Goal: Task Accomplishment & Management: Manage account settings

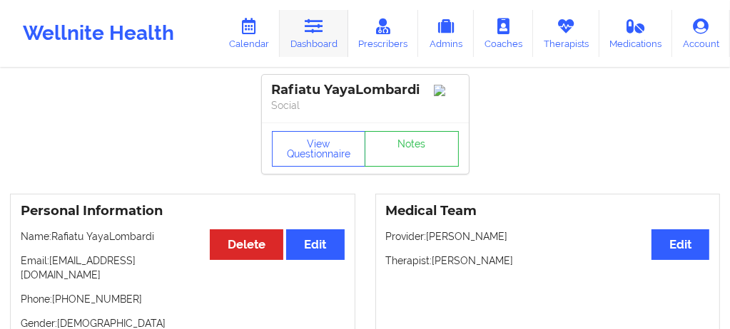
click at [324, 43] on link "Dashboard" at bounding box center [314, 33] width 68 height 47
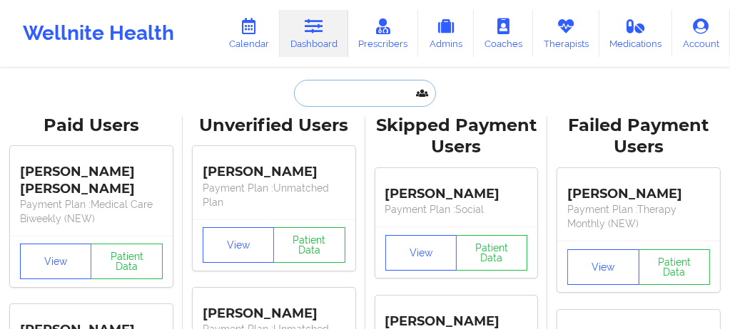
click at [331, 95] on input "text" at bounding box center [364, 93] width 141 height 27
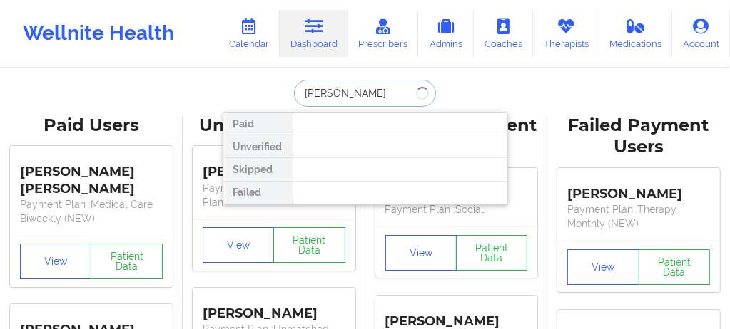
click at [344, 95] on input "Joshua" at bounding box center [364, 93] width 141 height 27
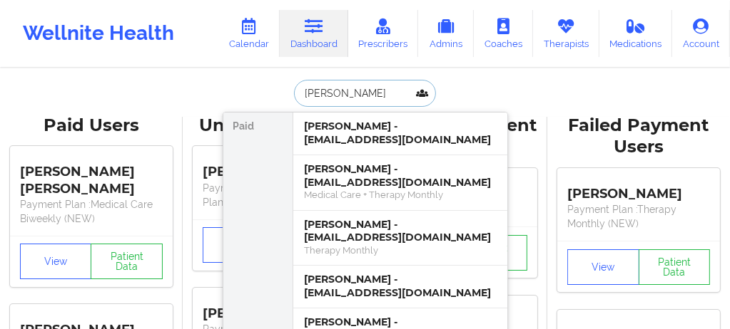
click at [344, 95] on input "Joshua" at bounding box center [364, 93] width 141 height 27
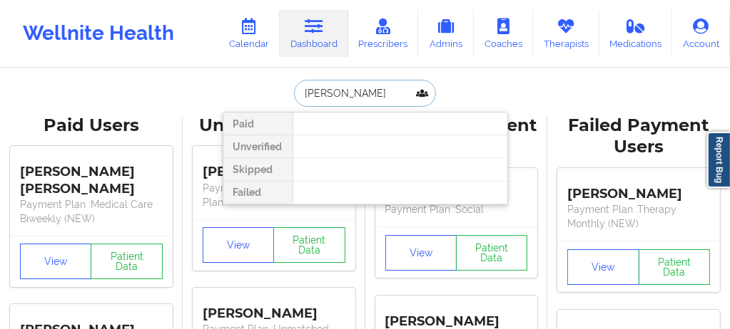
type input "Johue"
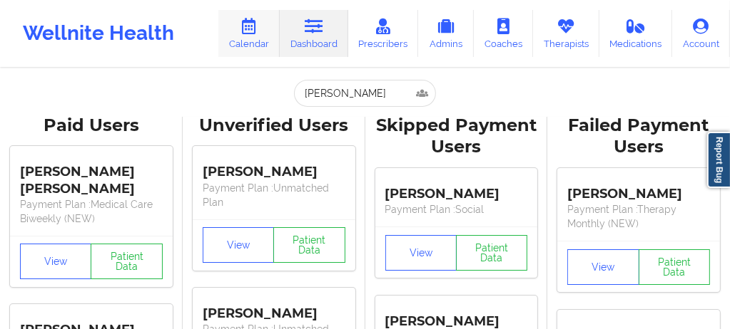
click at [267, 38] on link "Calendar" at bounding box center [248, 33] width 61 height 47
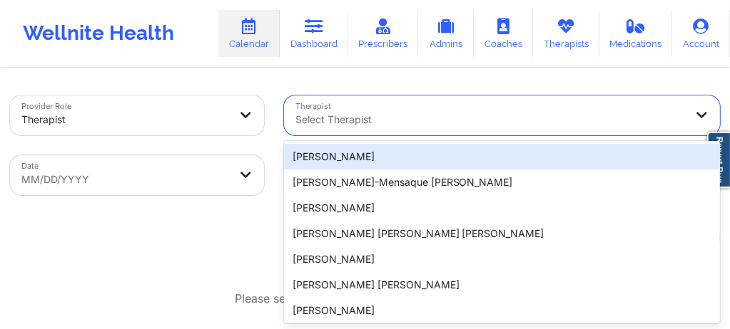
click at [349, 131] on div "20 results available. Use Up and Down to choose options, press Enter to select …" at bounding box center [502, 116] width 436 height 40
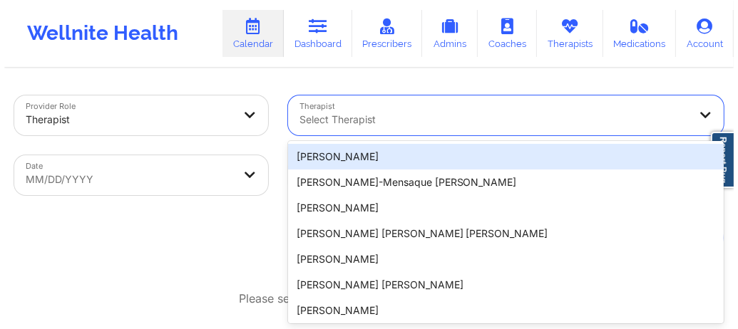
scroll to position [31, 0]
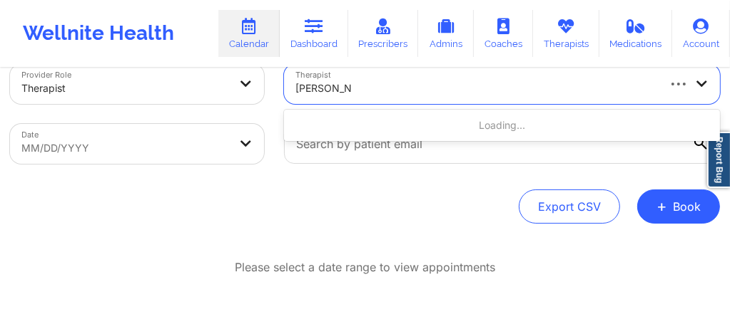
type input "carol Osher"
click at [138, 144] on body "Wellnite Health Calendar Dashboard Prescribers Admins Coaches Therapists Medica…" at bounding box center [365, 133] width 730 height 329
select select "2025-8"
select select "2025-9"
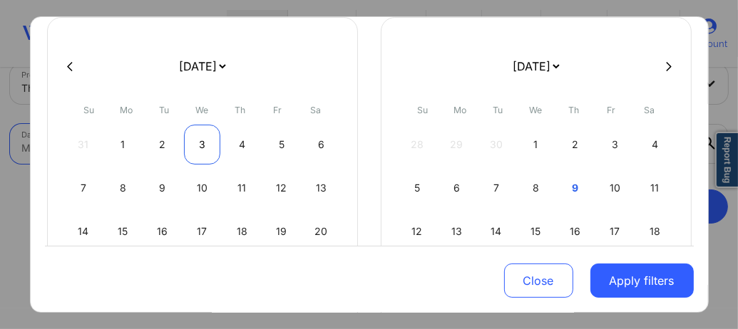
scroll to position [114, 0]
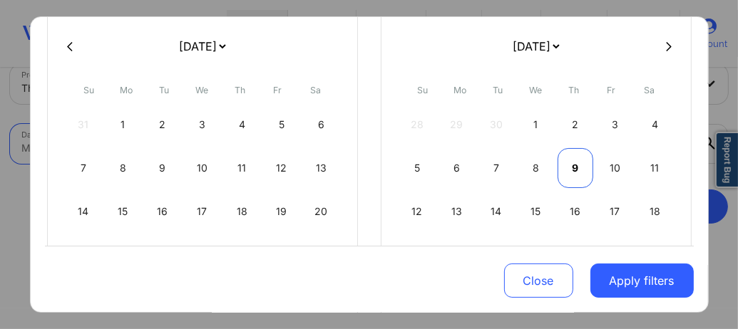
click at [566, 173] on div "9" at bounding box center [576, 168] width 36 height 40
select select "2025-9"
select select "2025-10"
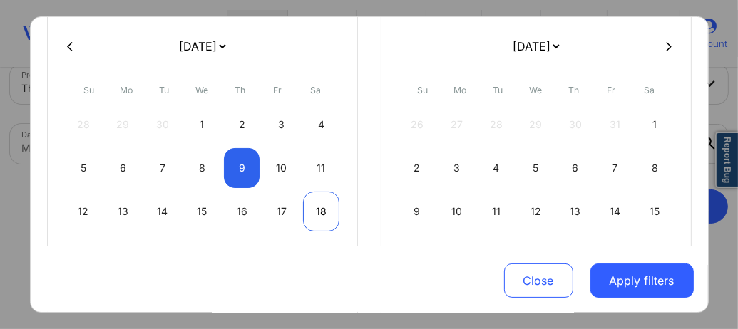
select select "2025-9"
select select "2025-10"
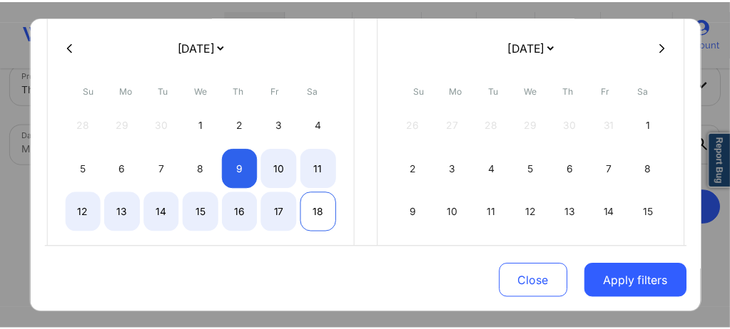
scroll to position [274, 0]
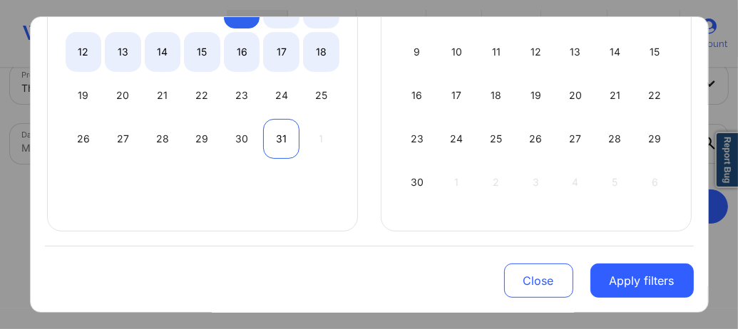
select select "2025-9"
select select "2025-10"
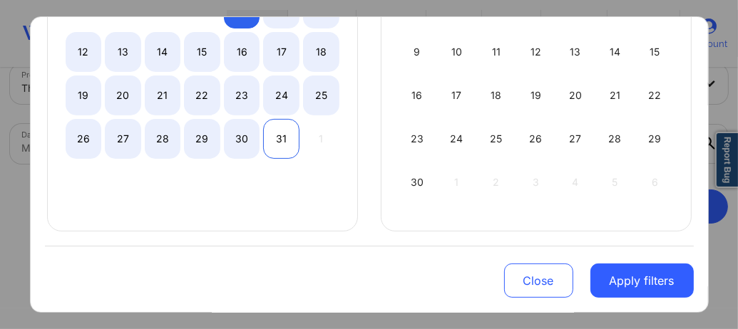
click at [273, 140] on div "31" at bounding box center [281, 139] width 36 height 40
select select "2025-9"
select select "2025-10"
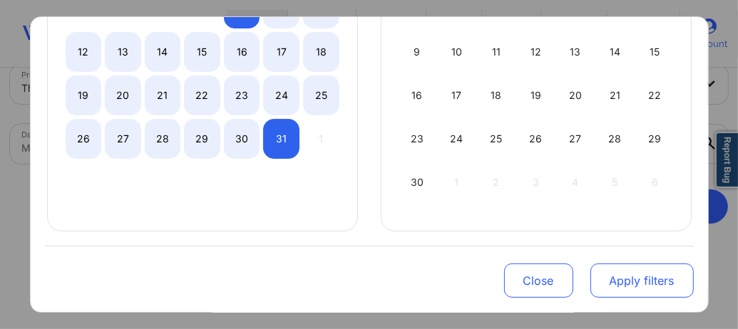
click at [645, 275] on button "Apply filters" at bounding box center [642, 281] width 103 height 34
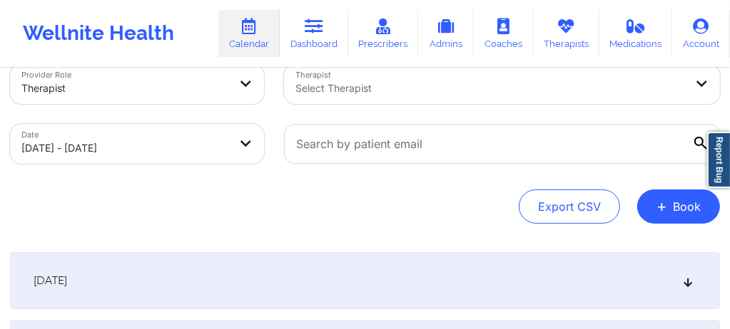
click at [382, 93] on div at bounding box center [489, 88] width 389 height 17
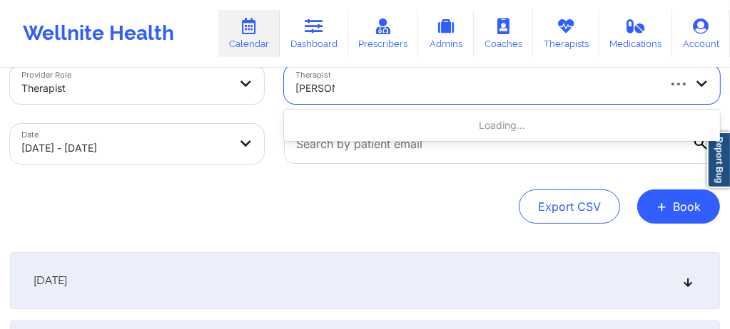
type input "carol osh"
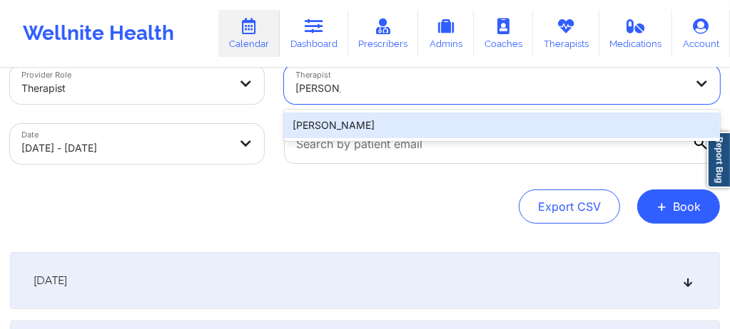
click at [335, 130] on div "Carol Osher" at bounding box center [502, 126] width 436 height 26
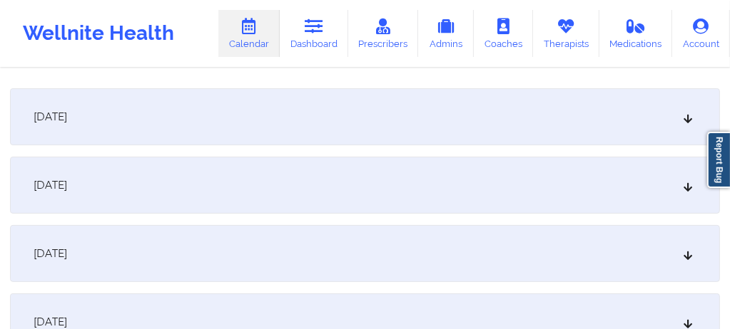
scroll to position [205, 0]
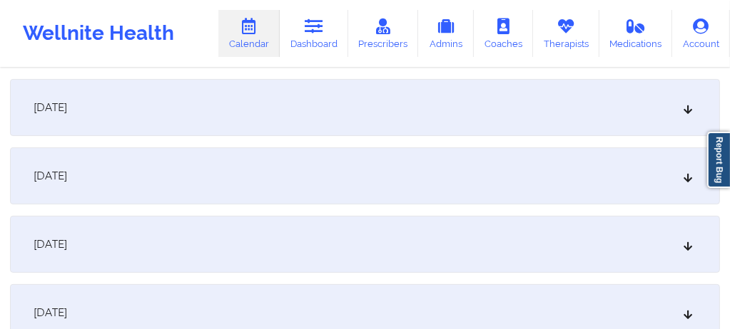
click at [278, 176] on div "[DATE]" at bounding box center [365, 176] width 710 height 57
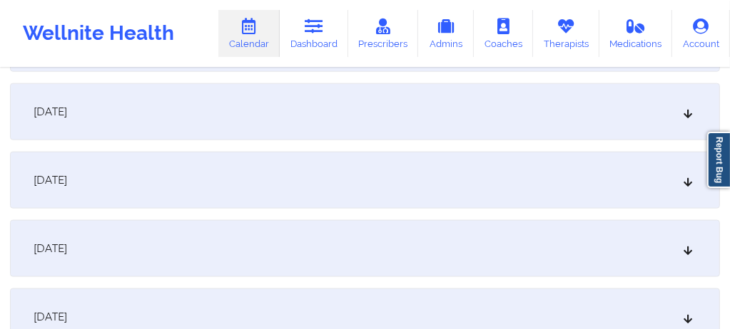
click at [274, 128] on div "[DATE]" at bounding box center [365, 111] width 710 height 57
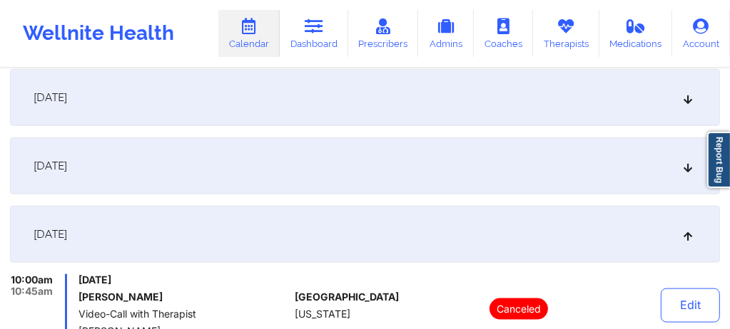
scroll to position [1074, 0]
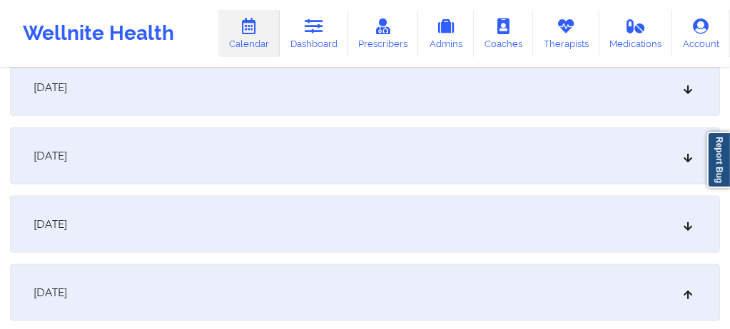
click at [261, 238] on div "[DATE]" at bounding box center [365, 224] width 710 height 57
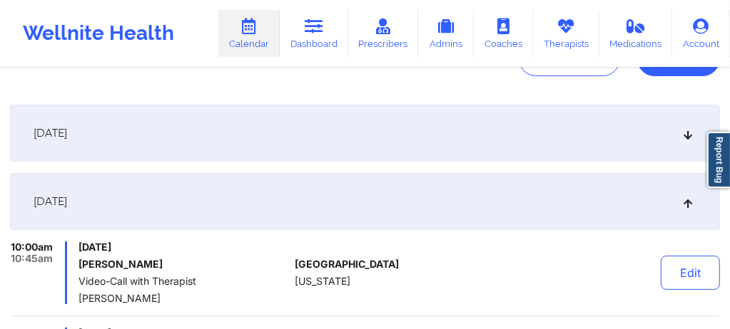
scroll to position [180, 0]
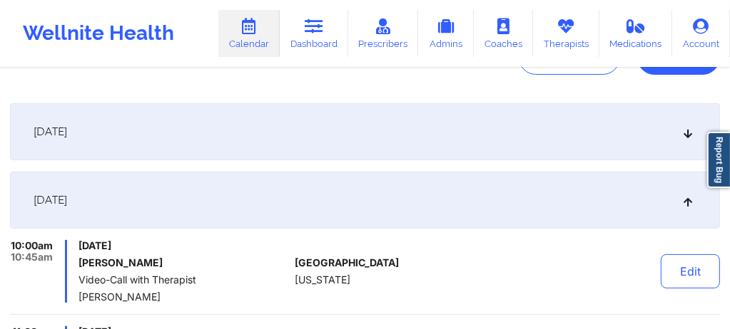
click at [284, 144] on div "[DATE]" at bounding box center [365, 131] width 710 height 57
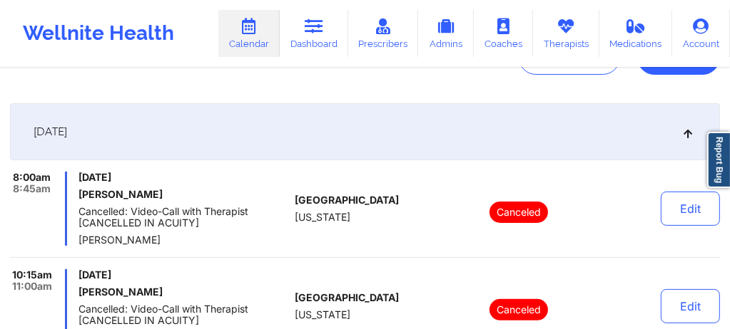
click at [270, 287] on h6 "Alison Coleman" at bounding box center [183, 292] width 210 height 11
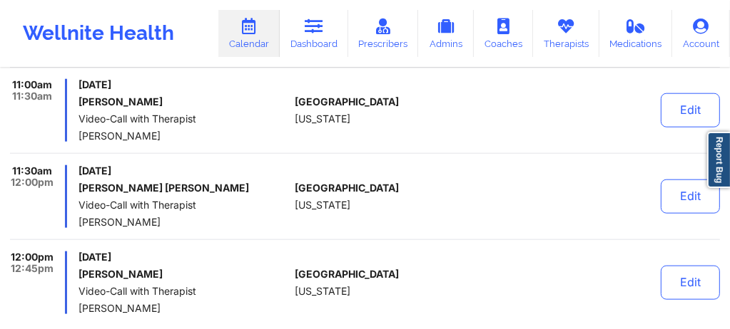
scroll to position [1084, 0]
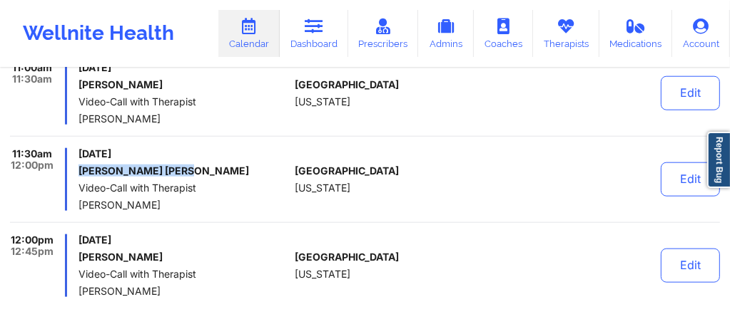
drag, startPoint x: 183, startPoint y: 171, endPoint x: 79, endPoint y: 171, distance: 104.1
click at [79, 171] on h6 "Zachary Storm Lynch" at bounding box center [183, 170] width 210 height 11
copy h6 "Zachary Storm Lynch"
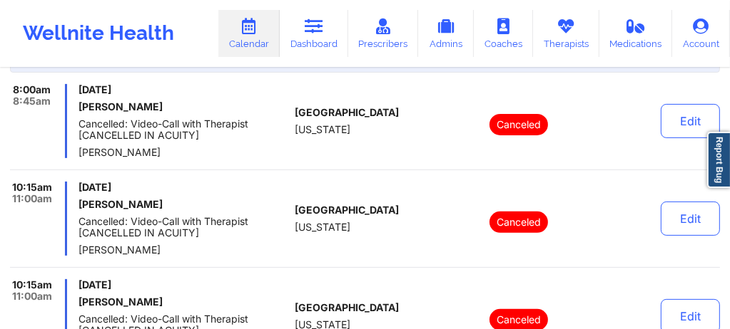
scroll to position [0, 0]
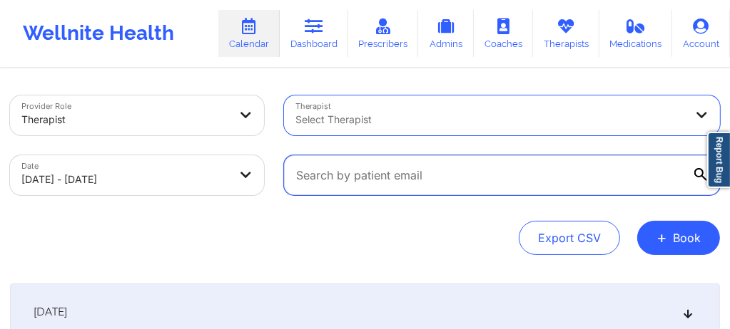
click at [408, 177] on input "text" at bounding box center [502, 175] width 436 height 40
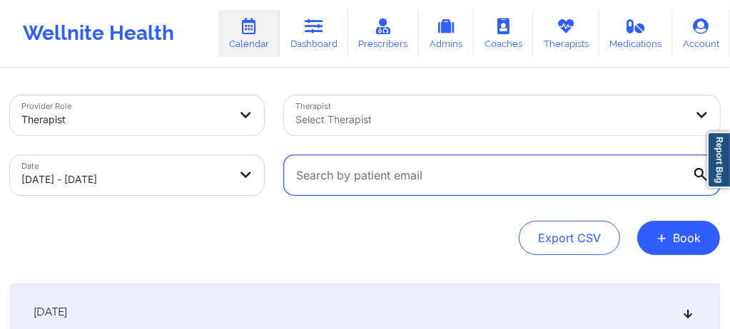
paste input "meolashaka04@gmail.com"
type input "meolashaka04@gmail.com"
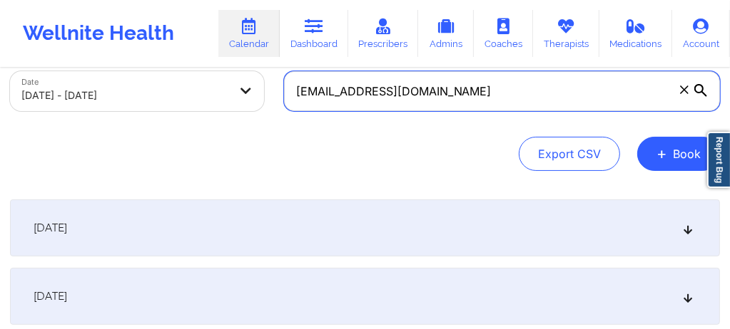
scroll to position [152, 0]
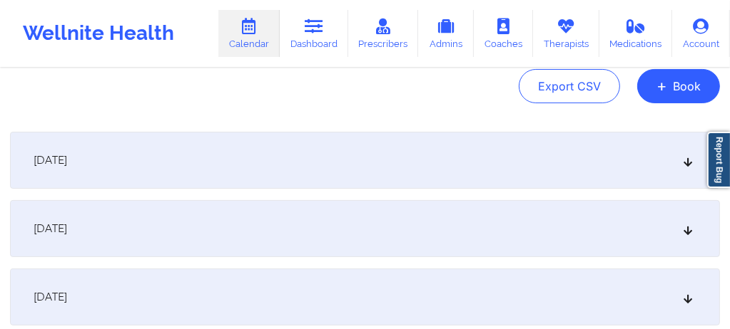
click at [370, 168] on div "[DATE]" at bounding box center [365, 160] width 710 height 57
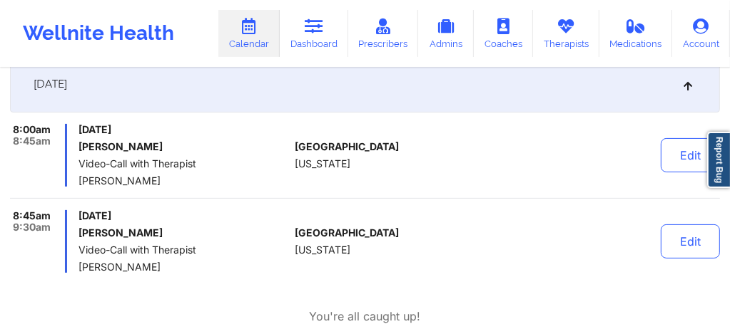
scroll to position [0, 0]
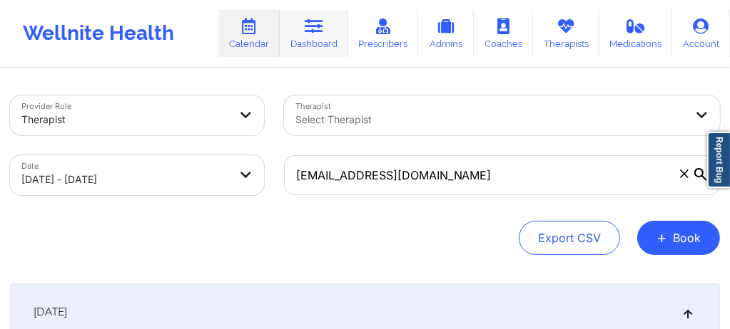
click at [322, 40] on link "Dashboard" at bounding box center [314, 33] width 68 height 47
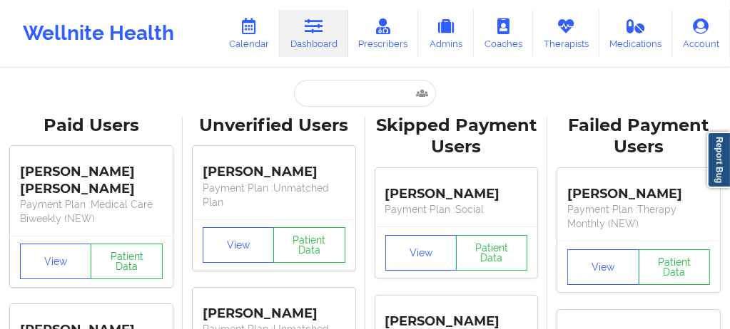
click at [324, 101] on input "text" at bounding box center [364, 93] width 141 height 27
paste input "MICHAEL"
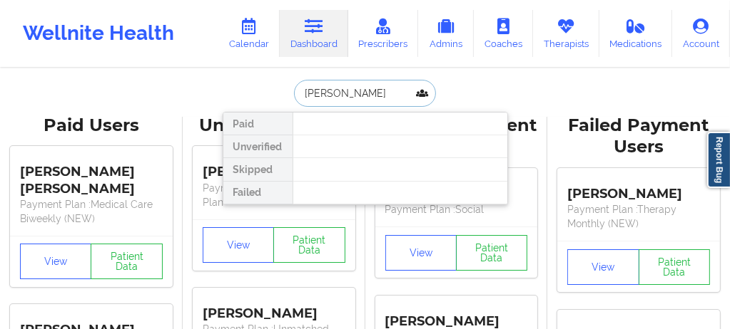
type input "MICHAEL MC"
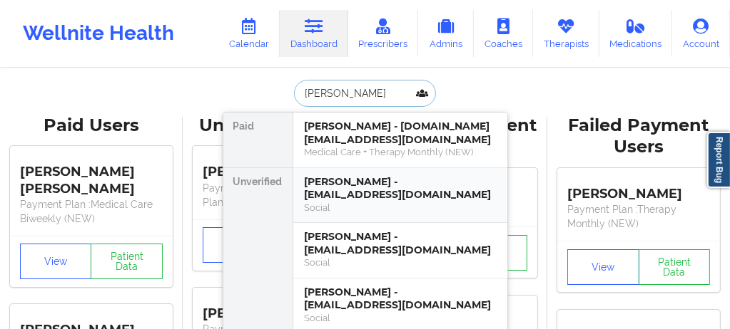
click at [342, 191] on div "Michael Mcneal - michaelrmcneal@gmail.com" at bounding box center [400, 188] width 191 height 26
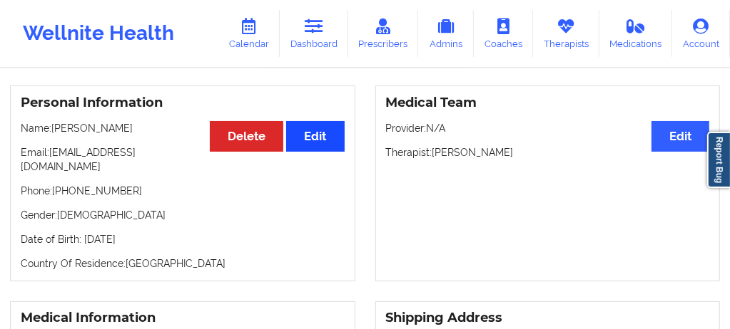
scroll to position [90, 0]
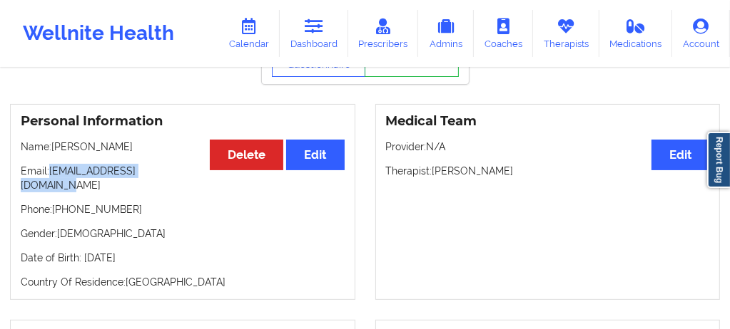
drag, startPoint x: 186, startPoint y: 175, endPoint x: 54, endPoint y: 173, distance: 132.0
click at [54, 173] on p "Email: michaelrmcneal@gmail.com" at bounding box center [183, 178] width 324 height 29
copy p "michaelrmcneal@gmail.com"
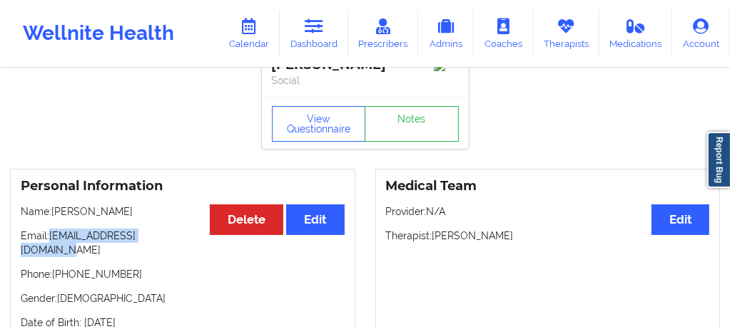
scroll to position [0, 0]
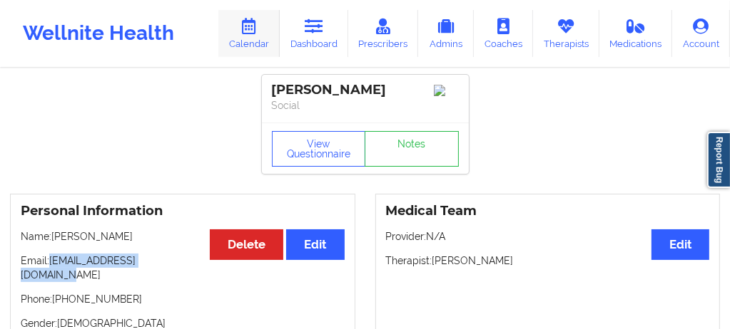
click at [265, 29] on link "Calendar" at bounding box center [248, 33] width 61 height 47
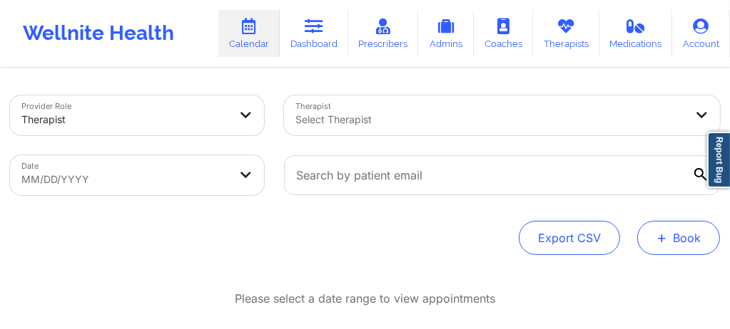
click at [672, 245] on button "+ Book" at bounding box center [678, 238] width 83 height 34
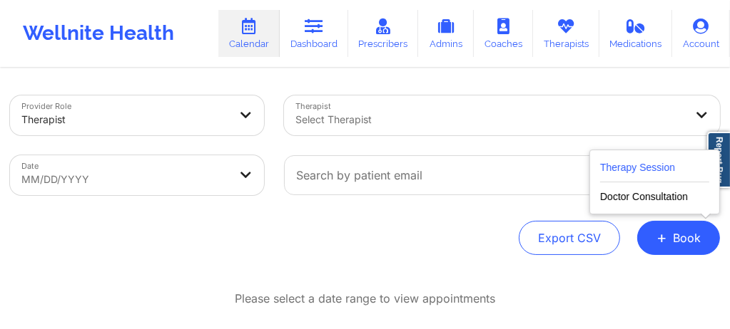
click at [636, 173] on button "Therapy Session" at bounding box center [654, 171] width 109 height 24
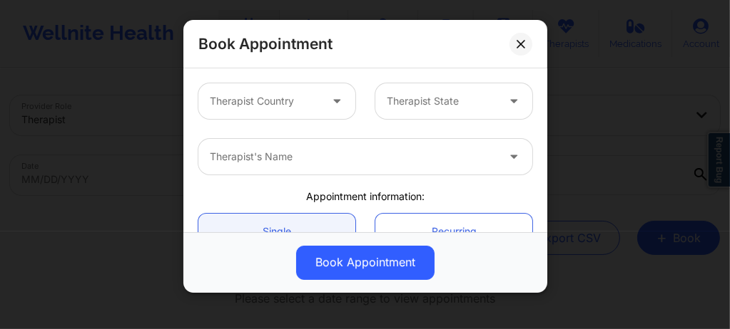
click at [308, 105] on div at bounding box center [265, 101] width 110 height 17
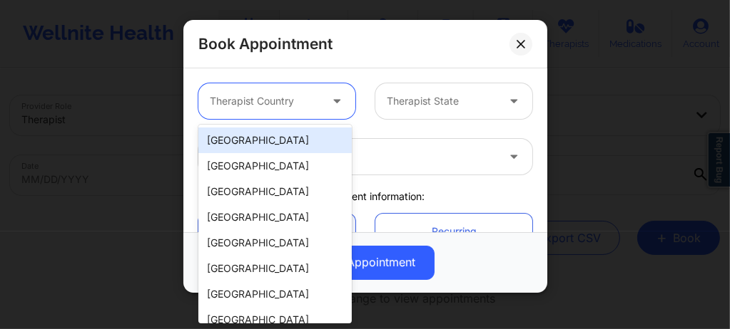
click at [279, 143] on div "[GEOGRAPHIC_DATA]" at bounding box center [274, 141] width 153 height 26
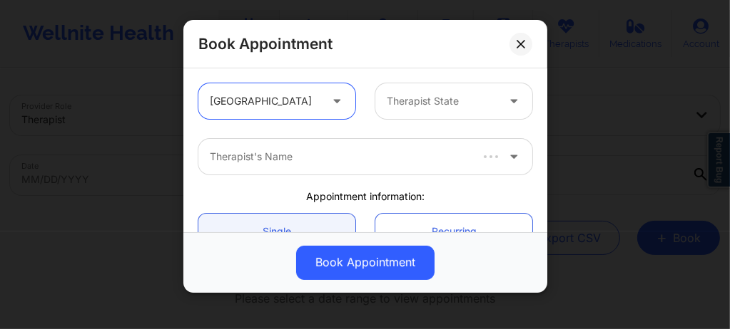
click at [426, 102] on div at bounding box center [442, 101] width 110 height 17
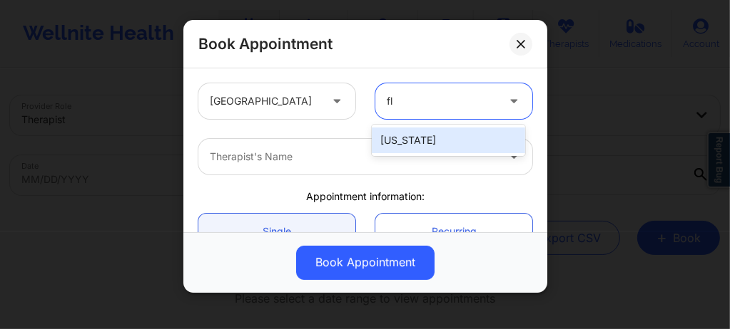
type input "flo"
click at [414, 137] on div "[US_STATE]" at bounding box center [448, 141] width 153 height 26
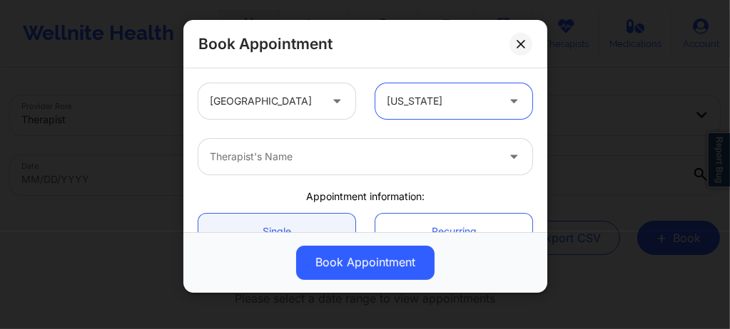
click at [320, 148] on div at bounding box center [353, 156] width 287 height 17
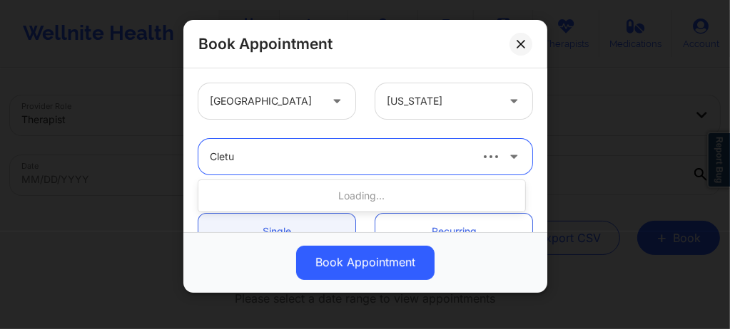
type input "Cletus"
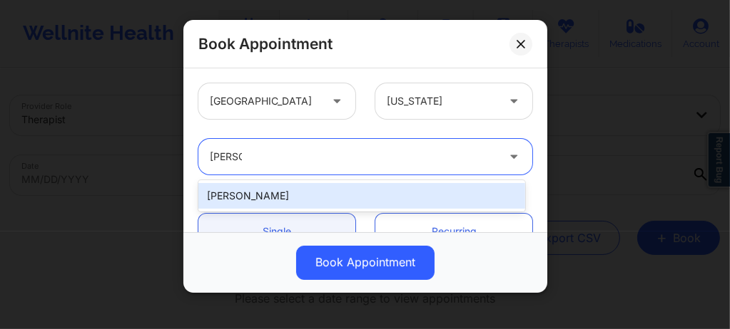
click at [288, 194] on div "cletus deller" at bounding box center [361, 196] width 327 height 26
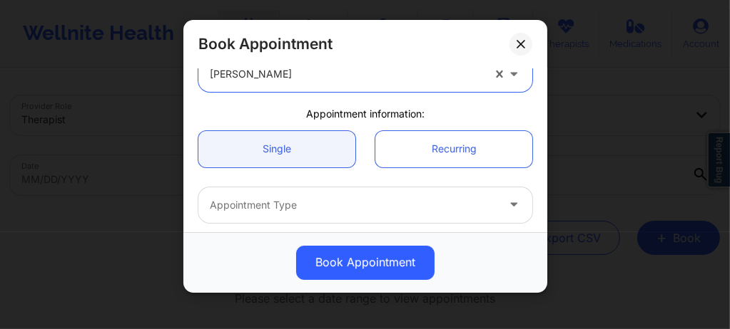
scroll to position [95, 0]
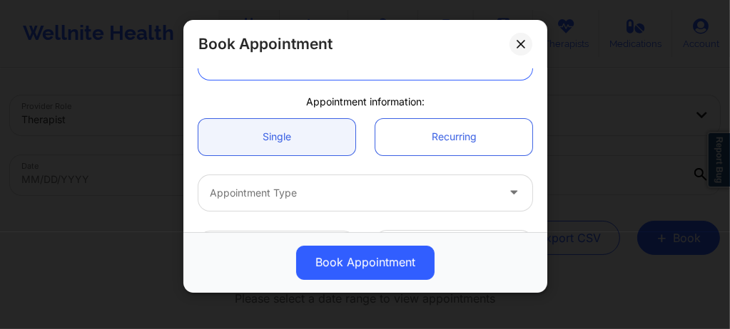
click at [280, 197] on div at bounding box center [353, 193] width 287 height 17
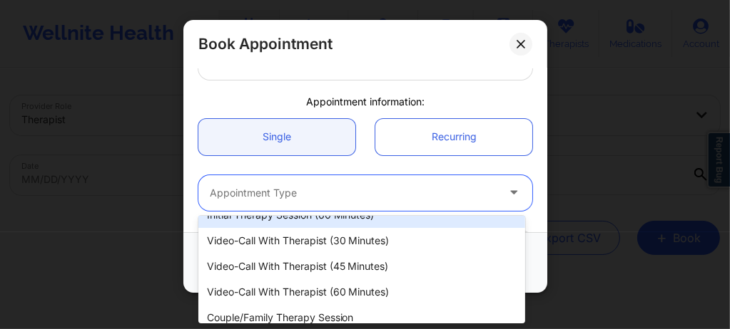
scroll to position [77, 0]
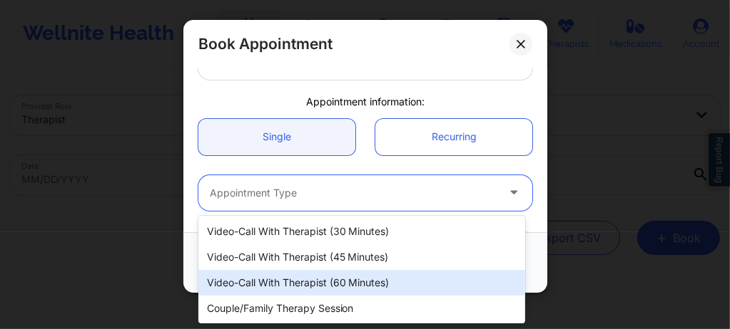
click at [311, 285] on div "Video-Call with Therapist (60 minutes)" at bounding box center [361, 283] width 327 height 26
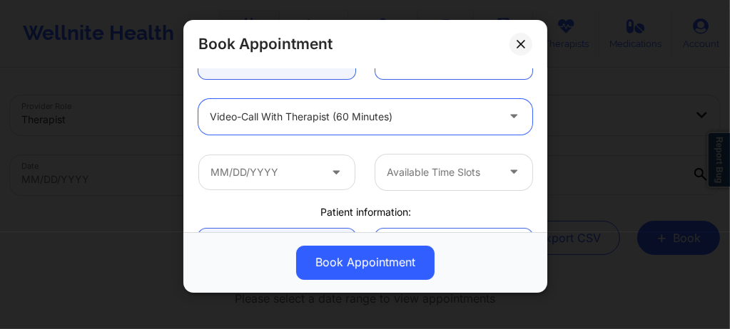
scroll to position [190, 0]
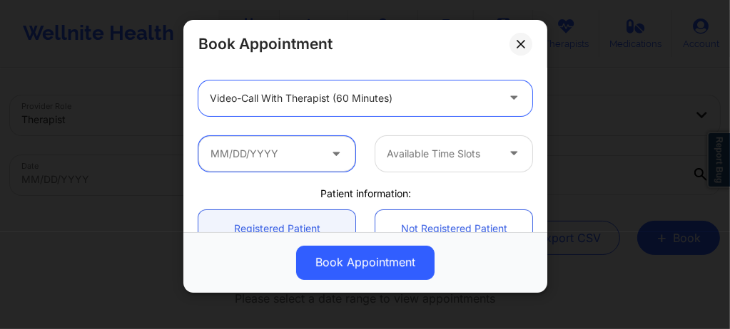
click at [282, 150] on input "text" at bounding box center [276, 154] width 157 height 36
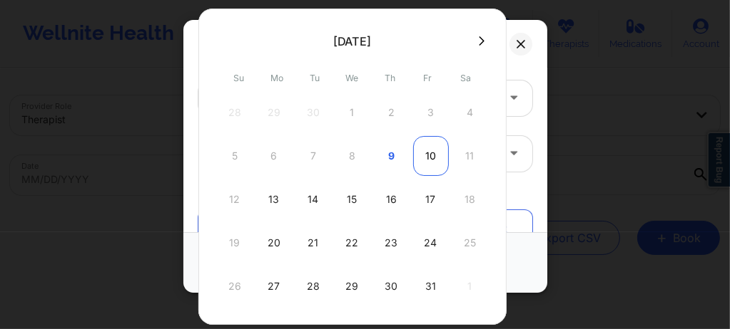
click at [431, 160] on div "10" at bounding box center [431, 156] width 36 height 40
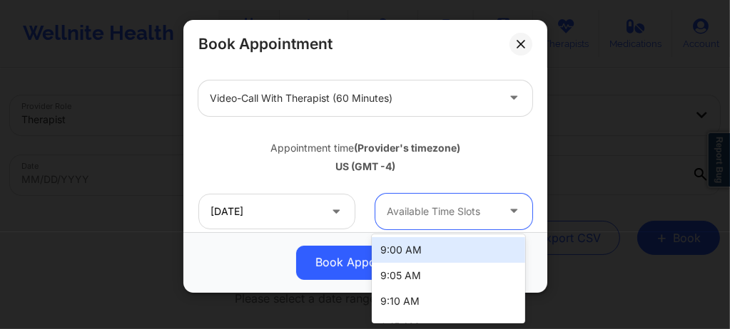
click at [434, 228] on div "Available Time Slots" at bounding box center [436, 212] width 123 height 36
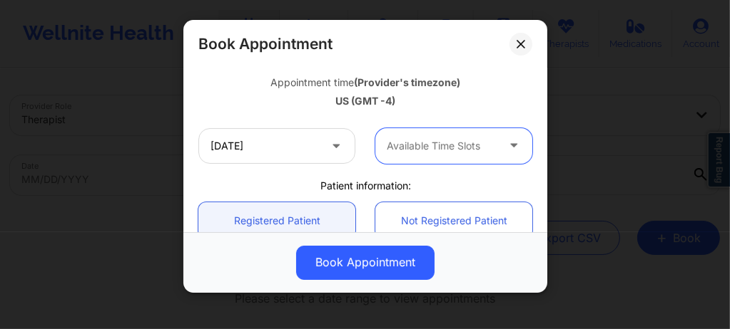
scroll to position [257, 0]
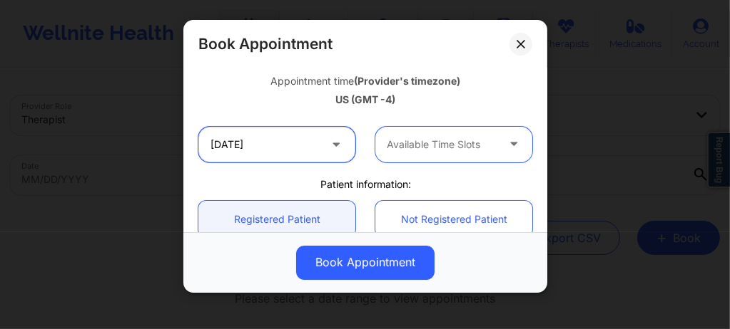
click at [284, 148] on input "10/10/2025" at bounding box center [276, 145] width 157 height 36
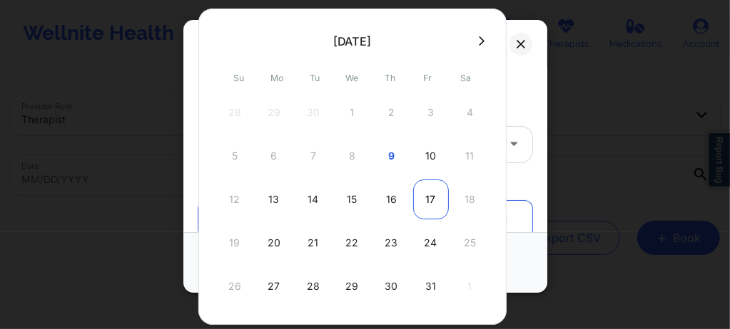
click at [424, 189] on div "17" at bounding box center [431, 200] width 36 height 40
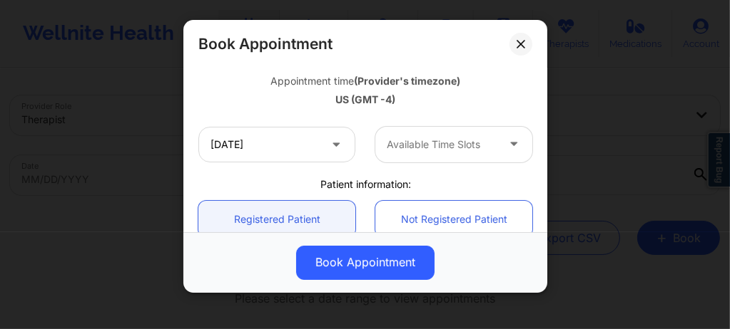
click at [411, 146] on div at bounding box center [442, 144] width 110 height 17
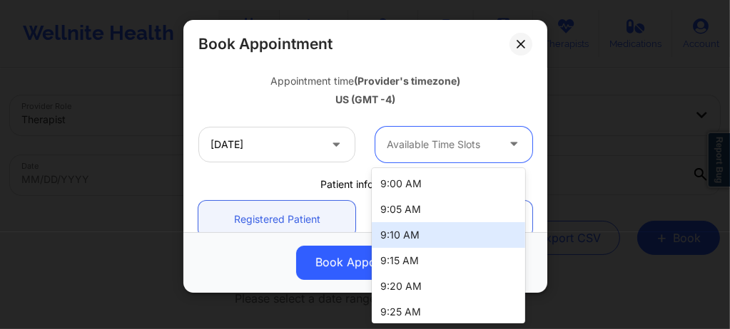
scroll to position [1108, 0]
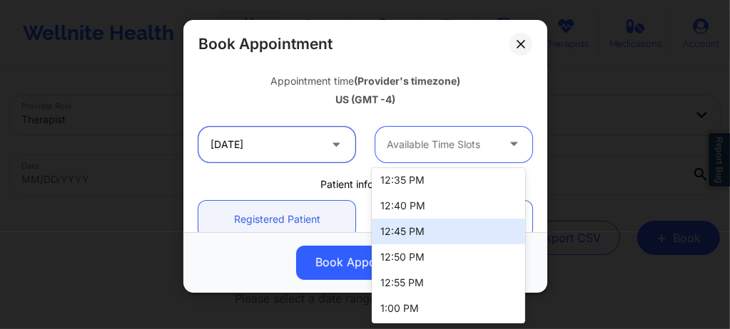
click at [281, 155] on input "10/17/2025" at bounding box center [276, 145] width 157 height 36
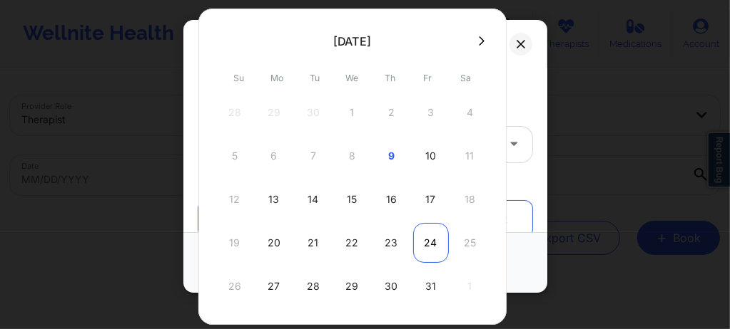
click at [429, 242] on div "24" at bounding box center [431, 243] width 36 height 40
type input "10/24/2025"
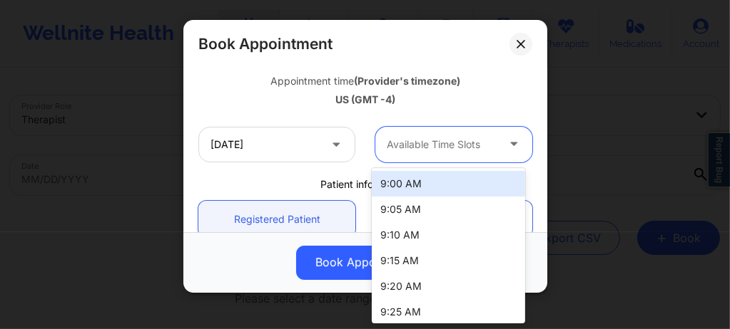
click at [436, 145] on div at bounding box center [442, 144] width 110 height 17
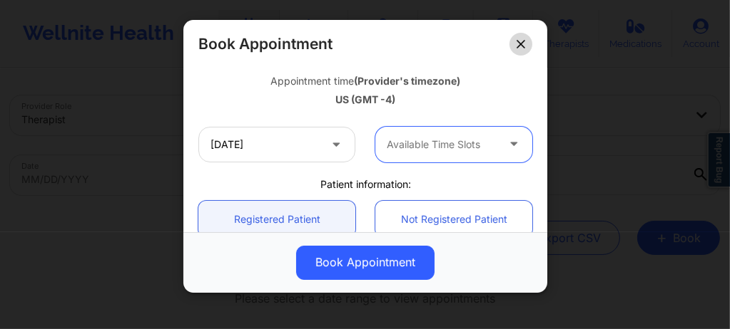
click at [523, 44] on icon at bounding box center [520, 44] width 9 height 9
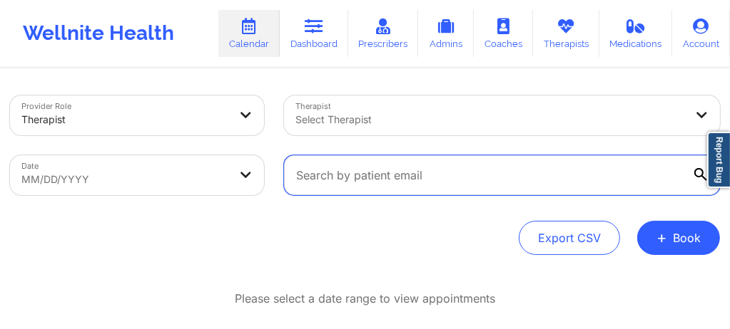
click at [353, 175] on input "text" at bounding box center [502, 175] width 436 height 40
paste input "jrodr2442@gmail.com"
type input "jrodr2442@gmail.com"
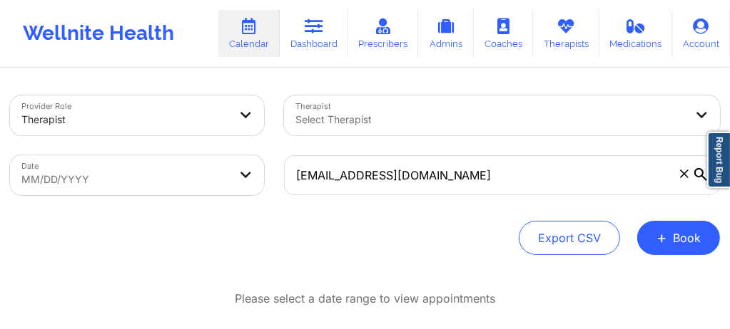
click at [98, 179] on body "Wellnite Health Calendar Dashboard Prescribers Admins Coaches Therapists Medica…" at bounding box center [365, 164] width 730 height 329
select select "2025-8"
select select "2025-9"
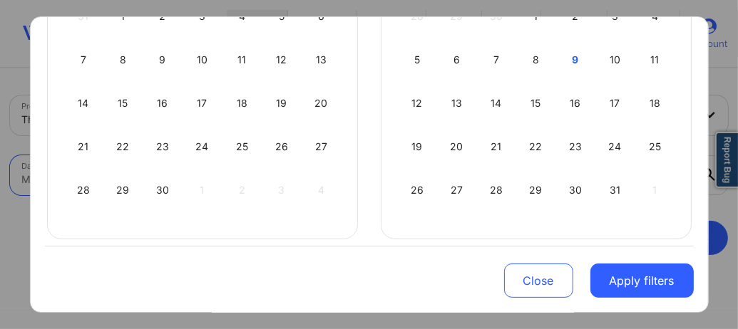
scroll to position [231, 0]
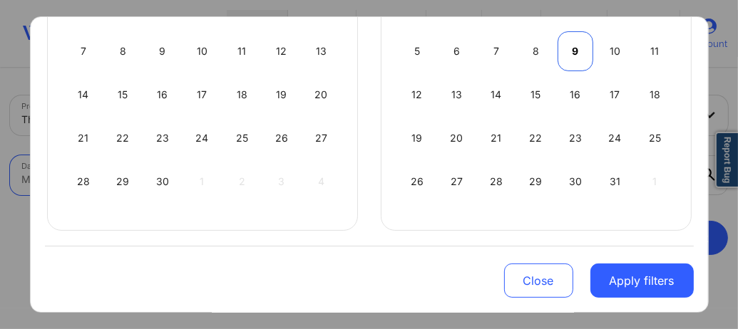
click at [570, 57] on div "9" at bounding box center [576, 51] width 36 height 40
select select "2025-9"
select select "2025-10"
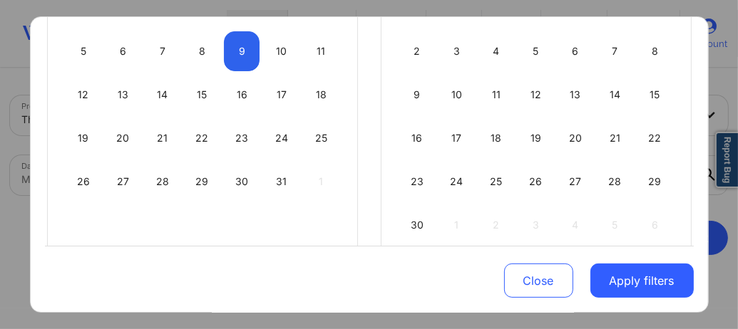
scroll to position [58, 0]
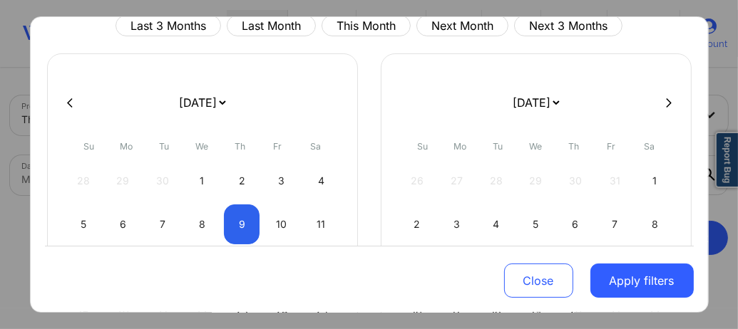
select select "2025-9"
select select "2025-10"
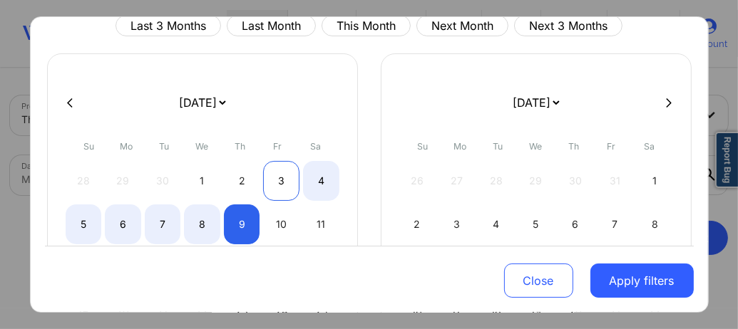
select select "2025-9"
select select "2025-10"
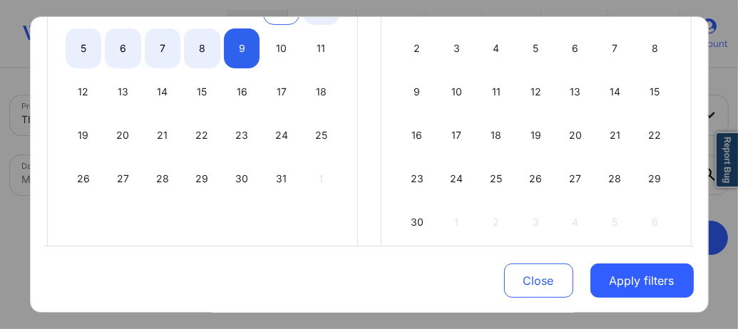
scroll to position [274, 0]
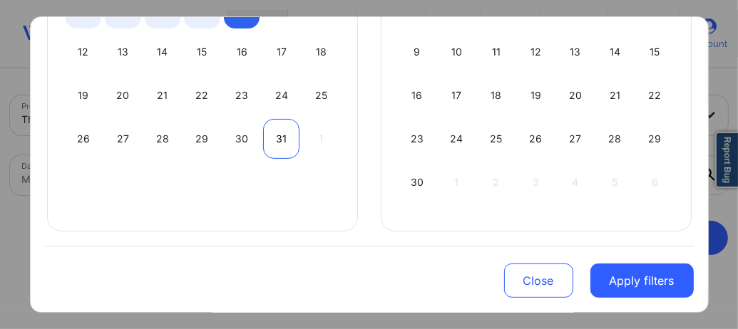
select select "2025-9"
select select "2025-10"
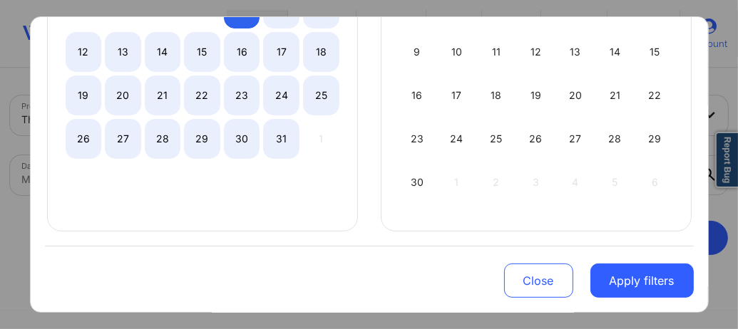
select select "2025-9"
select select "2025-10"
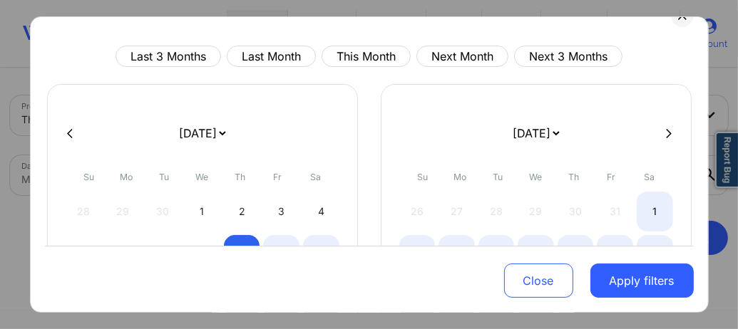
scroll to position [17, 0]
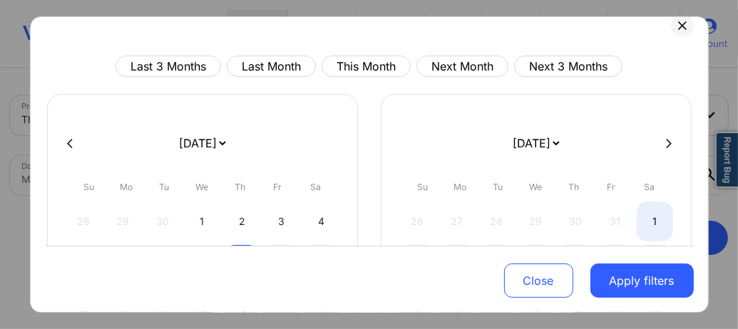
click at [665, 140] on button at bounding box center [669, 144] width 14 height 12
select select "2025-10"
select select "2025-11"
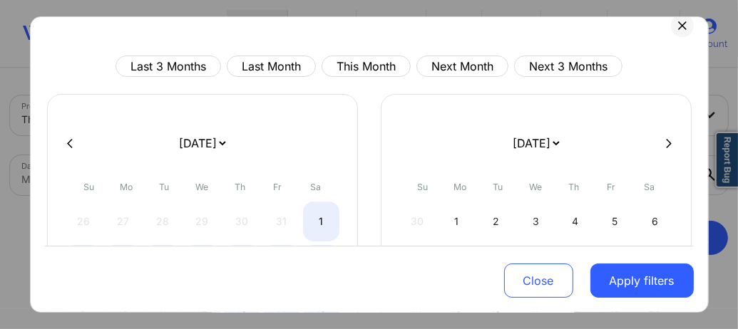
scroll to position [274, 0]
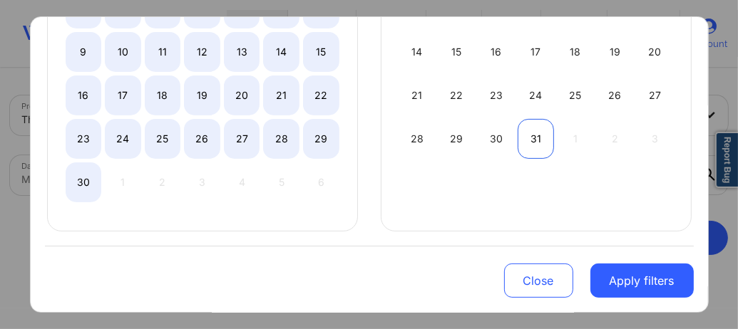
select select "2025-10"
select select "2025-11"
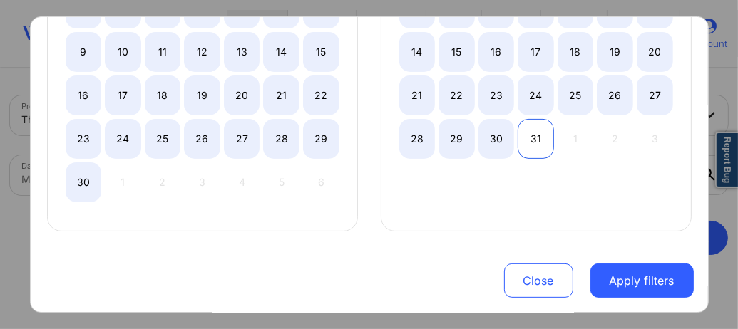
click at [536, 138] on div "31" at bounding box center [536, 139] width 36 height 40
select select "2025-9"
select select "2025-10"
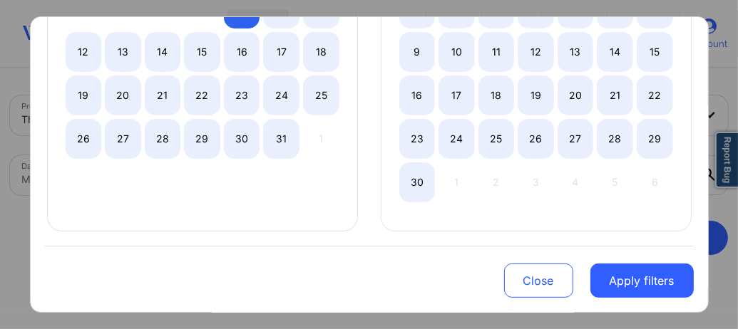
click at [618, 282] on button "Apply filters" at bounding box center [642, 281] width 103 height 34
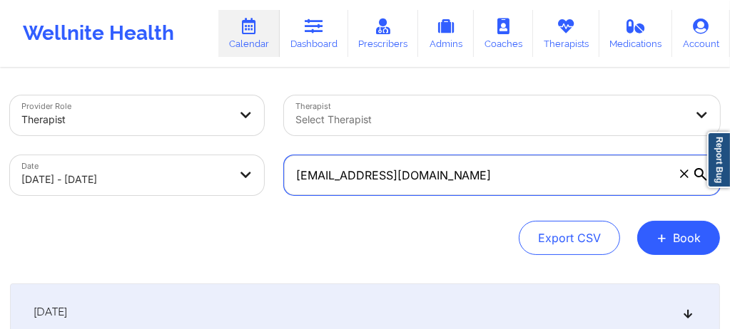
drag, startPoint x: 417, startPoint y: 183, endPoint x: 290, endPoint y: 187, distance: 127.0
click at [290, 187] on input "jrodr2442@gmail.com" at bounding box center [502, 175] width 436 height 40
paste input "jrodr2442@gmail.com"
type input "jrodr2442@gmail.com"
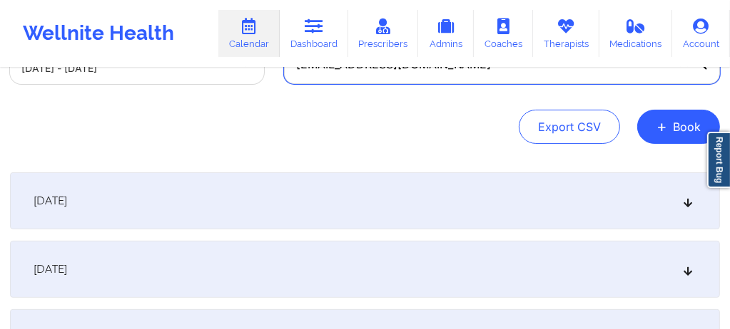
scroll to position [114, 0]
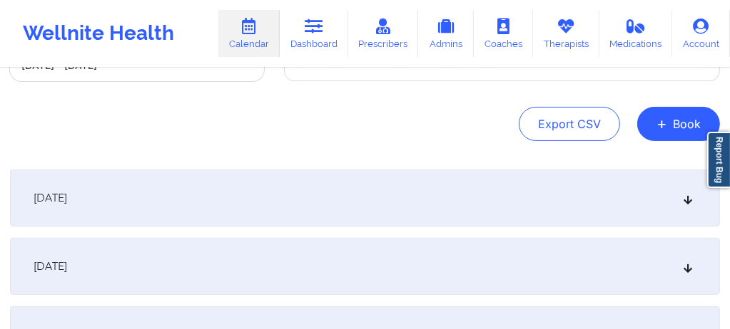
click at [374, 213] on div "[DATE]" at bounding box center [365, 198] width 710 height 57
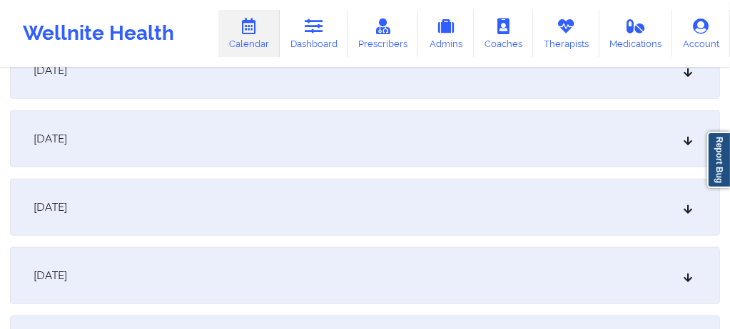
scroll to position [551, 0]
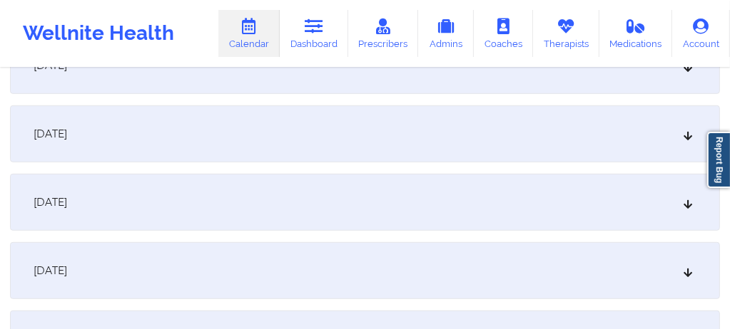
click at [275, 259] on div "[DATE]" at bounding box center [365, 270] width 710 height 57
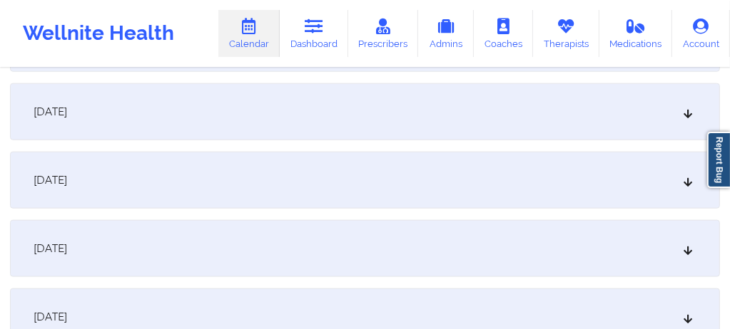
scroll to position [1160, 0]
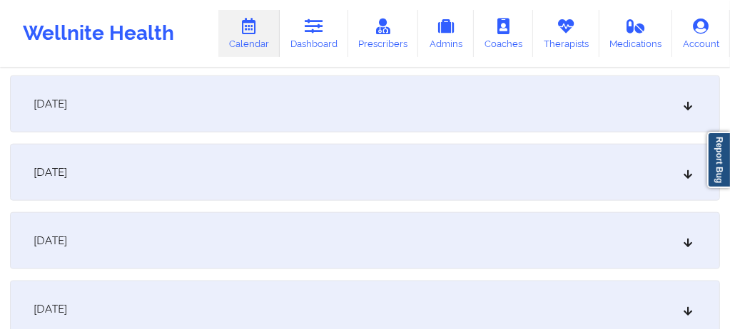
click at [320, 247] on div "[DATE]" at bounding box center [365, 241] width 710 height 57
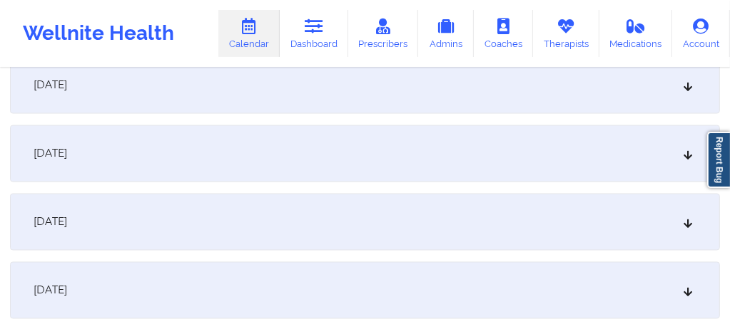
scroll to position [1759, 0]
click at [321, 218] on div "[DATE]" at bounding box center [365, 220] width 710 height 57
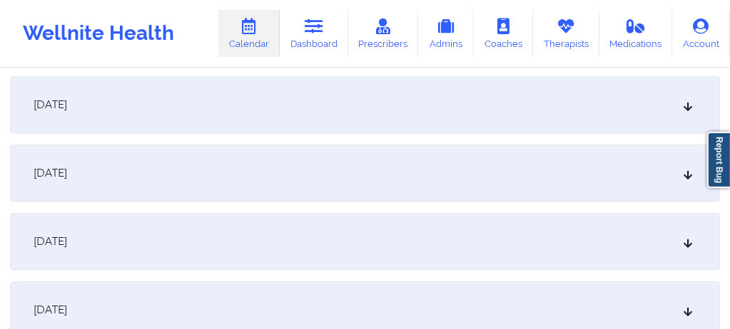
scroll to position [2320, 0]
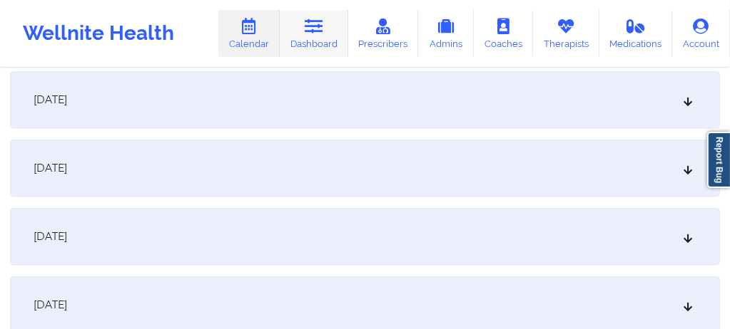
click at [317, 45] on link "Dashboard" at bounding box center [314, 33] width 68 height 47
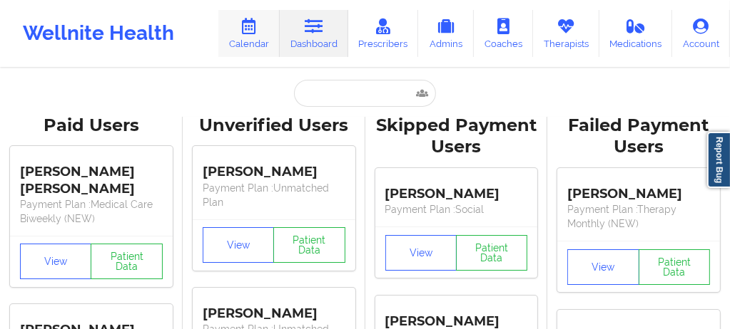
click at [265, 31] on link "Calendar" at bounding box center [248, 33] width 61 height 47
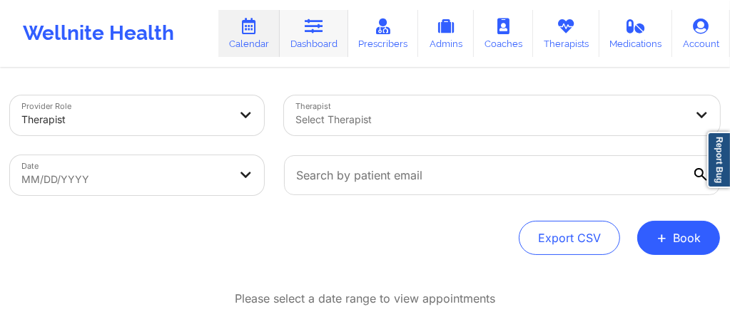
click at [318, 46] on link "Dashboard" at bounding box center [314, 33] width 68 height 47
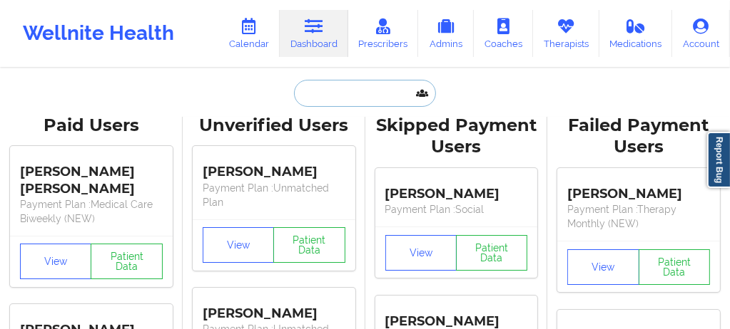
click at [330, 95] on input "text" at bounding box center [364, 93] width 141 height 27
paste input "Jrodr2442@gmail.com"
type input "Jrodr2442@gmail.com"
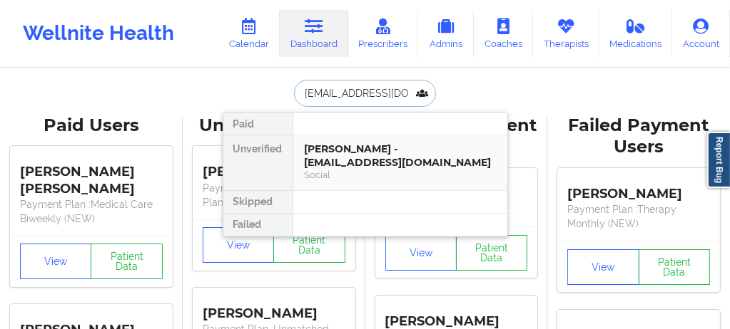
click at [347, 163] on div "Johnny Rodriguez - jrodr2442@gmail.com" at bounding box center [400, 156] width 191 height 26
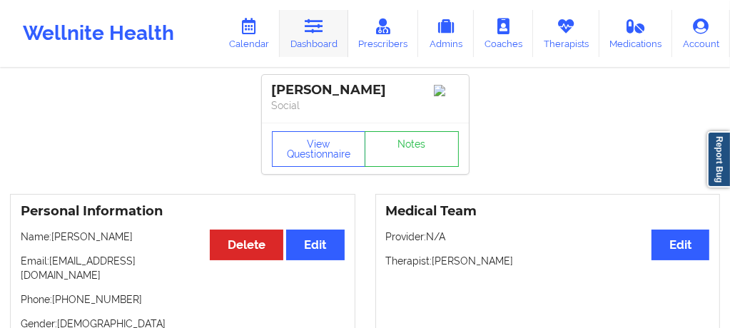
click at [318, 34] on link "Dashboard" at bounding box center [314, 33] width 68 height 47
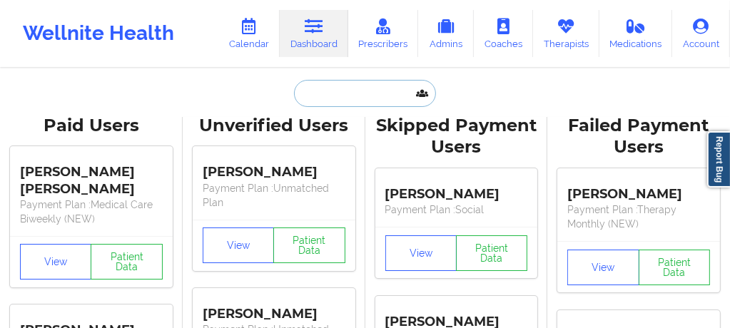
click at [329, 94] on input "text" at bounding box center [364, 93] width 141 height 27
paste input "LAUREN HARKNESS"
type input "LAUREN HARKNESS"
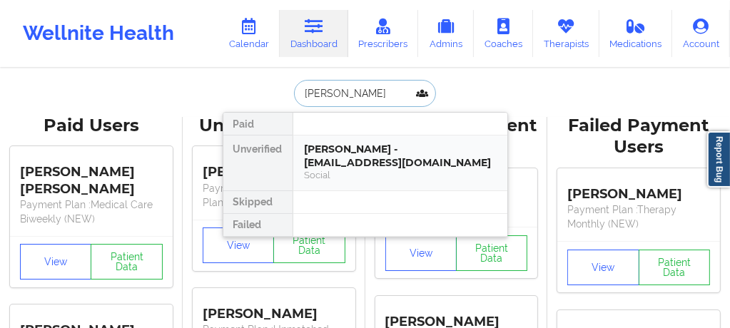
click at [332, 176] on div "Social" at bounding box center [400, 175] width 191 height 12
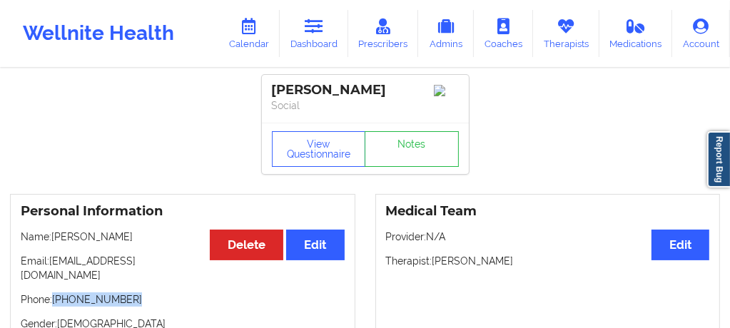
drag, startPoint x: 132, startPoint y: 292, endPoint x: 54, endPoint y: 287, distance: 77.9
click at [54, 292] on p "Phone: +1954-483-5650" at bounding box center [183, 299] width 324 height 14
copy p "+1954-483-5650"
click at [428, 155] on link "Notes" at bounding box center [411, 149] width 94 height 36
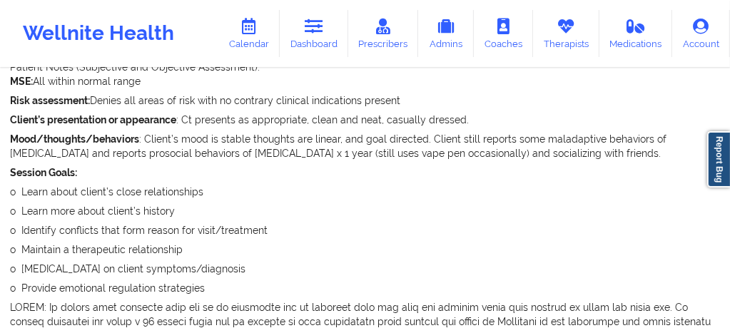
scroll to position [385, 0]
click at [269, 30] on link "Calendar" at bounding box center [248, 33] width 61 height 47
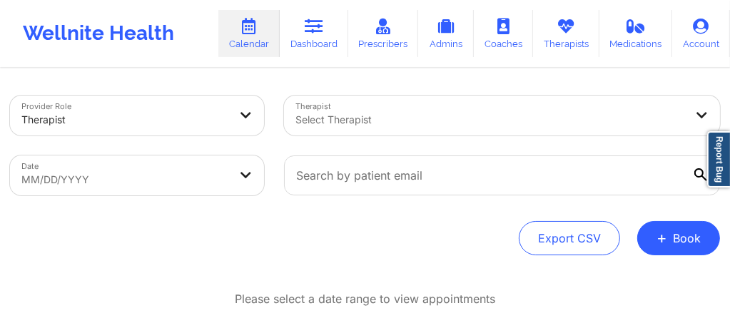
click at [344, 119] on div at bounding box center [489, 119] width 389 height 17
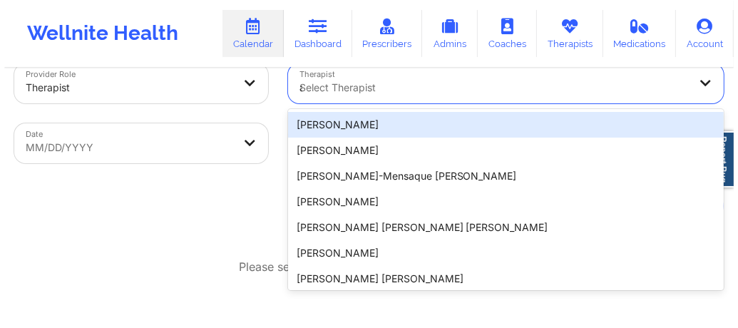
scroll to position [33, 0]
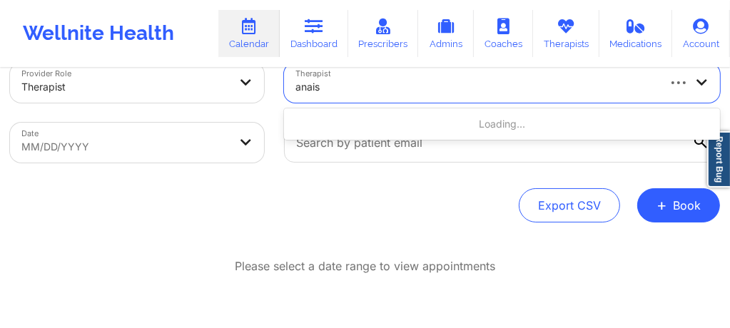
type input "anais q"
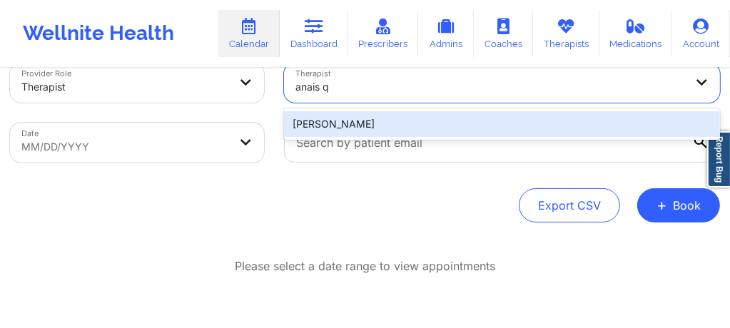
click at [344, 132] on div "Anais Quiñonez" at bounding box center [502, 124] width 436 height 26
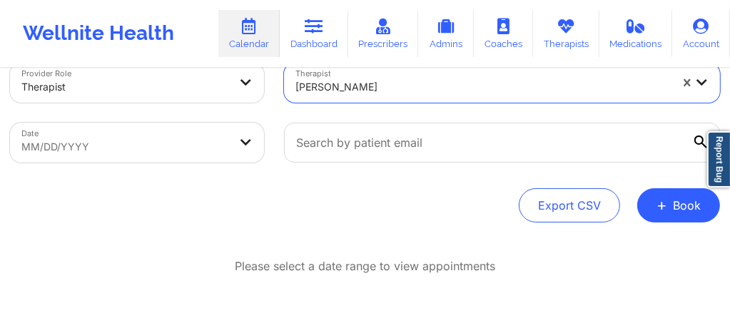
click at [172, 157] on body "Wellnite Health Calendar Dashboard Prescribers Admins Coaches Therapists Medica…" at bounding box center [365, 131] width 730 height 328
select select "2025-8"
select select "2025-9"
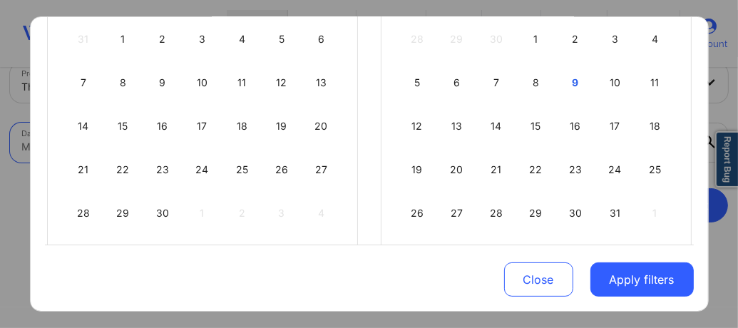
scroll to position [232, 0]
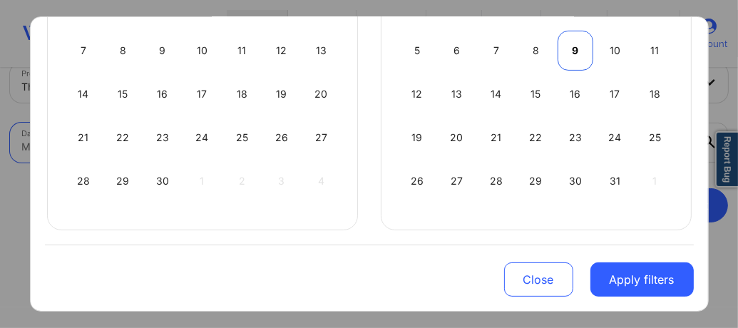
click at [569, 48] on div "9" at bounding box center [576, 51] width 36 height 40
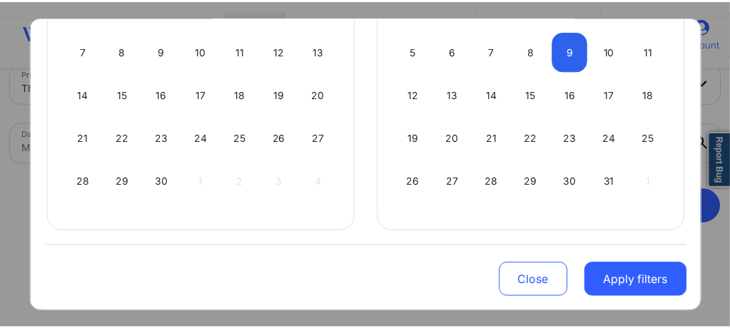
scroll to position [59, 0]
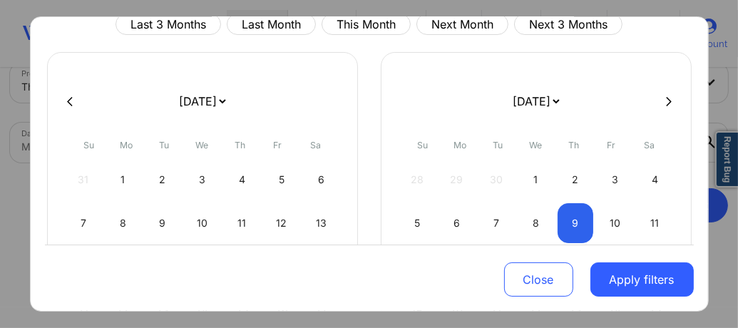
select select "2025-9"
select select "2025-10"
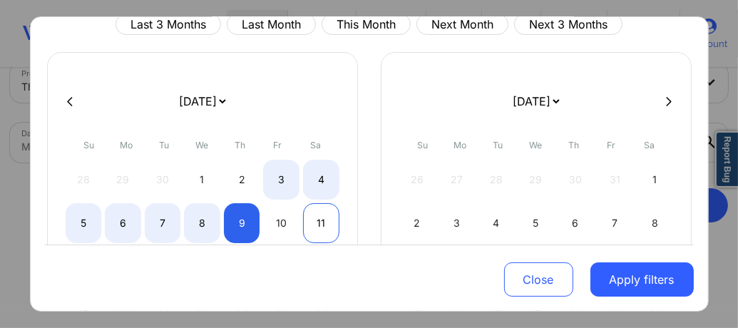
select select "2025-9"
select select "2025-10"
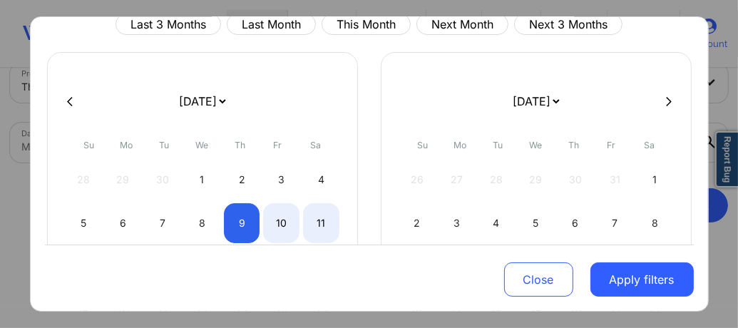
drag, startPoint x: 313, startPoint y: 225, endPoint x: 363, endPoint y: 223, distance: 50.0
click at [314, 225] on div "11" at bounding box center [321, 223] width 36 height 40
select select "2025-9"
select select "2025-10"
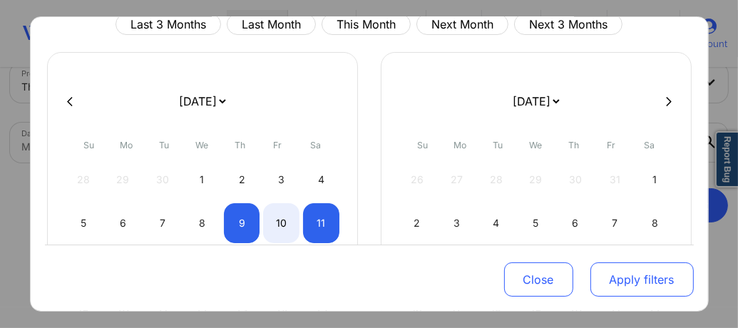
click at [634, 282] on button "Apply filters" at bounding box center [642, 279] width 103 height 34
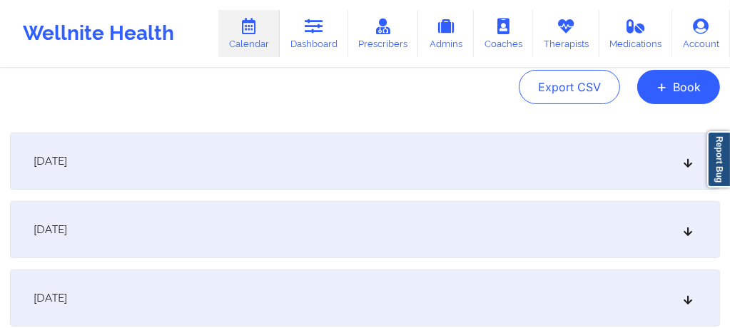
scroll to position [175, 0]
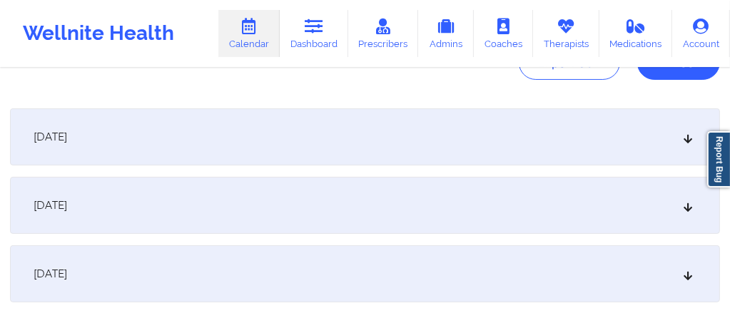
click at [340, 144] on div "[DATE]" at bounding box center [365, 136] width 710 height 57
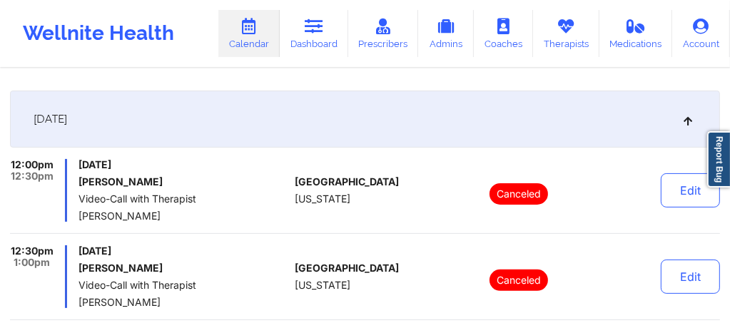
scroll to position [0, 0]
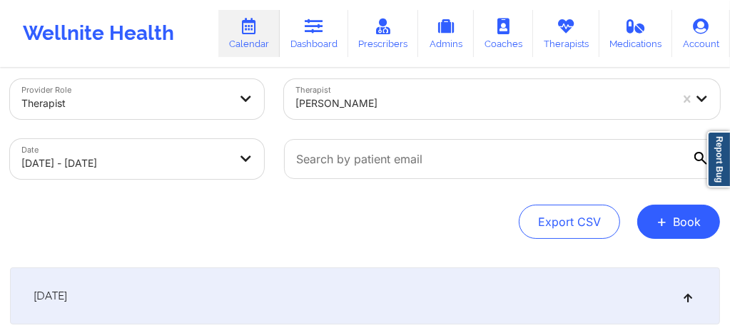
click at [379, 117] on div "Anais Quiñonez" at bounding box center [478, 99] width 388 height 40
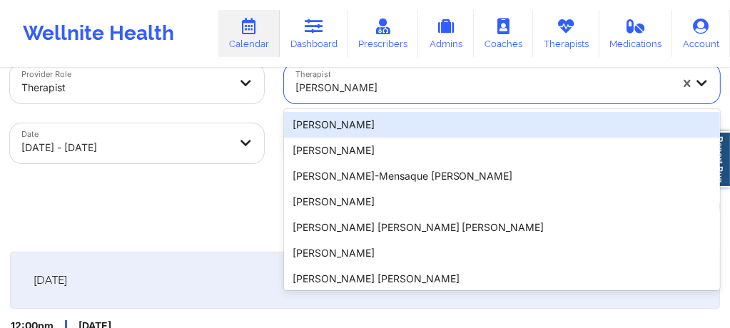
scroll to position [33, 0]
paste input "Alyssa Lupinski"
type input "Alyssa Lupinski"
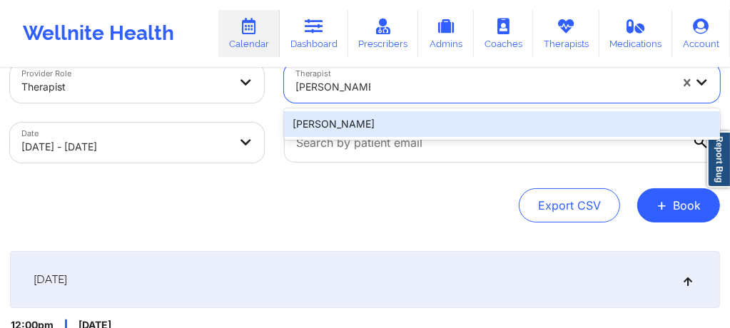
click at [379, 117] on div "Alyssa Lupinski" at bounding box center [502, 124] width 436 height 26
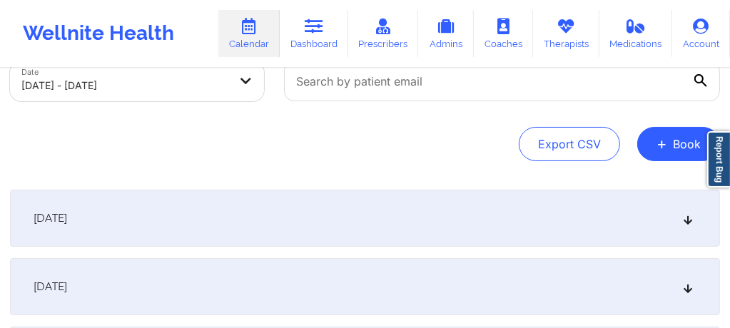
scroll to position [100, 0]
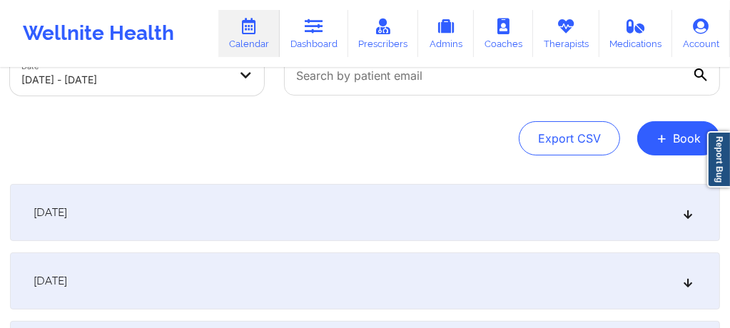
click at [386, 220] on div "[DATE]" at bounding box center [365, 212] width 710 height 57
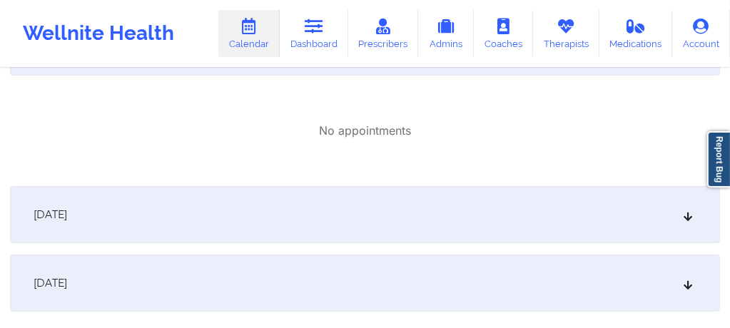
scroll to position [271, 0]
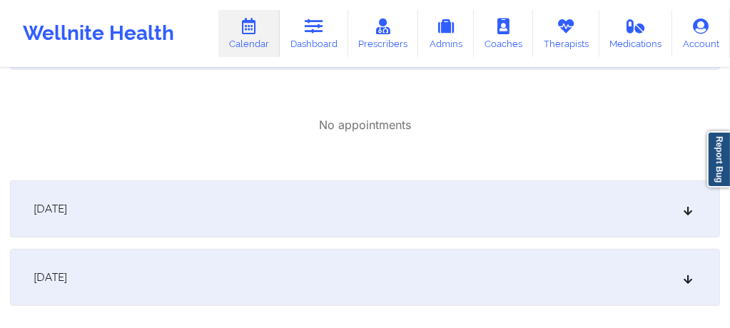
click at [372, 232] on div "[DATE]" at bounding box center [365, 208] width 710 height 57
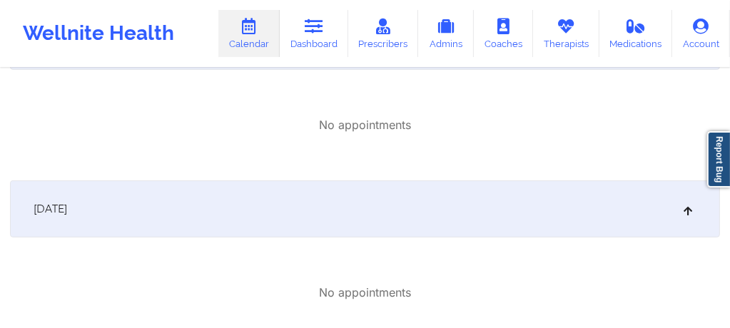
scroll to position [0, 0]
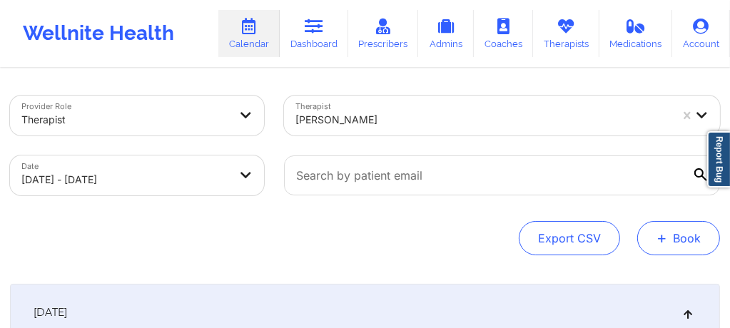
click at [679, 242] on button "+ Book" at bounding box center [678, 238] width 83 height 34
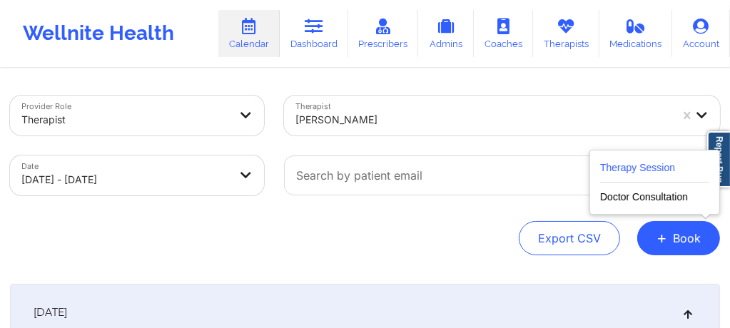
click at [625, 163] on button "Therapy Session" at bounding box center [654, 171] width 109 height 24
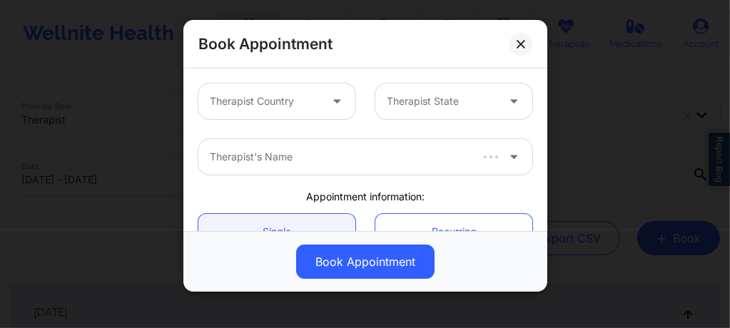
click at [306, 113] on div "Therapist Country" at bounding box center [259, 101] width 123 height 36
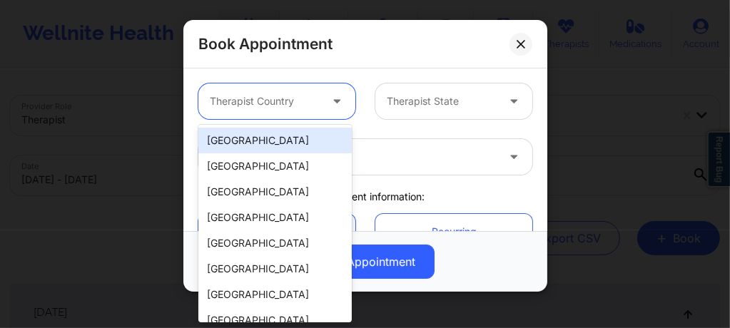
click at [267, 140] on div "[GEOGRAPHIC_DATA]" at bounding box center [274, 141] width 153 height 26
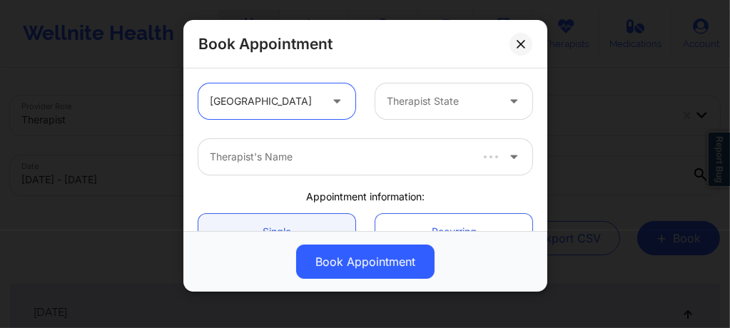
click at [394, 113] on div "Therapist State" at bounding box center [436, 101] width 123 height 36
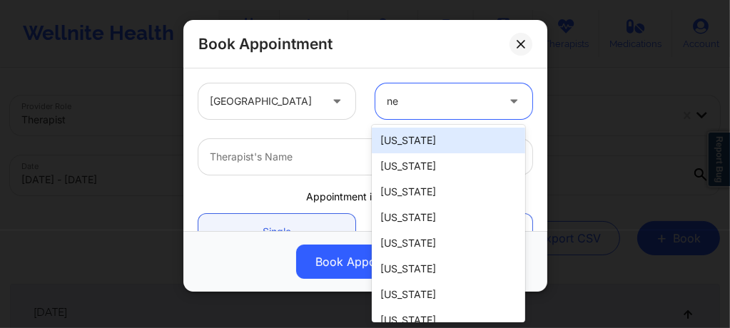
type input "new"
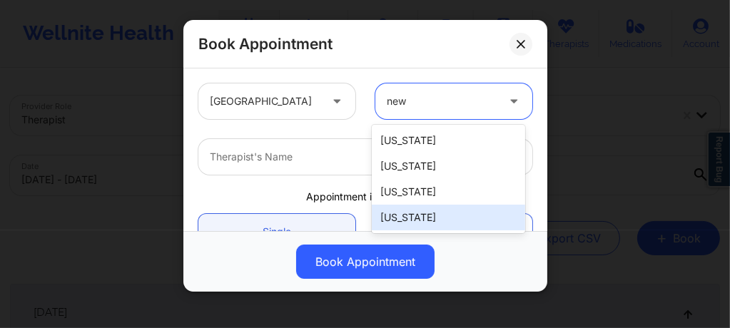
click at [395, 217] on div "New York" at bounding box center [448, 218] width 153 height 26
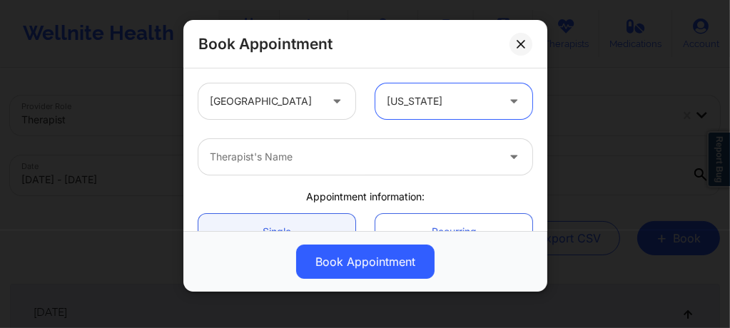
click at [327, 155] on div at bounding box center [353, 156] width 287 height 17
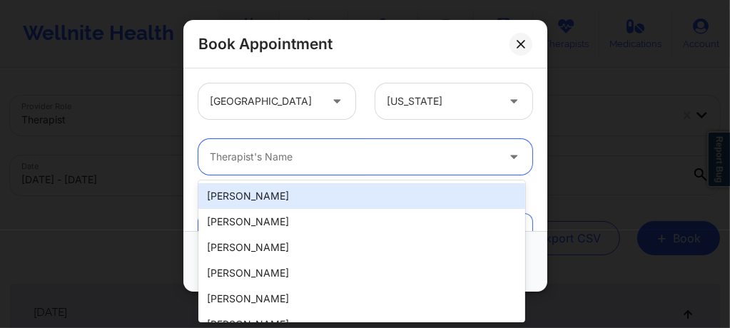
paste input "Alyssa Lupinski"
type input "Alyssa Lupinski"
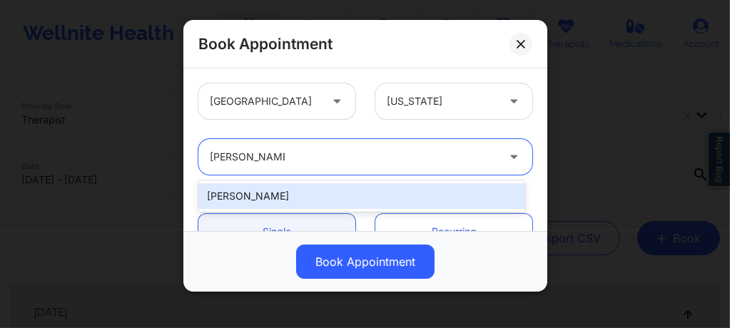
click at [304, 189] on div "Alyssa Lupinski" at bounding box center [361, 196] width 327 height 26
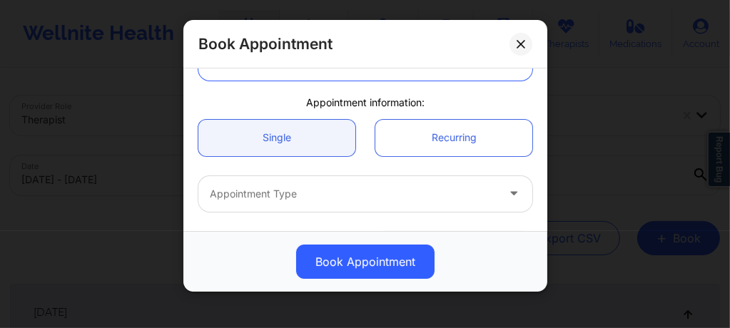
scroll to position [104, 0]
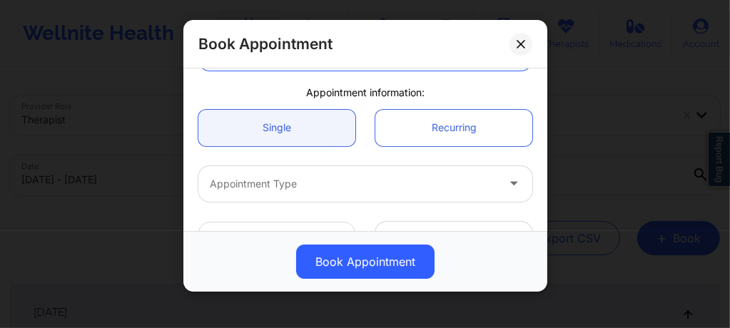
click at [283, 197] on div "Appointment Type" at bounding box center [348, 184] width 300 height 36
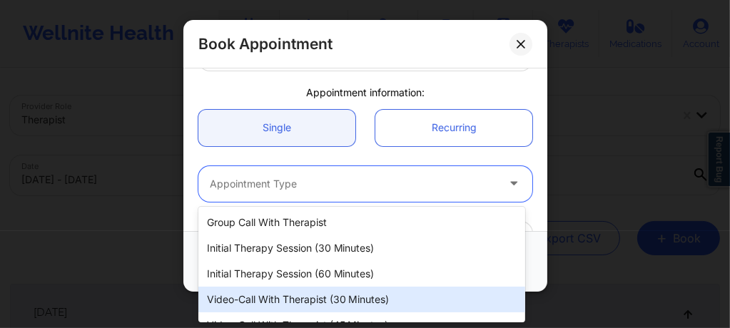
scroll to position [69, 0]
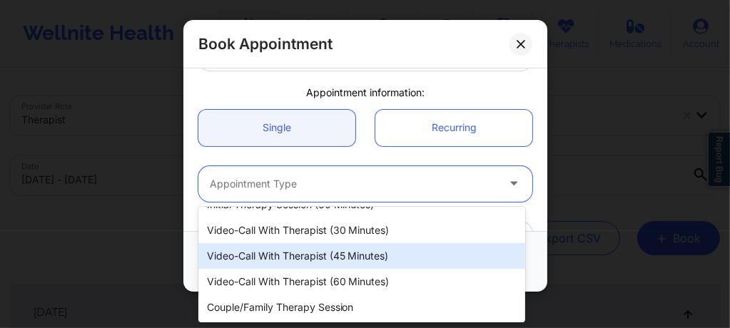
click at [302, 253] on div "Video-Call with Therapist (45 minutes)" at bounding box center [361, 256] width 327 height 26
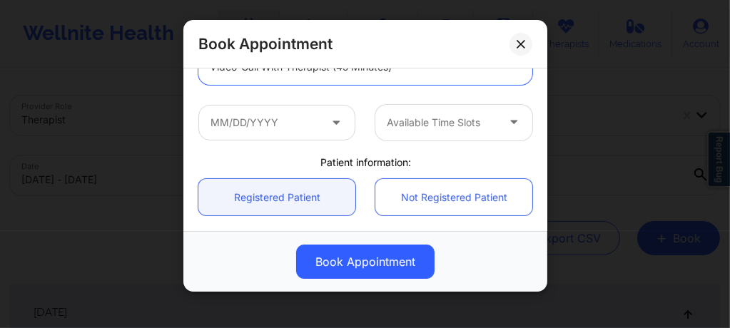
scroll to position [228, 0]
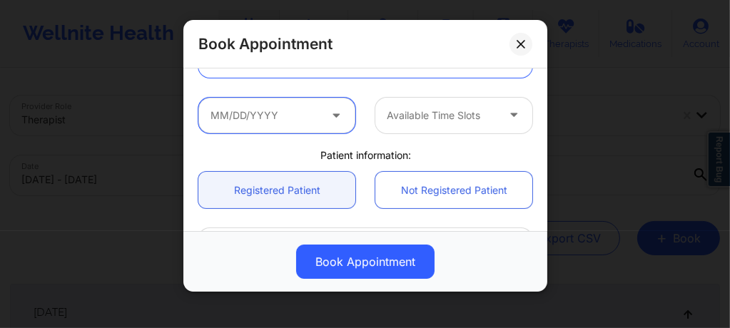
click at [297, 125] on input "text" at bounding box center [276, 116] width 157 height 36
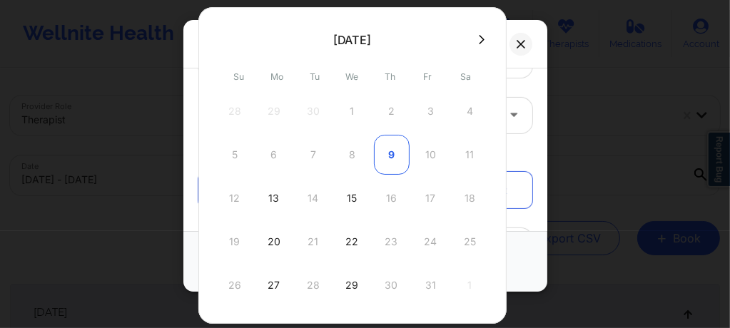
click at [394, 154] on div "9" at bounding box center [392, 155] width 36 height 40
type input "10/09/2025"
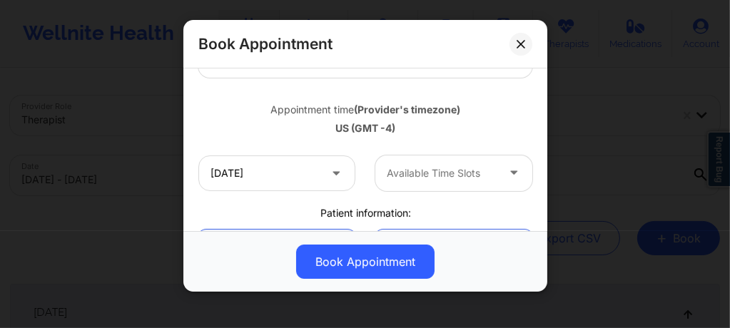
click at [417, 175] on div at bounding box center [442, 173] width 110 height 17
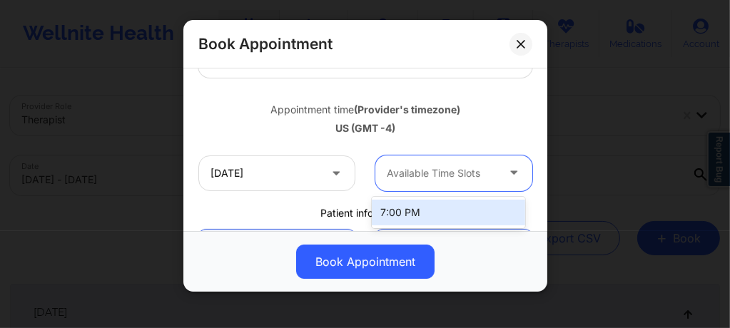
click at [409, 219] on div "7:00 PM" at bounding box center [448, 213] width 153 height 26
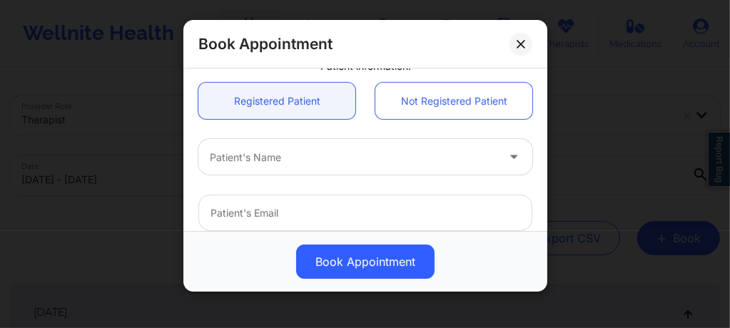
scroll to position [389, 0]
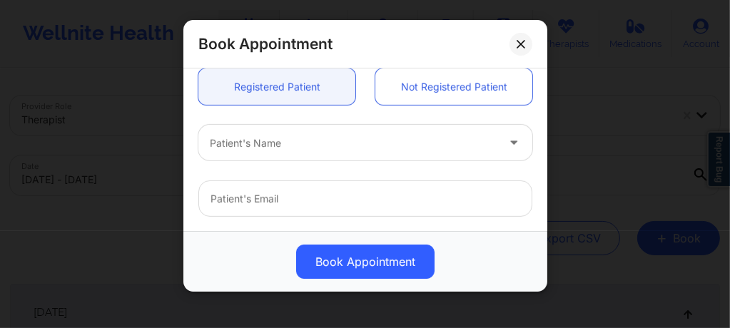
click at [312, 149] on div at bounding box center [353, 143] width 287 height 17
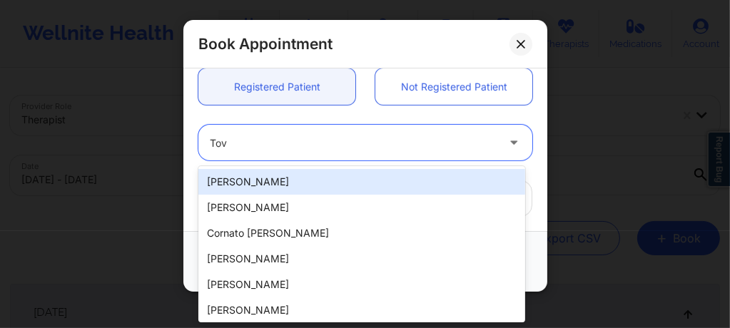
type input "Tova"
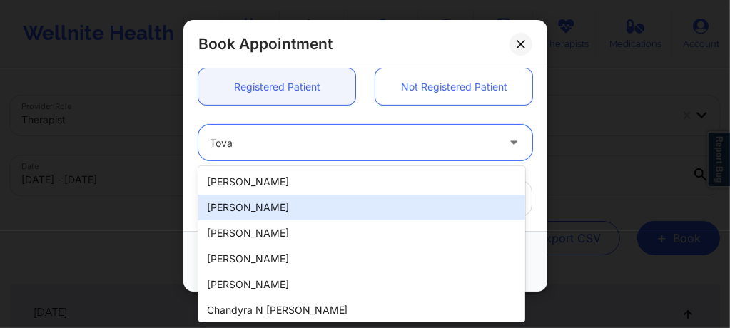
drag, startPoint x: 249, startPoint y: 180, endPoint x: 245, endPoint y: 210, distance: 30.2
click at [245, 210] on div "Tova Frank Tova Frank Marianna Mostovaia Katerine Tovar Aiden Tovar Chandyra N …" at bounding box center [361, 244] width 327 height 156
click at [261, 208] on div "Tova Frank" at bounding box center [361, 208] width 327 height 26
type input "tovafrank1@gmail.com"
type input "+1845-545-9466"
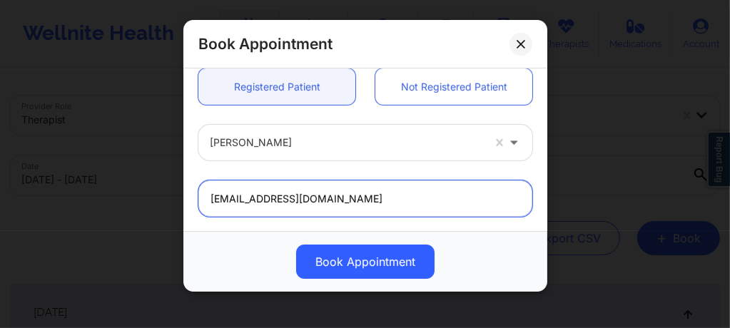
drag, startPoint x: 319, startPoint y: 205, endPoint x: 203, endPoint y: 200, distance: 116.4
click at [203, 200] on input "tovafrank1@gmail.com" at bounding box center [365, 198] width 334 height 36
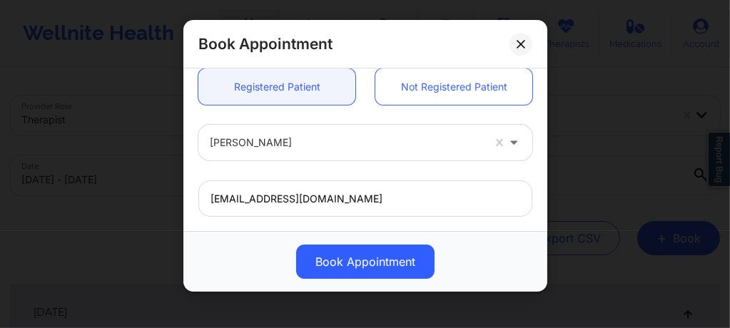
click at [277, 143] on div at bounding box center [346, 143] width 272 height 17
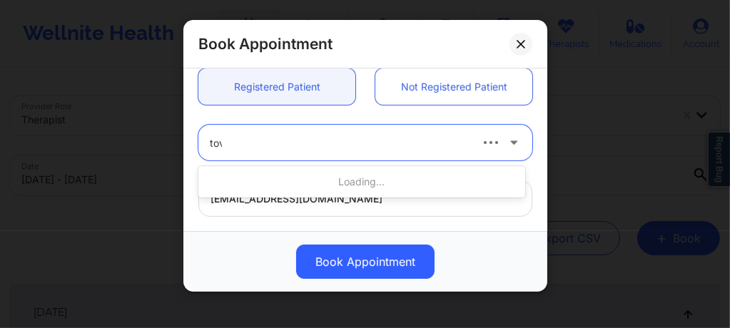
type input "tova"
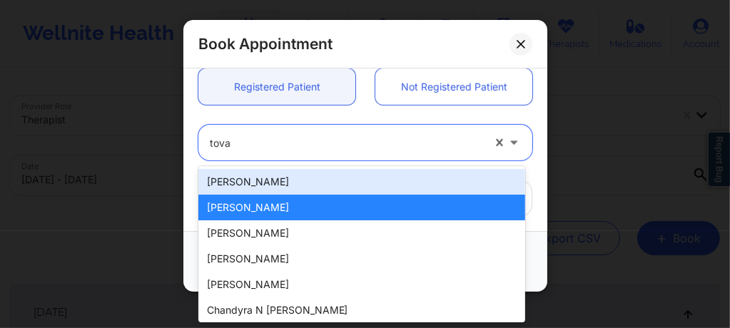
click at [251, 180] on div "Tova Frank" at bounding box center [361, 182] width 327 height 26
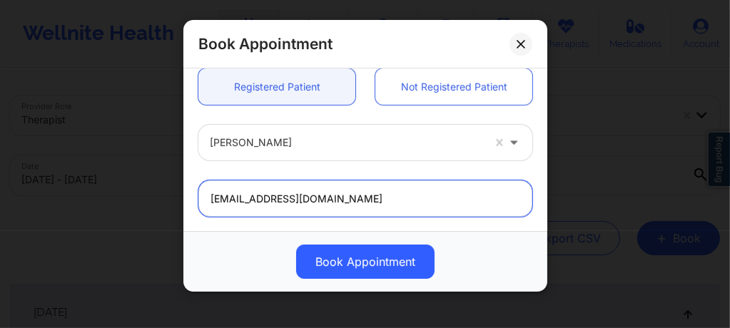
drag, startPoint x: 328, startPoint y: 200, endPoint x: 200, endPoint y: 203, distance: 128.4
click at [200, 203] on input "tovafrank1@gmail.com" at bounding box center [365, 198] width 334 height 36
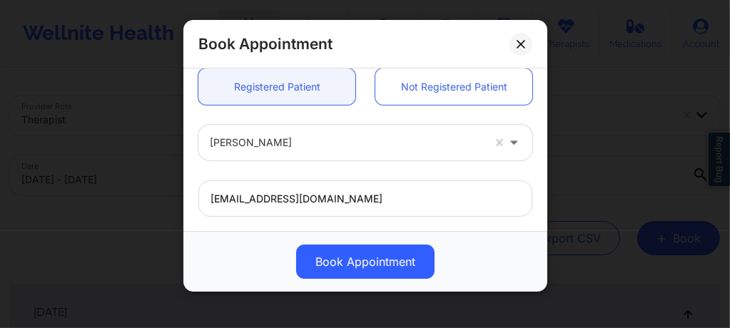
click at [267, 147] on div at bounding box center [346, 143] width 272 height 17
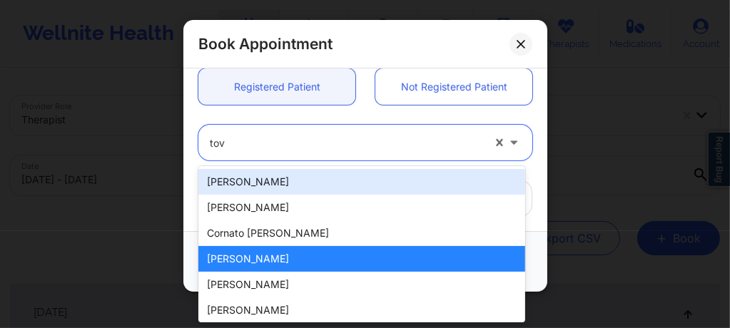
type input "tova"
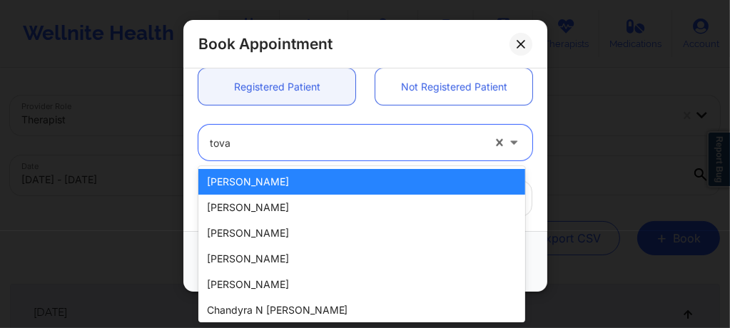
click at [252, 180] on div "Tova Frank" at bounding box center [361, 182] width 327 height 26
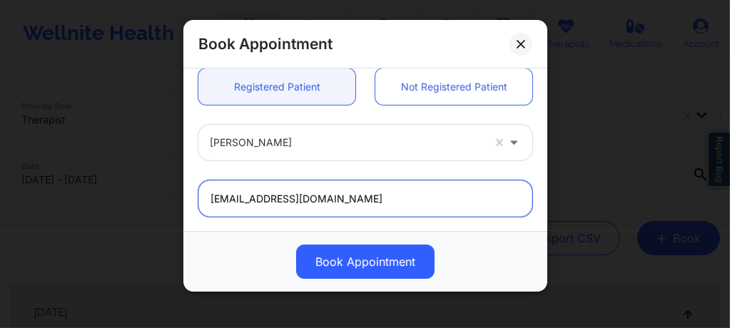
drag, startPoint x: 320, startPoint y: 203, endPoint x: 195, endPoint y: 202, distance: 124.8
click at [195, 202] on div "tovafrank1@gmail.com" at bounding box center [365, 198] width 354 height 36
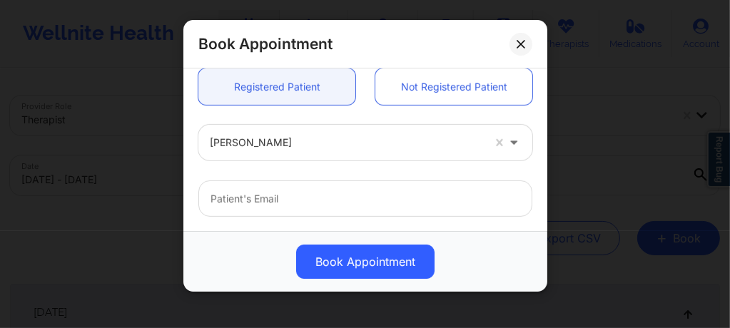
click at [304, 147] on div at bounding box center [346, 143] width 272 height 17
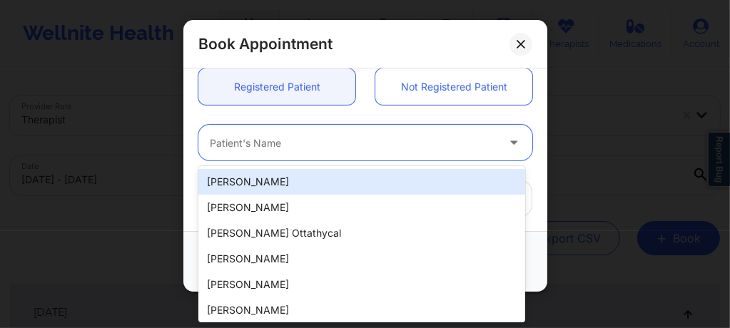
paste input "tova@frankfamily.com"
type input "tova@frankfamily.com"
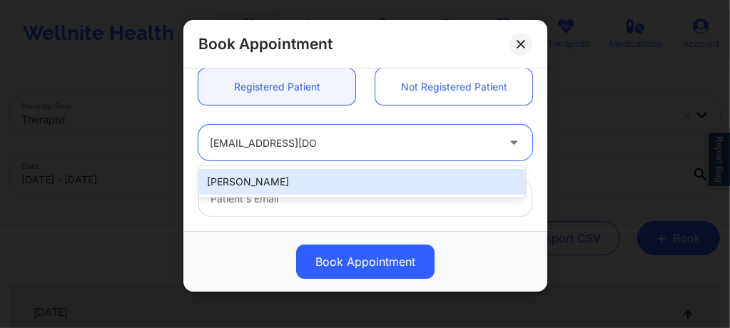
click at [311, 180] on div "Tova Frank" at bounding box center [361, 182] width 327 height 26
type input "tova@frankfamily.com"
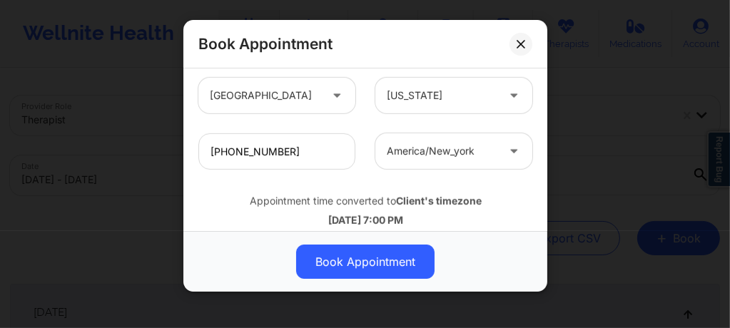
scroll to position [578, 0]
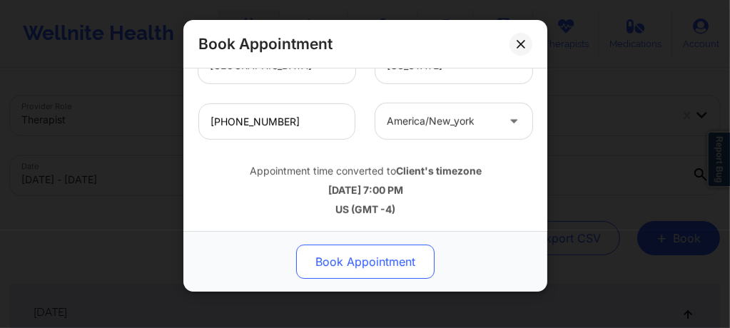
click at [349, 265] on button "Book Appointment" at bounding box center [365, 262] width 138 height 34
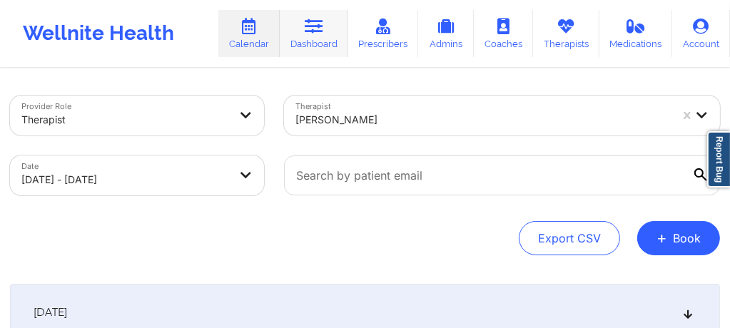
click at [311, 24] on icon at bounding box center [314, 27] width 19 height 16
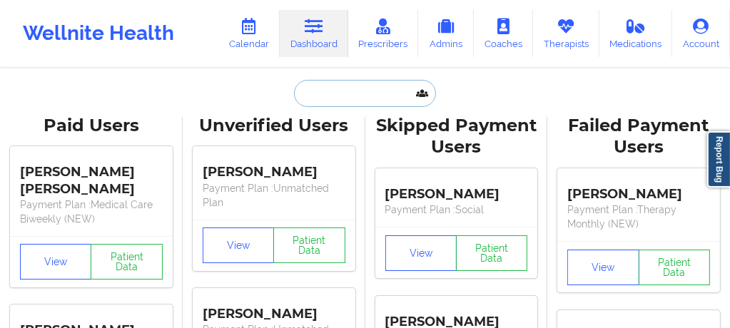
click at [312, 90] on input "text" at bounding box center [364, 93] width 141 height 27
paste input "Susan Everts"
type input "Susan Everts"
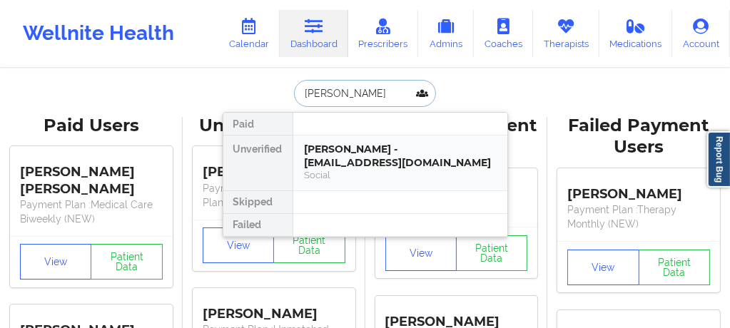
click at [346, 170] on div "Social" at bounding box center [400, 175] width 191 height 12
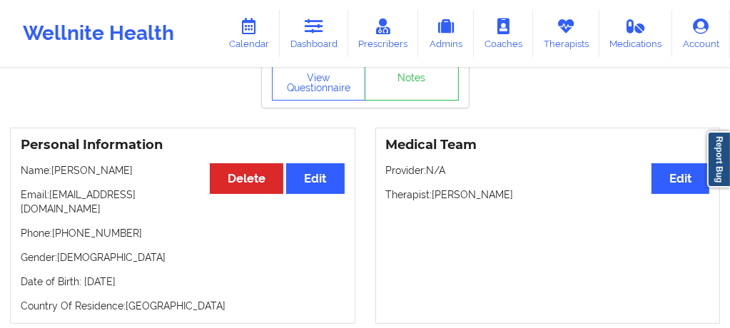
scroll to position [76, 0]
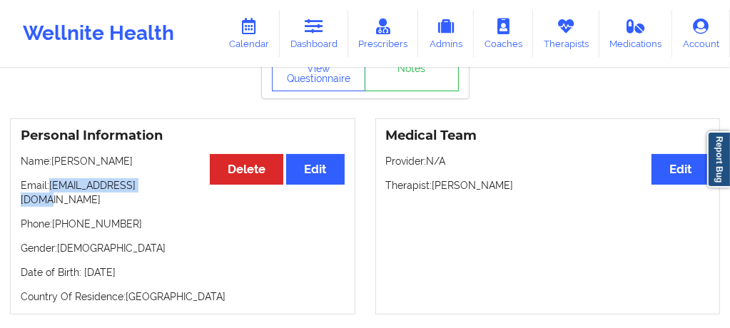
drag, startPoint x: 157, startPoint y: 193, endPoint x: 51, endPoint y: 191, distance: 105.6
click at [51, 191] on p "Email: s195everts@gmail.com" at bounding box center [183, 192] width 324 height 29
copy p "s195everts@gmail.com"
click at [251, 34] on link "Calendar" at bounding box center [248, 33] width 61 height 47
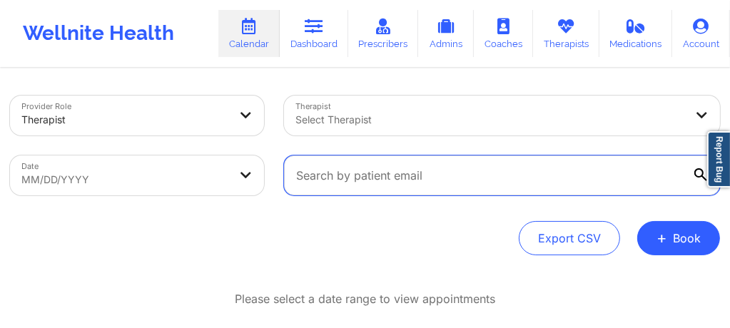
click at [332, 168] on input "text" at bounding box center [502, 175] width 436 height 40
paste input "s195everts@gmail.com"
type input "s195everts@gmail.com"
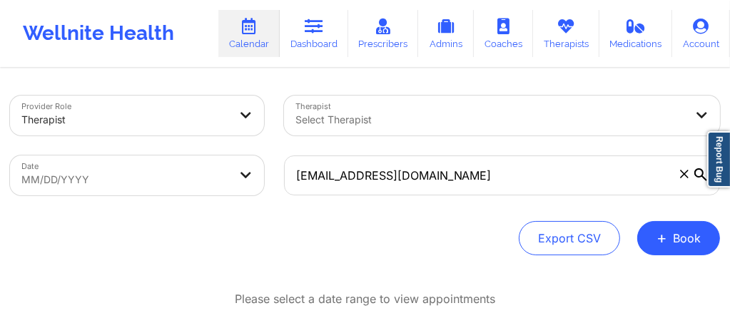
click at [137, 173] on body "Wellnite Health Calendar Dashboard Prescribers Admins Coaches Therapists Medica…" at bounding box center [365, 164] width 730 height 328
select select "2025-8"
select select "2025-9"
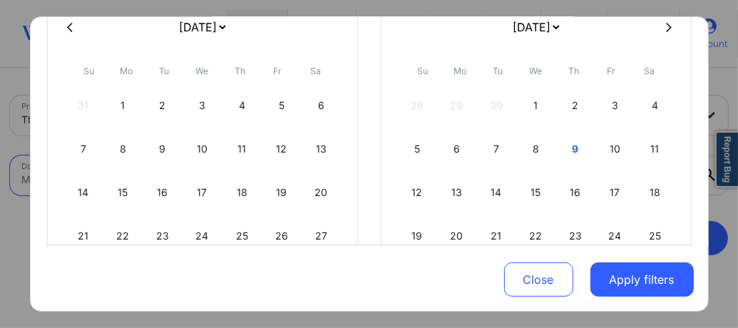
scroll to position [152, 0]
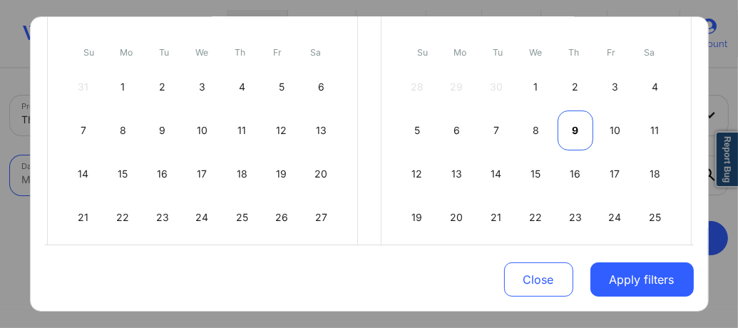
click at [568, 127] on div "9" at bounding box center [576, 131] width 36 height 40
select select "2025-9"
select select "2025-10"
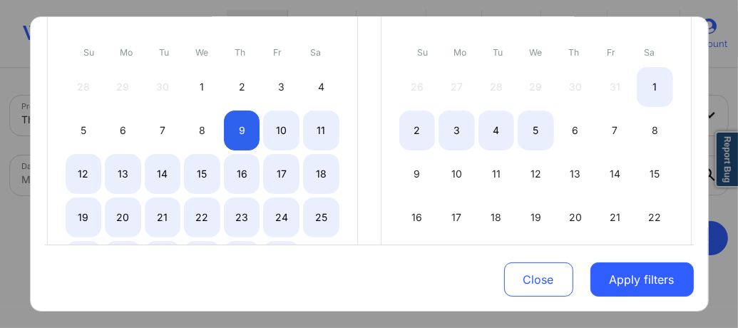
select select "2025-9"
select select "2025-10"
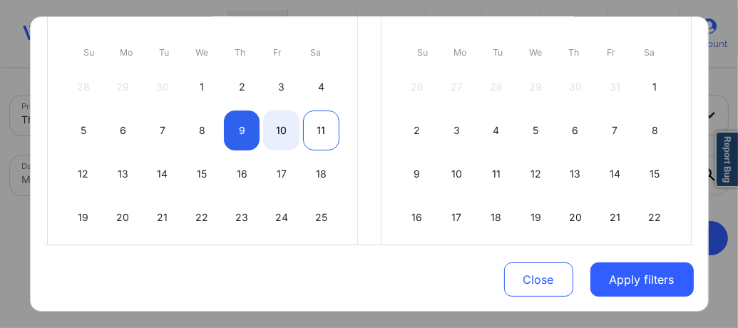
select select "2025-9"
select select "2025-10"
select select "2025-9"
select select "2025-10"
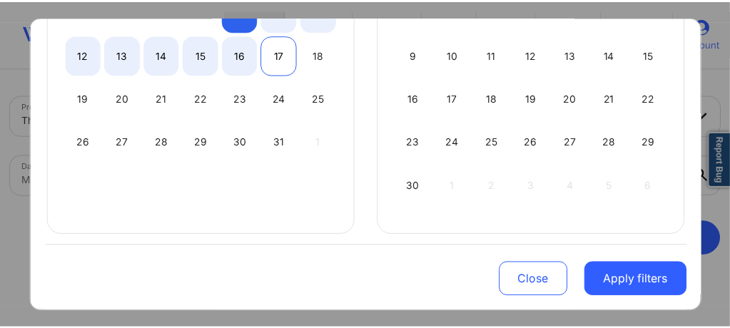
scroll to position [275, 0]
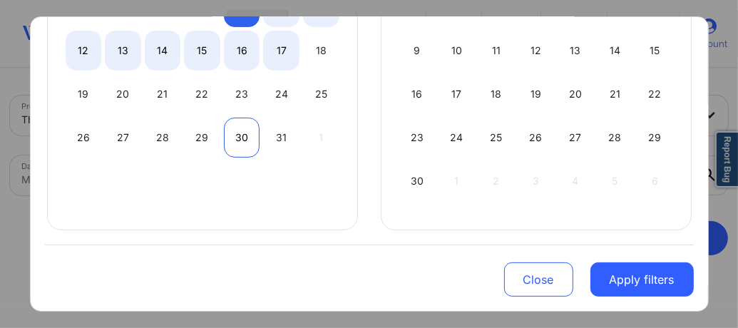
select select "2025-9"
select select "2025-10"
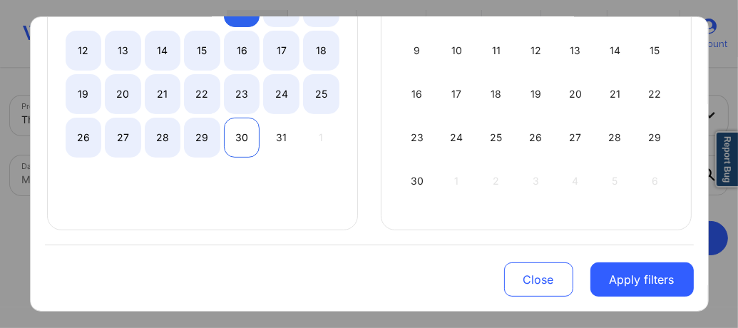
click at [240, 131] on div "30" at bounding box center [242, 138] width 36 height 40
select select "2025-9"
select select "2025-10"
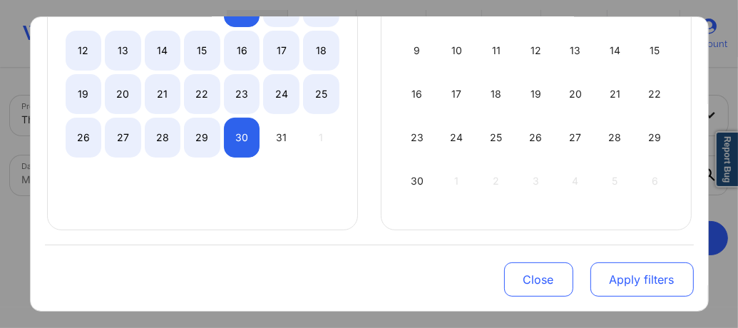
click at [622, 285] on button "Apply filters" at bounding box center [642, 279] width 103 height 34
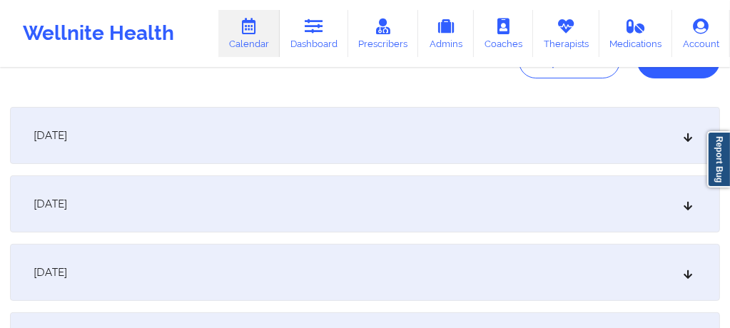
scroll to position [180, 0]
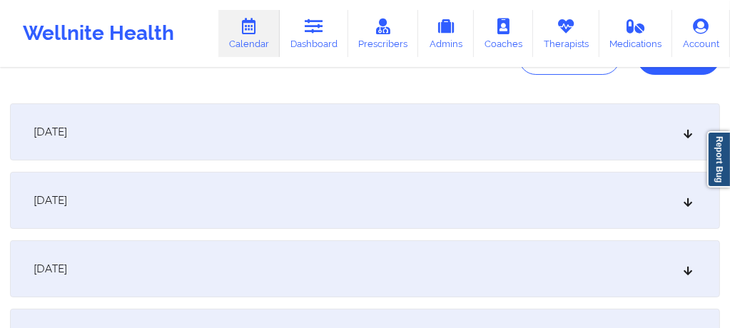
click at [338, 139] on div "[DATE]" at bounding box center [365, 131] width 710 height 57
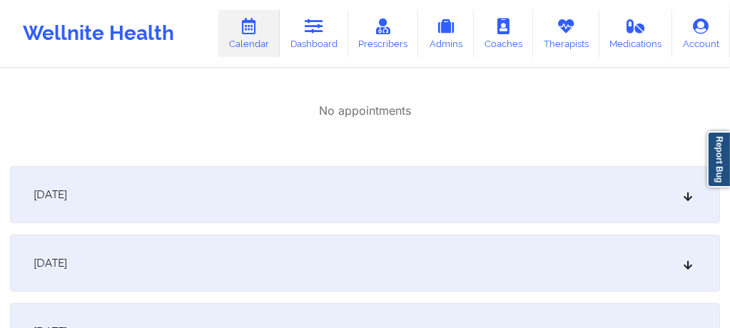
click at [281, 183] on div "[DATE]" at bounding box center [365, 194] width 710 height 57
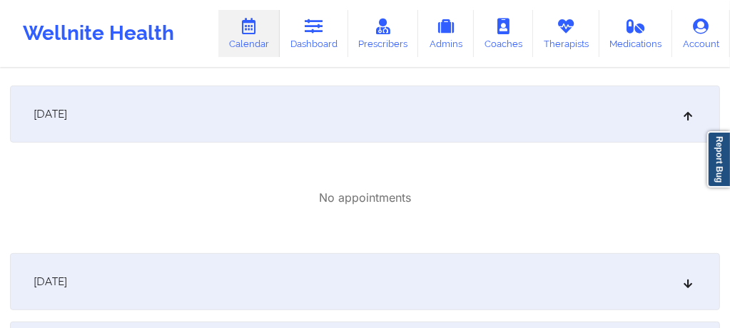
scroll to position [380, 0]
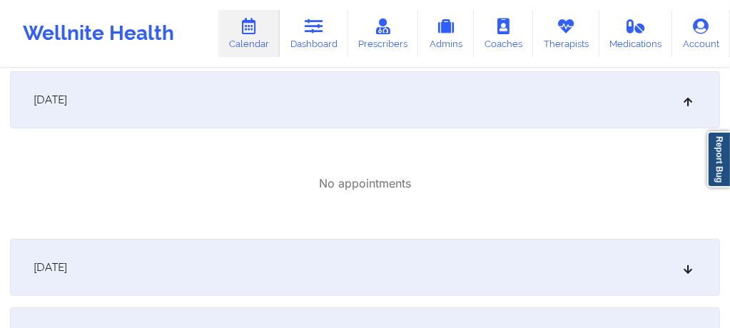
click at [268, 240] on div "[DATE]" at bounding box center [365, 267] width 710 height 57
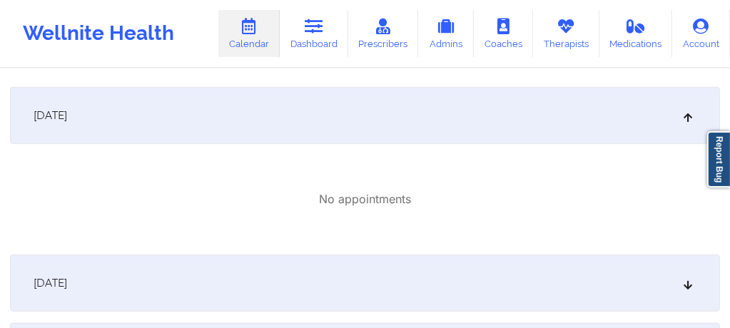
click at [254, 282] on div "[DATE]" at bounding box center [365, 283] width 710 height 57
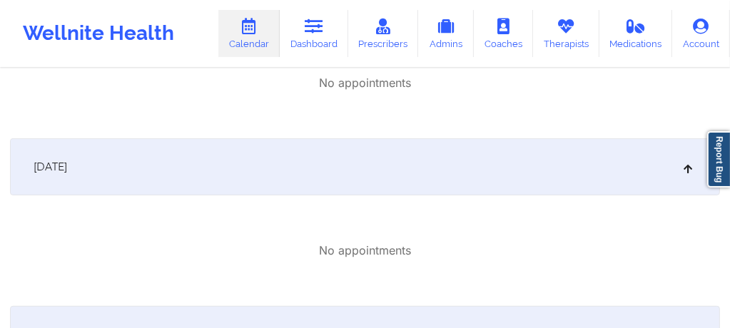
scroll to position [0, 0]
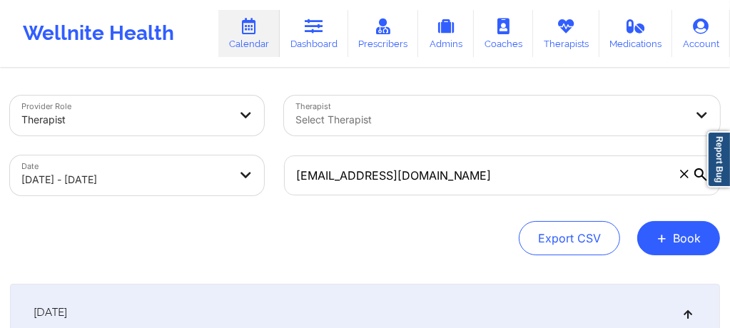
click at [686, 174] on icon at bounding box center [684, 174] width 9 height 9
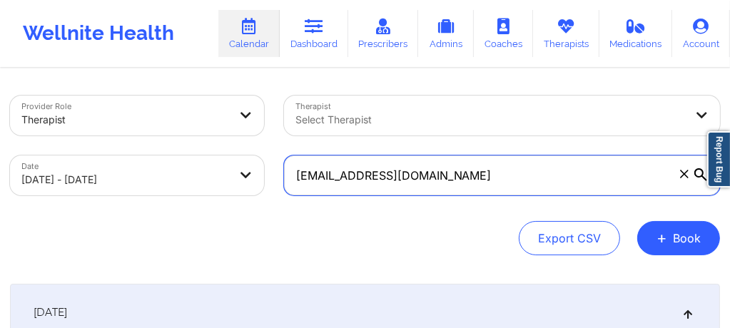
click at [686, 174] on input "s195everts@gmail.com" at bounding box center [502, 175] width 436 height 40
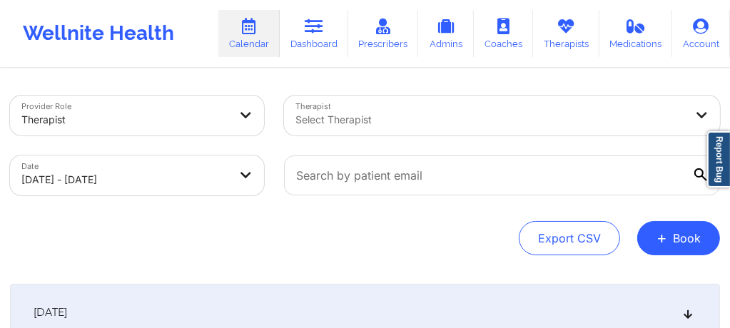
click at [387, 123] on div "Select Therapist" at bounding box center [485, 116] width 402 height 40
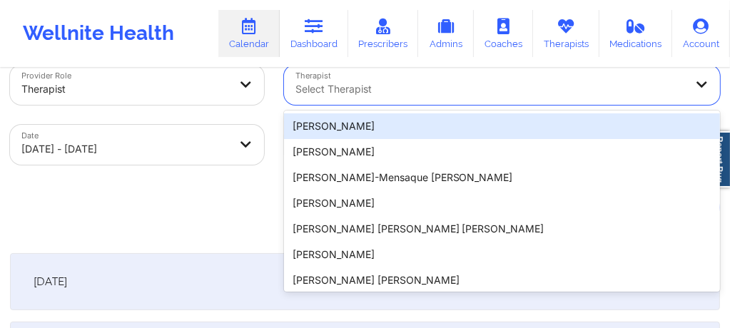
scroll to position [33, 0]
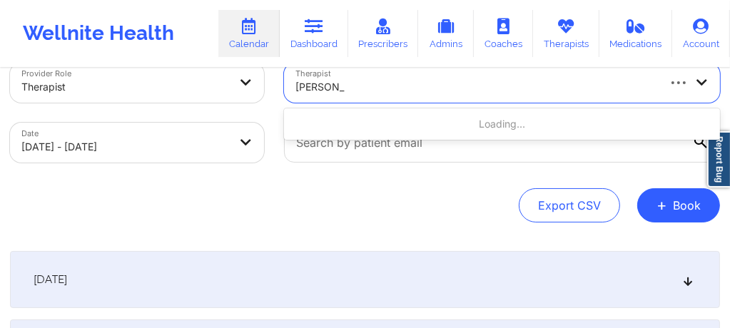
type input "[PERSON_NAME]"
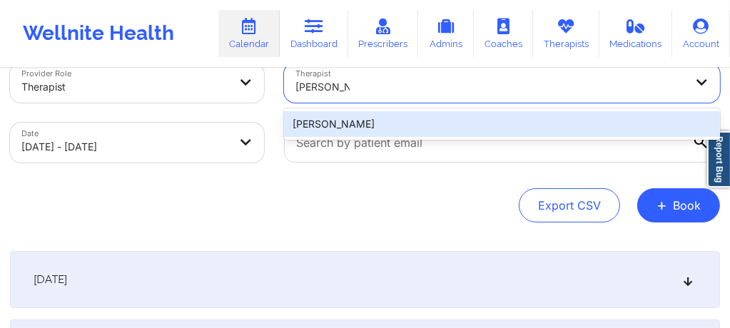
click at [382, 123] on div "[PERSON_NAME]" at bounding box center [502, 124] width 436 height 26
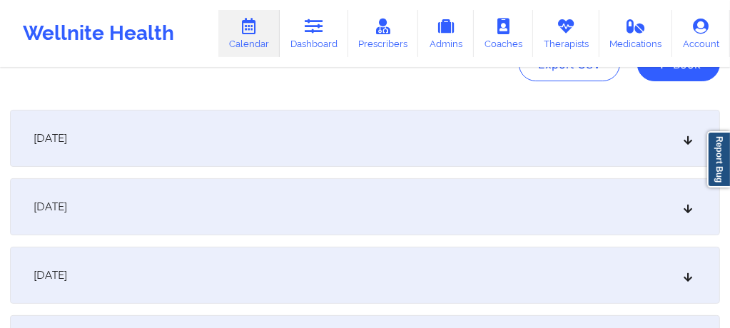
scroll to position [175, 0]
click at [334, 150] on div "[DATE]" at bounding box center [365, 136] width 710 height 57
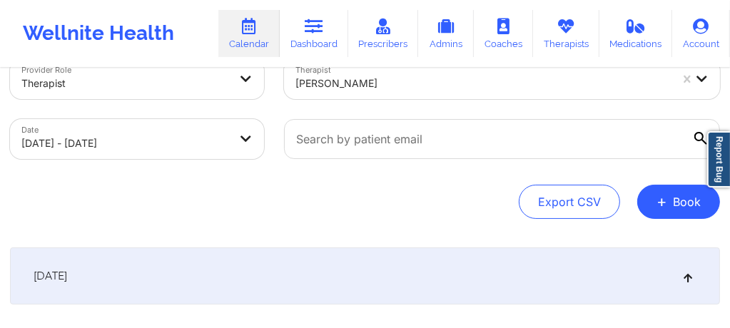
scroll to position [23, 0]
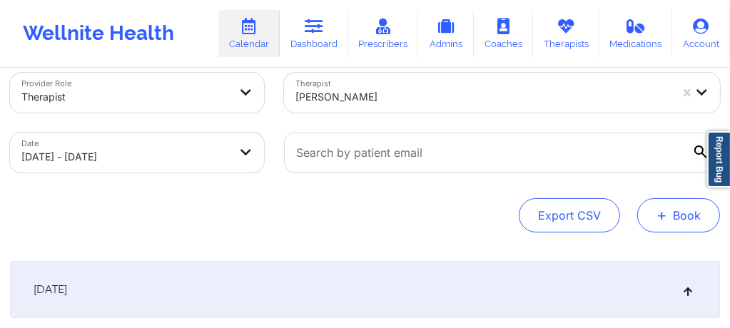
click at [688, 213] on button "+ Book" at bounding box center [678, 215] width 83 height 34
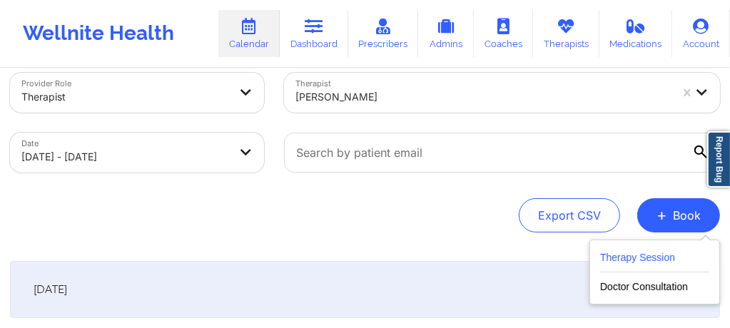
click at [637, 268] on button "Therapy Session" at bounding box center [654, 261] width 109 height 24
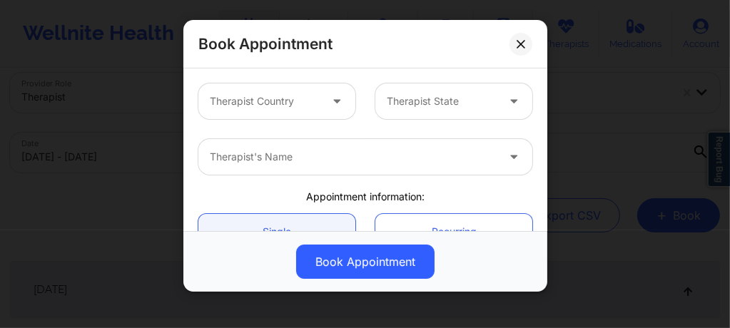
click at [321, 109] on div at bounding box center [338, 101] width 34 height 36
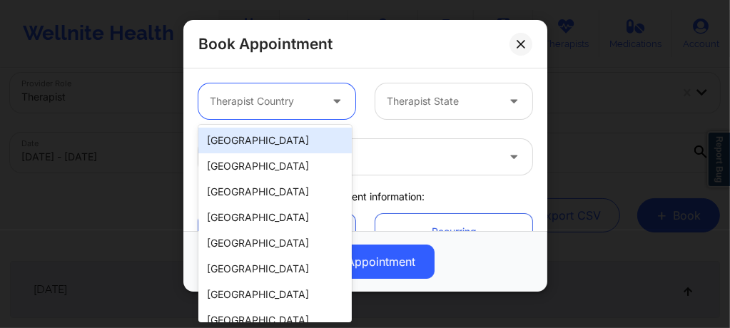
click at [270, 142] on div "[GEOGRAPHIC_DATA]" at bounding box center [274, 141] width 153 height 26
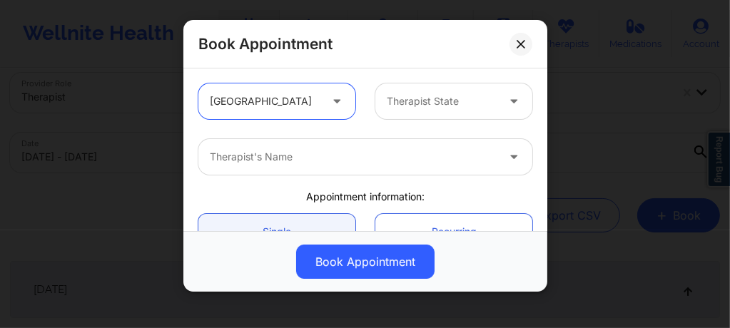
click at [413, 101] on div at bounding box center [442, 101] width 110 height 17
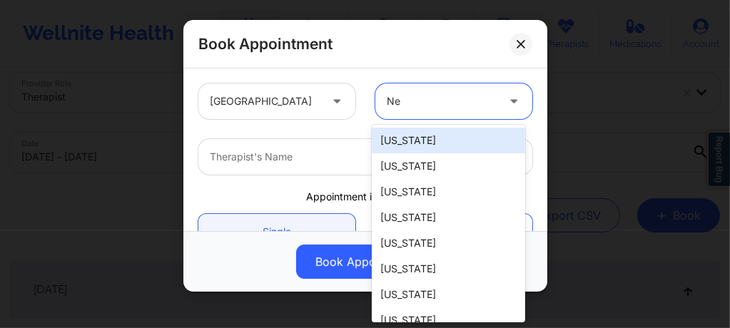
type input "New"
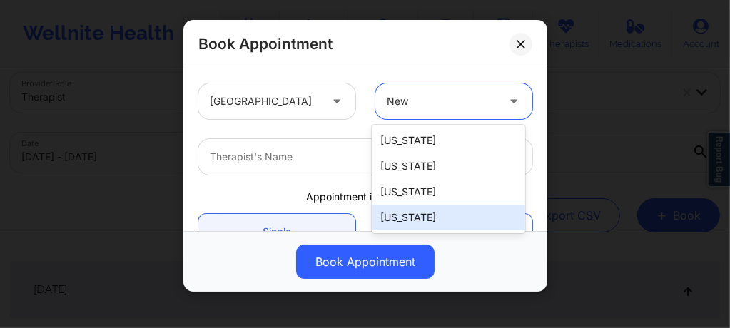
click at [409, 220] on div "New York" at bounding box center [448, 218] width 153 height 26
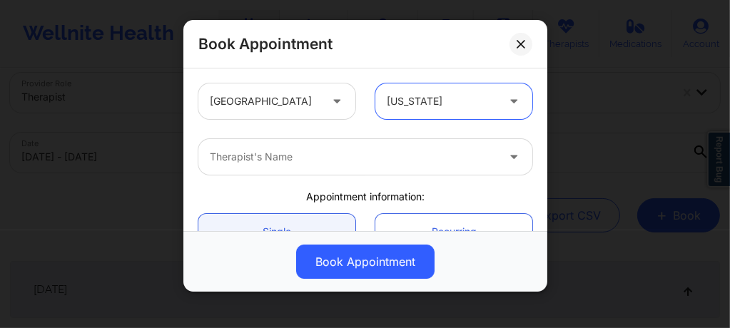
click at [323, 168] on div "Therapist's Name" at bounding box center [348, 157] width 300 height 36
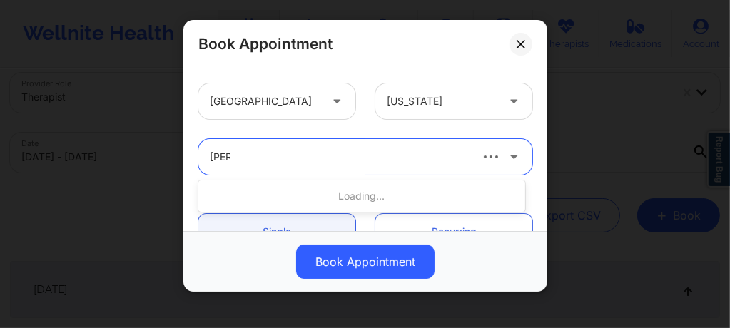
type input "Lour"
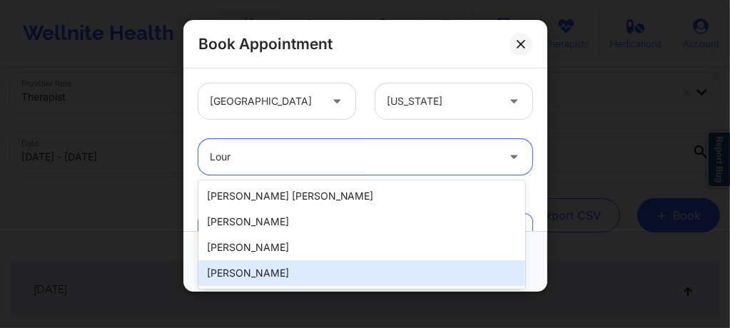
click at [240, 274] on div "Lourdes Joseph" at bounding box center [361, 273] width 327 height 26
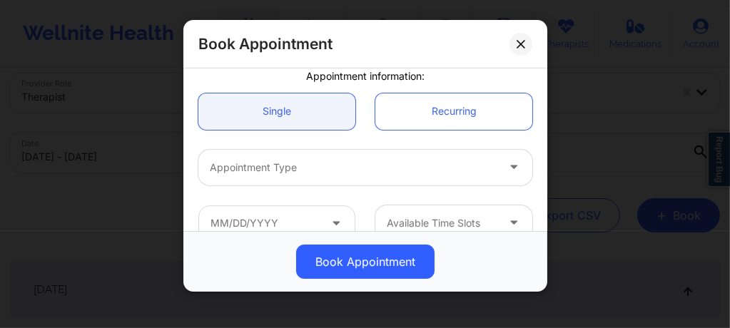
scroll to position [152, 0]
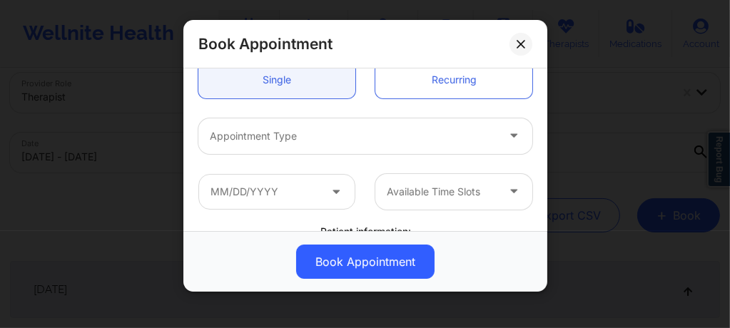
click at [262, 143] on div at bounding box center [353, 136] width 287 height 17
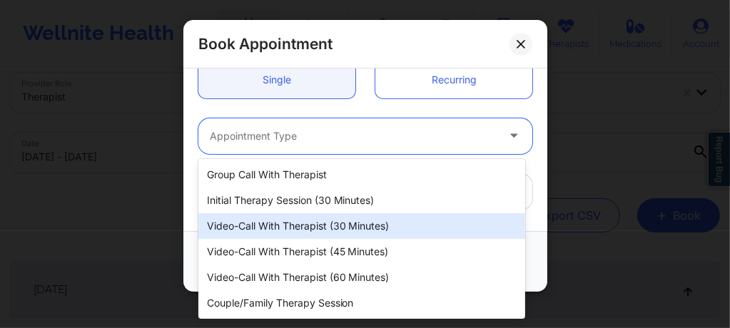
click at [281, 228] on div "Video-Call with Therapist (30 minutes)" at bounding box center [361, 226] width 327 height 26
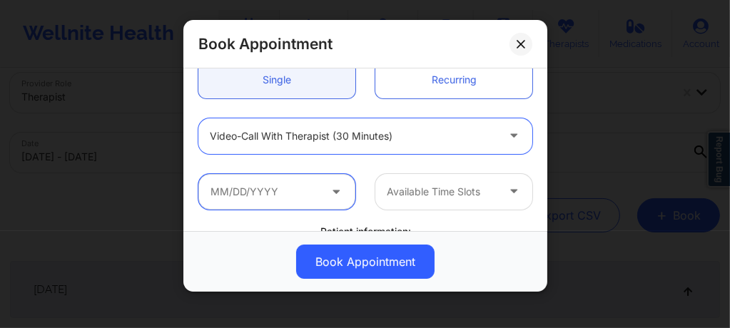
click at [271, 194] on input "text" at bounding box center [276, 192] width 157 height 36
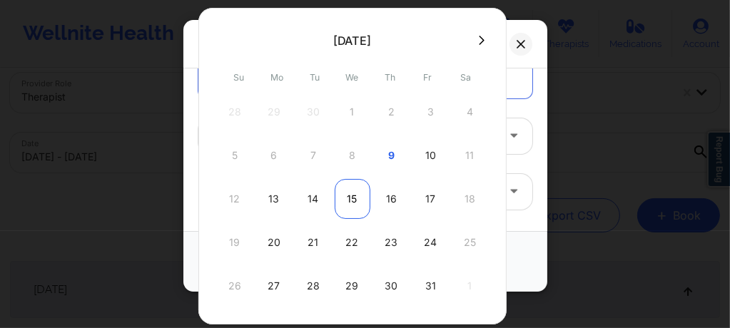
click at [349, 190] on div "15" at bounding box center [352, 199] width 36 height 40
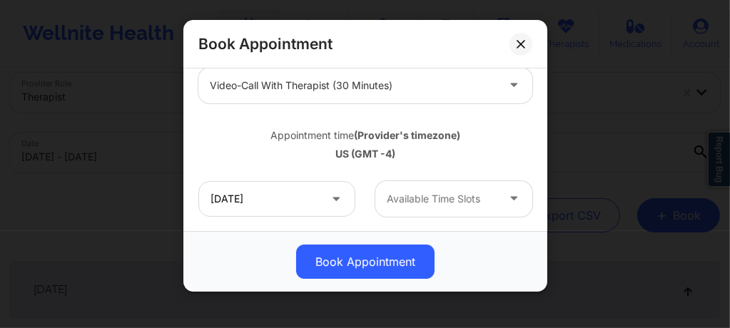
scroll to position [228, 0]
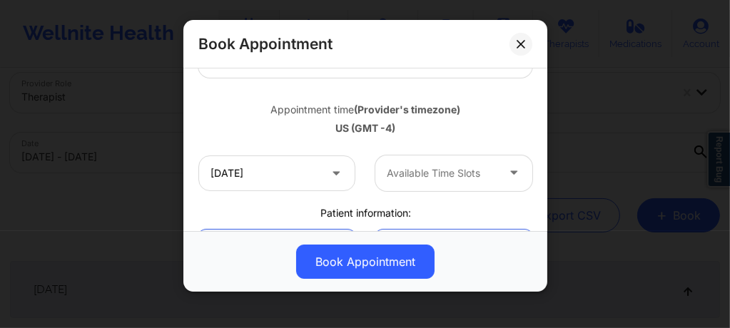
click at [417, 165] on div at bounding box center [442, 173] width 110 height 17
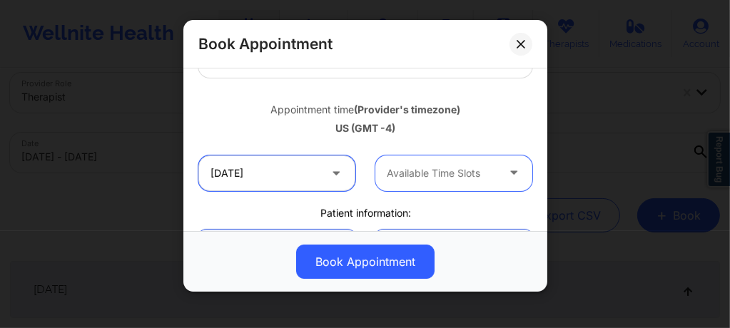
click at [272, 173] on input "10/15/2025" at bounding box center [276, 173] width 157 height 36
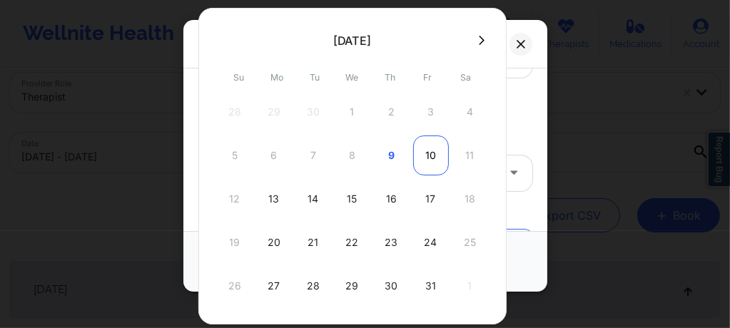
click at [428, 151] on div "10" at bounding box center [431, 156] width 36 height 40
type input "10/10/2025"
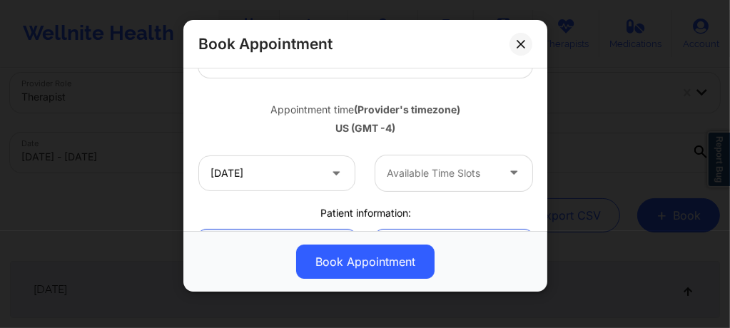
click at [431, 179] on div at bounding box center [442, 173] width 110 height 17
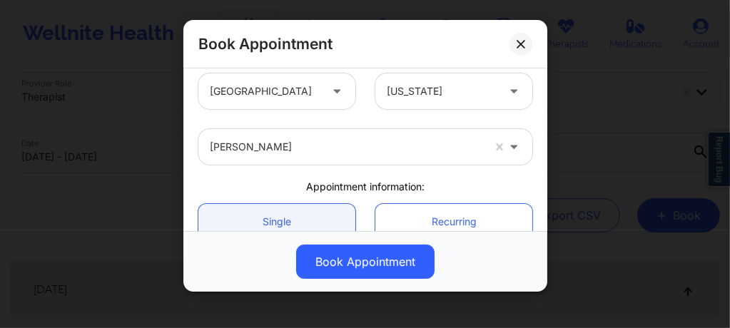
scroll to position [0, 0]
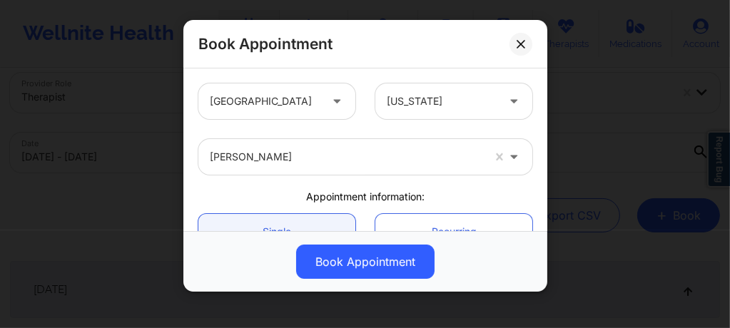
click at [302, 155] on div at bounding box center [346, 156] width 272 height 17
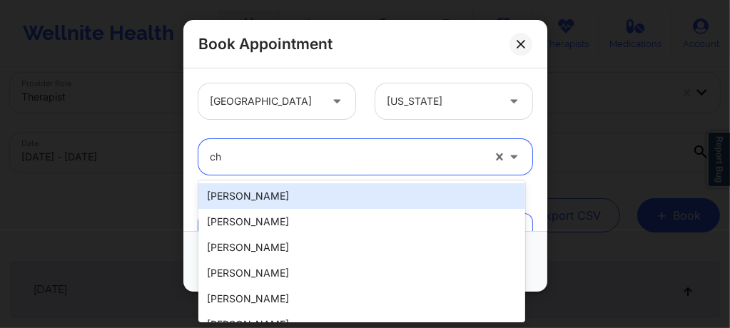
type input "c"
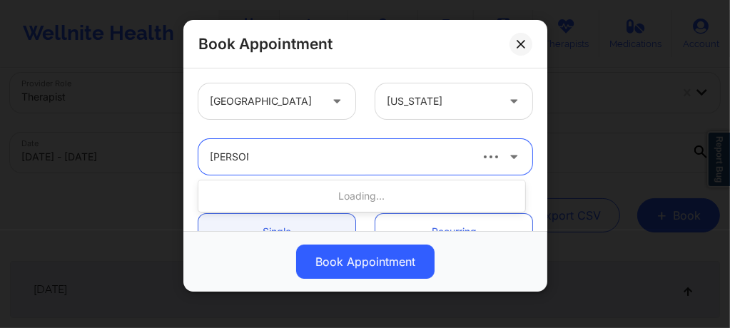
type input "andrea s"
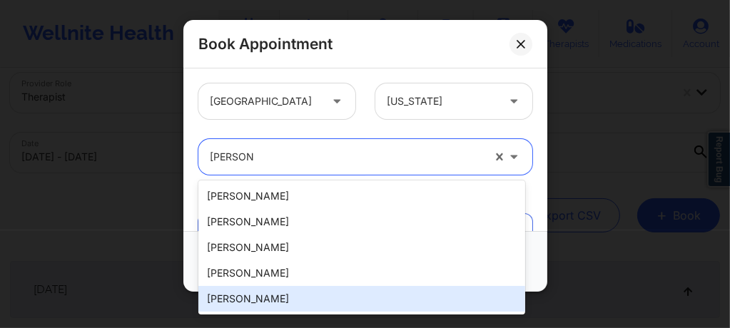
click at [260, 300] on div "Andrea Steen" at bounding box center [361, 299] width 327 height 26
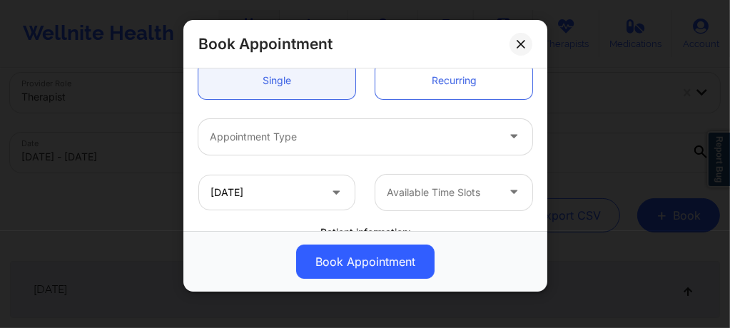
scroll to position [152, 0]
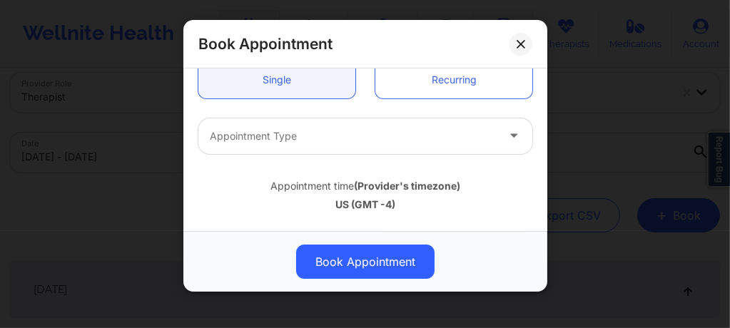
click at [304, 145] on div "Appointment Type" at bounding box center [348, 136] width 300 height 36
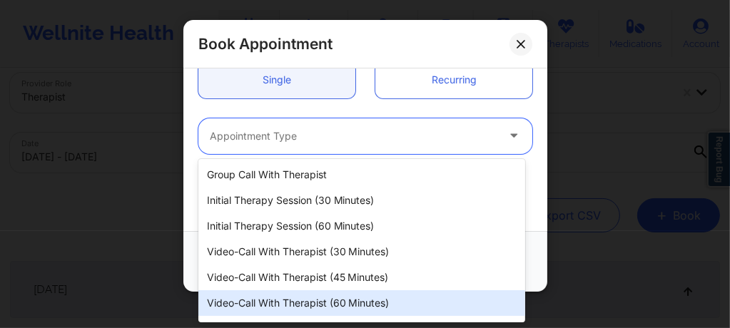
click at [304, 301] on div "Video-Call with Therapist (60 minutes)" at bounding box center [361, 303] width 327 height 26
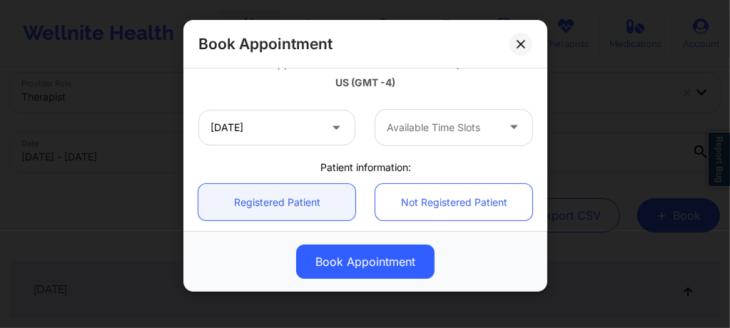
scroll to position [285, 0]
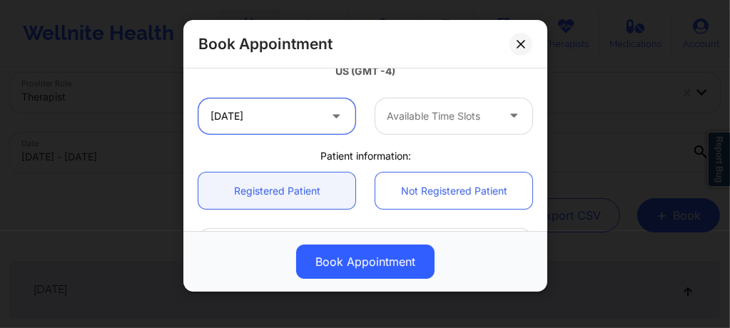
click at [287, 121] on input "10/10/2025" at bounding box center [276, 116] width 157 height 36
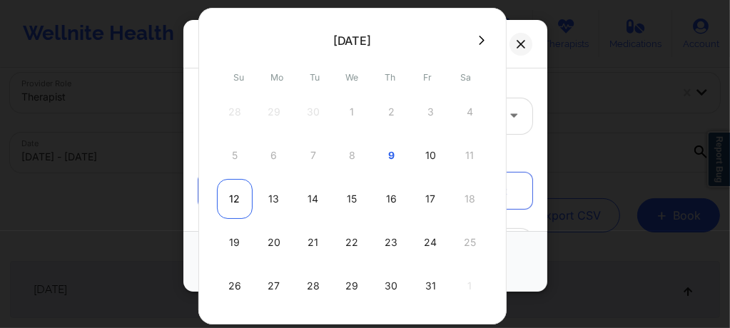
click at [238, 203] on div "12" at bounding box center [235, 199] width 36 height 40
type input "10/12/2025"
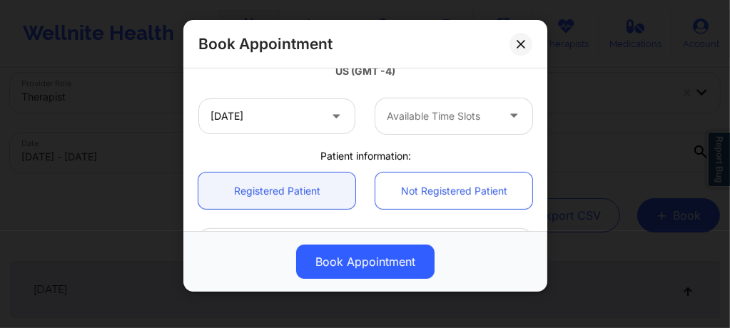
click at [437, 120] on div at bounding box center [442, 116] width 110 height 17
click at [412, 114] on div at bounding box center [442, 116] width 110 height 17
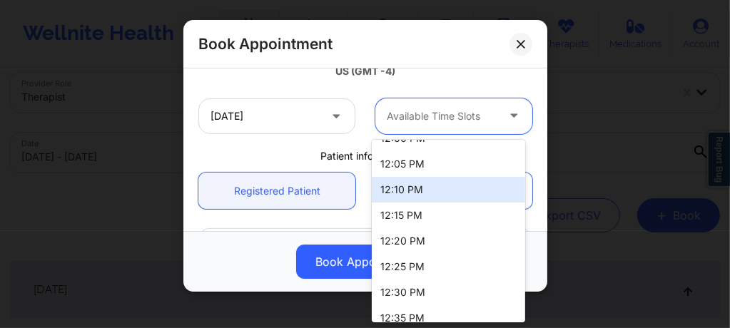
scroll to position [922, 0]
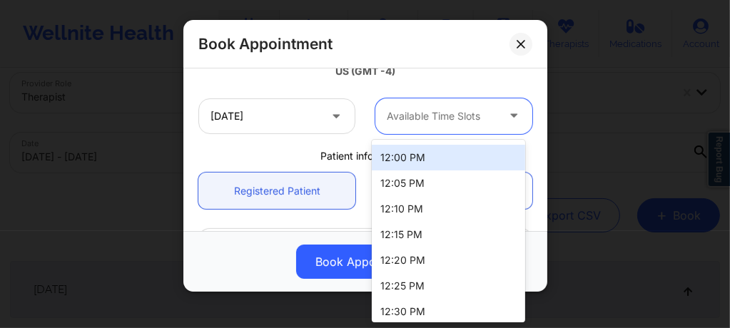
click at [405, 161] on div "12:00 PM" at bounding box center [448, 158] width 153 height 26
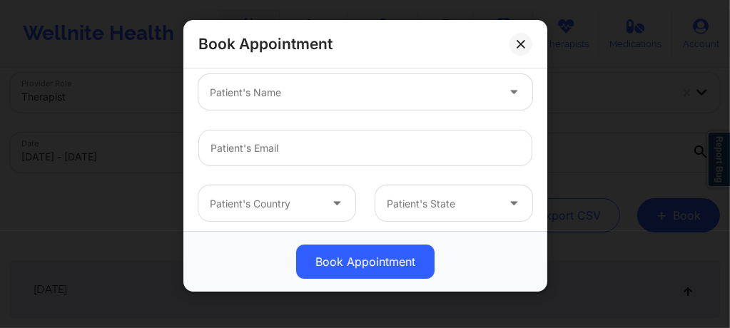
scroll to position [446, 0]
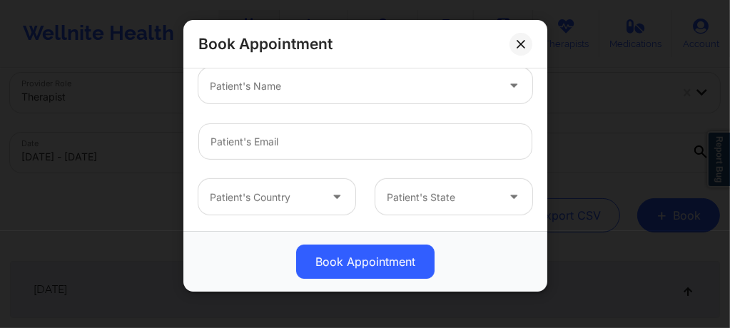
click at [294, 87] on div at bounding box center [353, 86] width 287 height 17
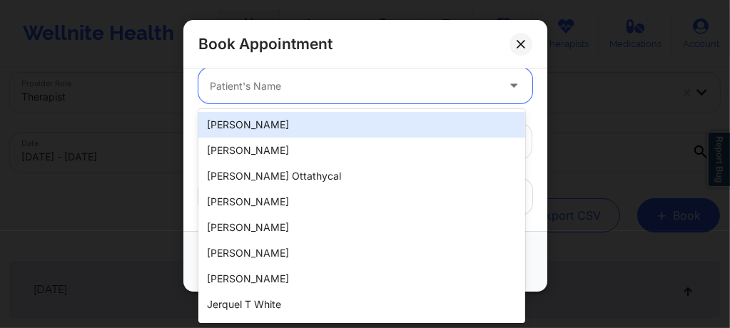
paste input "hoyt.christy@yahoo.com"
type input "hoyt.christy@yahoo.com"
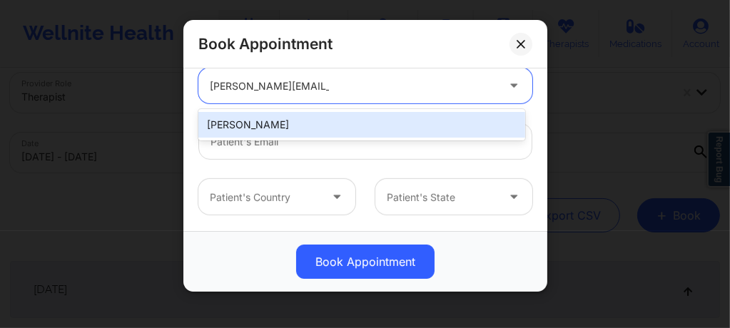
click at [282, 128] on div "Christina Hoyt" at bounding box center [361, 125] width 327 height 26
type input "hoyt.christy@yahoo.com"
type input "+1931-675-0770"
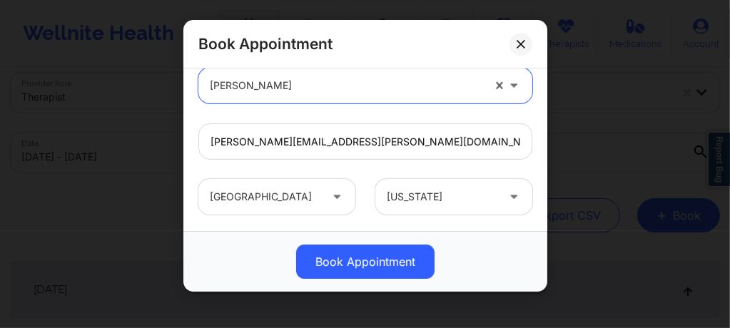
scroll to position [578, 0]
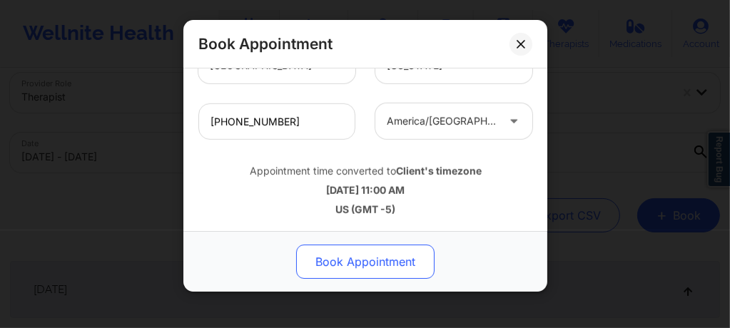
click at [362, 265] on button "Book Appointment" at bounding box center [365, 262] width 138 height 34
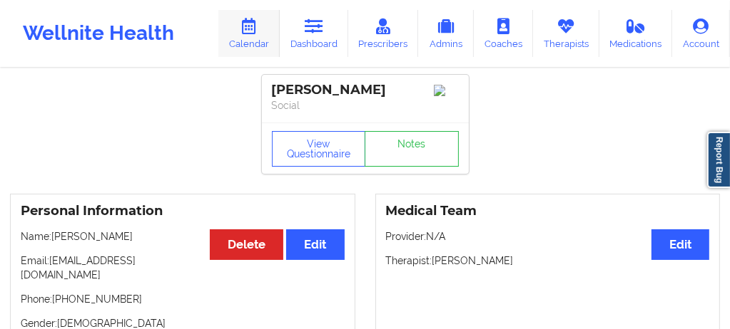
click at [255, 42] on link "Calendar" at bounding box center [248, 33] width 61 height 47
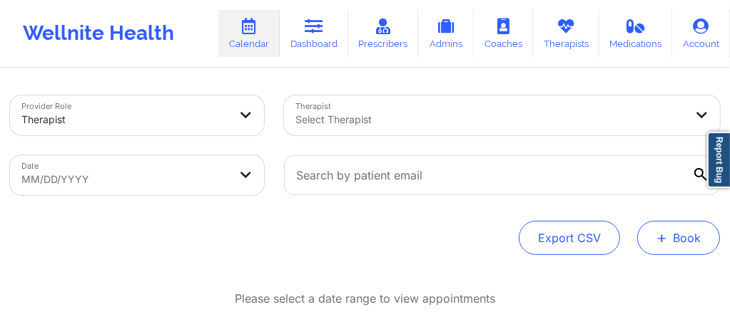
click at [683, 241] on button "+ Book" at bounding box center [678, 238] width 83 height 34
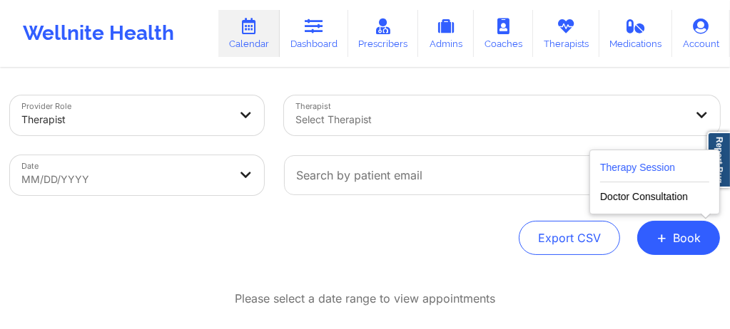
click at [648, 165] on button "Therapy Session" at bounding box center [654, 171] width 109 height 24
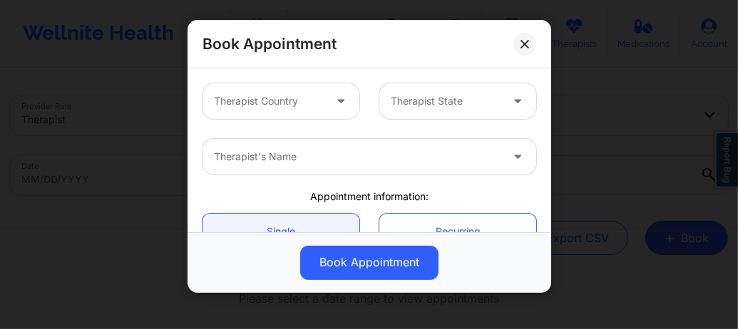
click at [320, 104] on div "Therapist Country" at bounding box center [264, 101] width 123 height 36
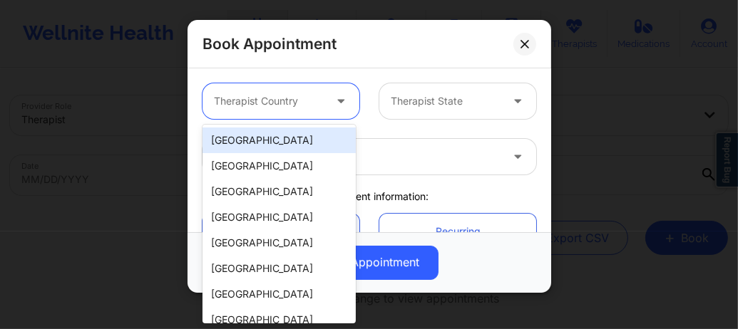
click at [274, 144] on div "United States" at bounding box center [279, 141] width 153 height 26
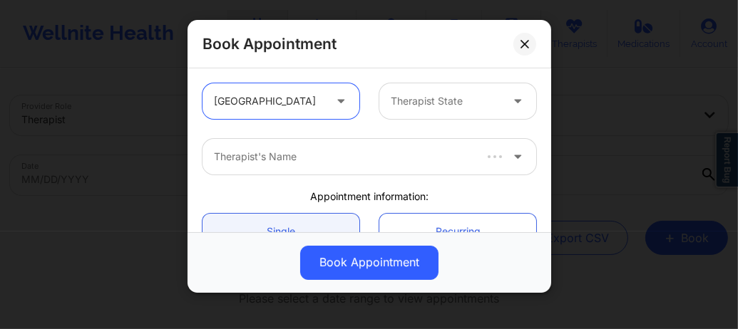
click at [421, 102] on div at bounding box center [446, 101] width 110 height 17
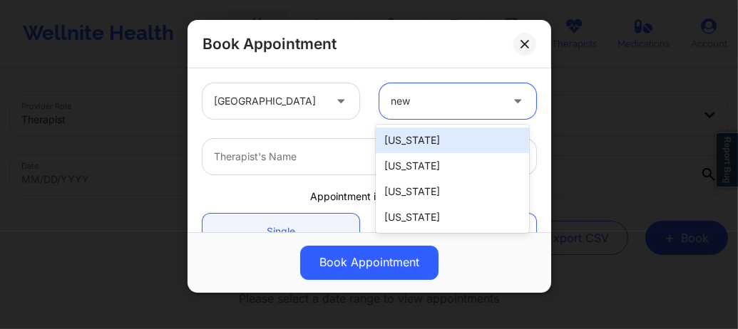
type input "new y"
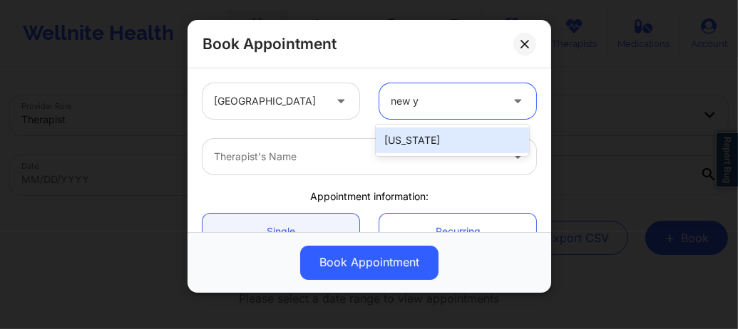
click at [424, 141] on div "New York" at bounding box center [452, 141] width 153 height 26
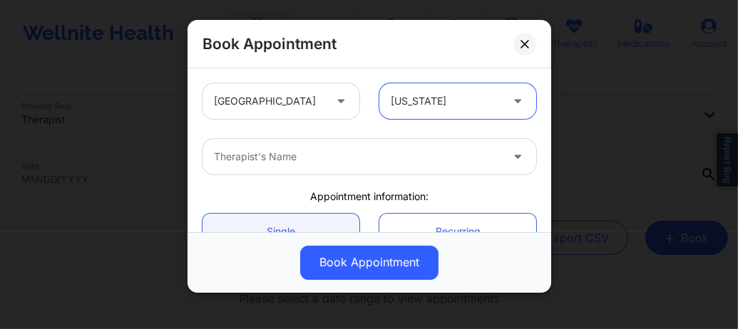
click at [310, 160] on div at bounding box center [357, 156] width 287 height 17
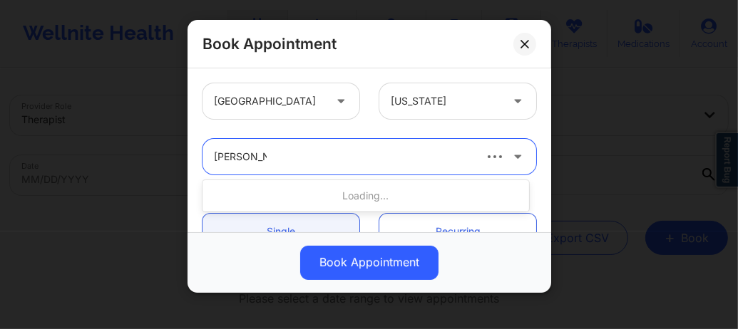
type input "carol Osher"
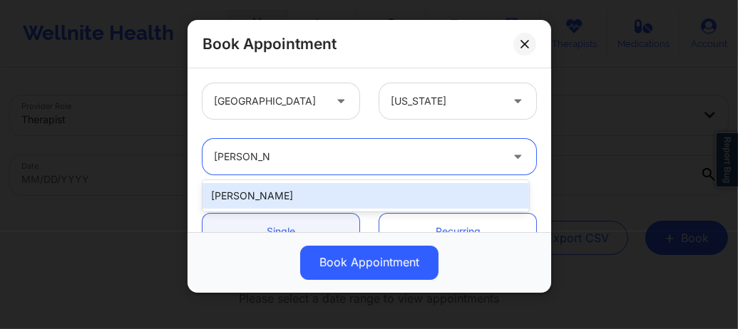
click at [291, 188] on div "Carol Osher" at bounding box center [366, 196] width 327 height 26
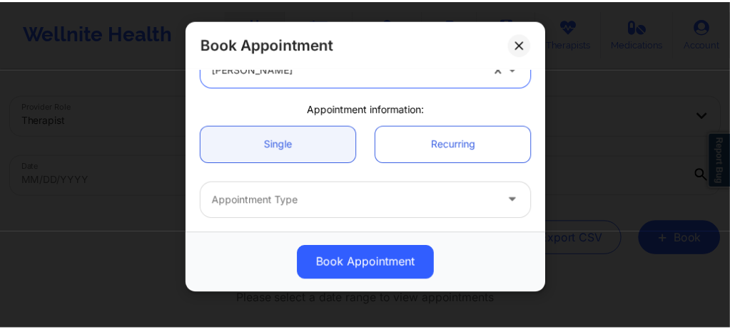
scroll to position [133, 0]
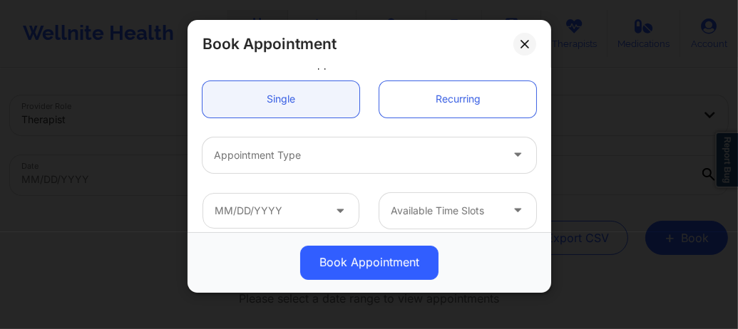
click at [282, 162] on div at bounding box center [357, 155] width 287 height 17
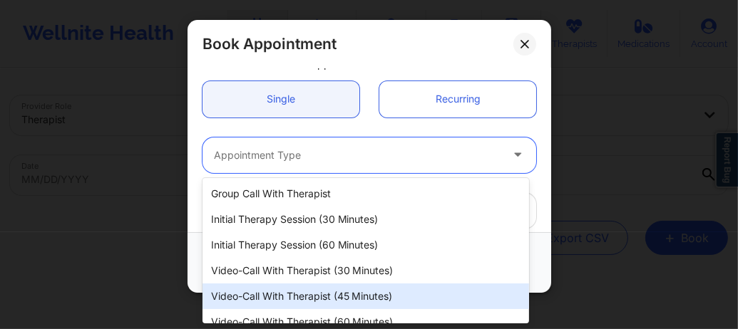
click at [298, 284] on div "Video-Call with Therapist (45 minutes)" at bounding box center [366, 297] width 327 height 26
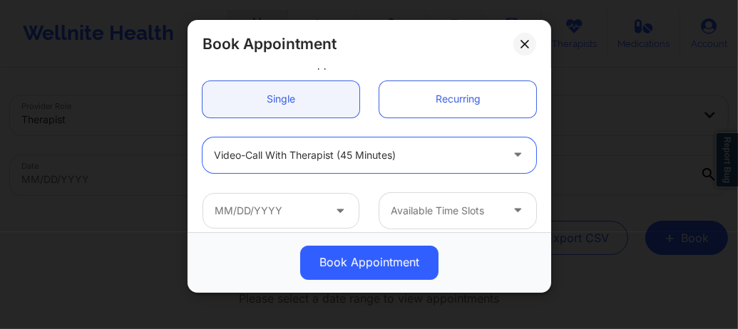
click at [295, 149] on div at bounding box center [357, 155] width 287 height 17
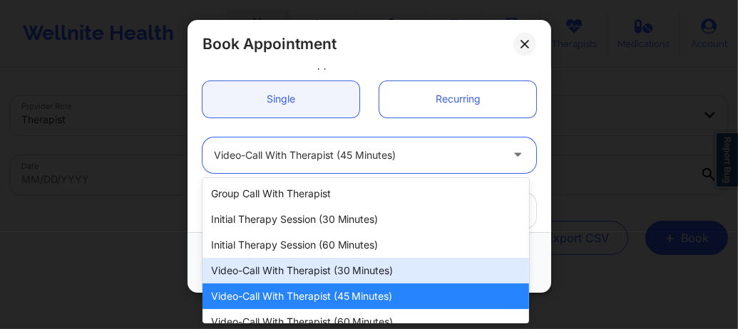
click at [288, 267] on div "Video-Call with Therapist (30 minutes)" at bounding box center [366, 271] width 327 height 26
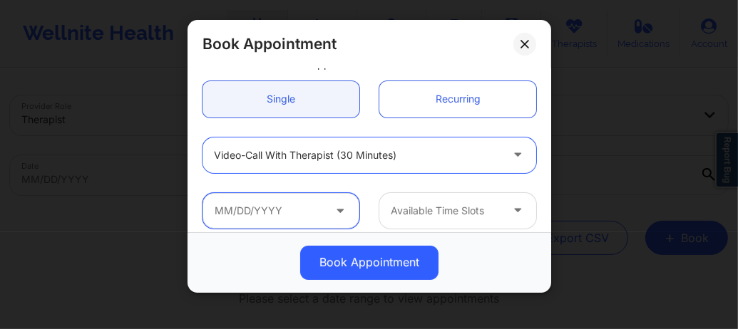
click at [285, 215] on input "text" at bounding box center [281, 211] width 157 height 36
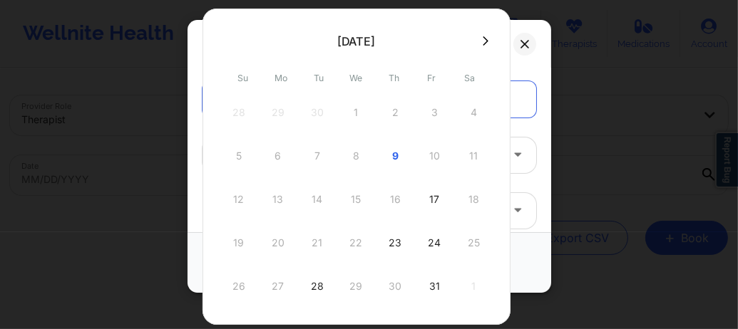
click at [430, 156] on div "5 6 7 8 9 10 11" at bounding box center [356, 156] width 271 height 40
click at [391, 155] on div "9" at bounding box center [396, 156] width 36 height 40
type input "10/09/2025"
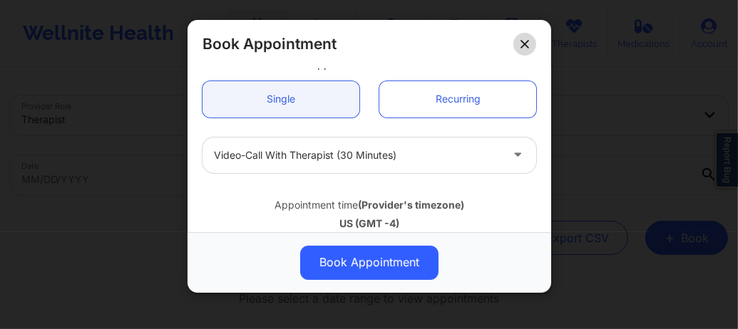
click at [522, 47] on icon at bounding box center [525, 44] width 9 height 9
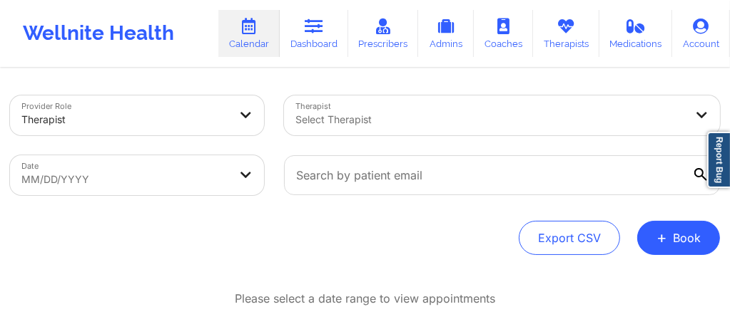
click at [322, 117] on div at bounding box center [489, 119] width 389 height 17
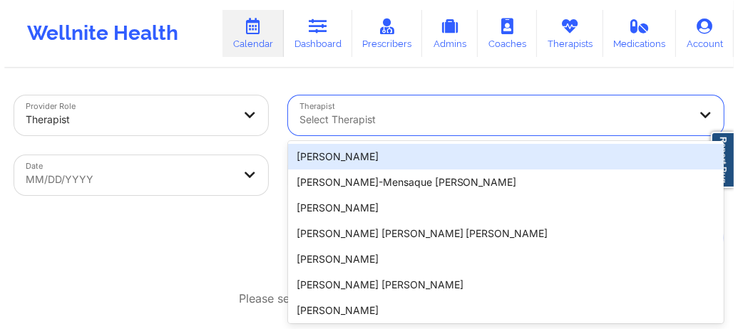
scroll to position [31, 0]
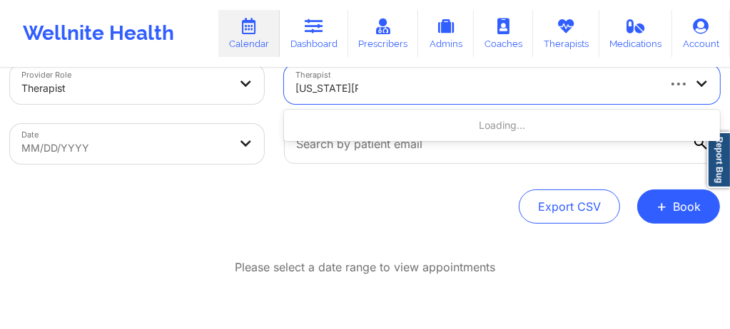
type input "virginia Gibala"
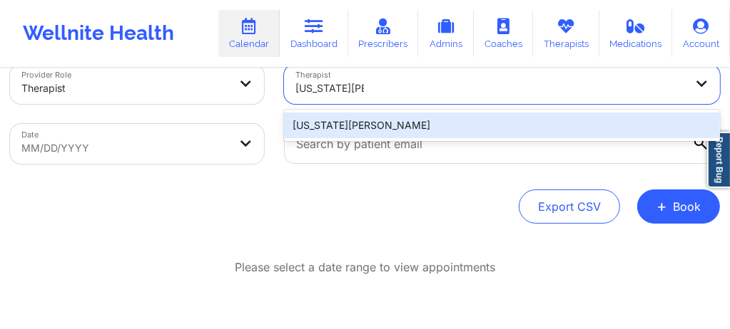
click at [322, 120] on div "Virginia Gibala" at bounding box center [502, 126] width 436 height 26
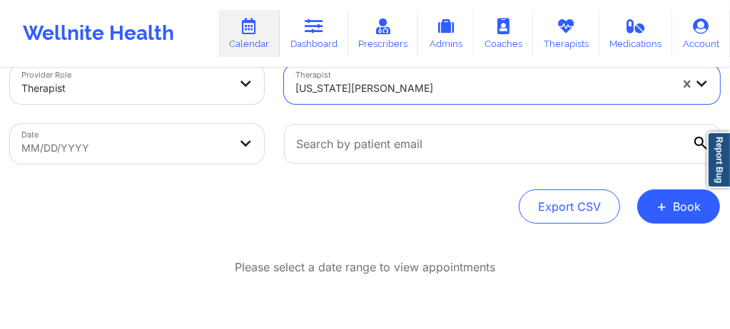
click at [162, 156] on body "Wellnite Health Calendar Dashboard Prescribers Admins Coaches Therapists Medica…" at bounding box center [365, 133] width 730 height 329
select select "2025-8"
select select "2025-9"
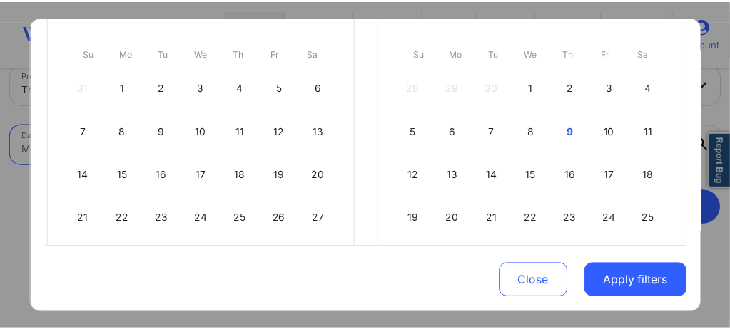
scroll to position [161, 0]
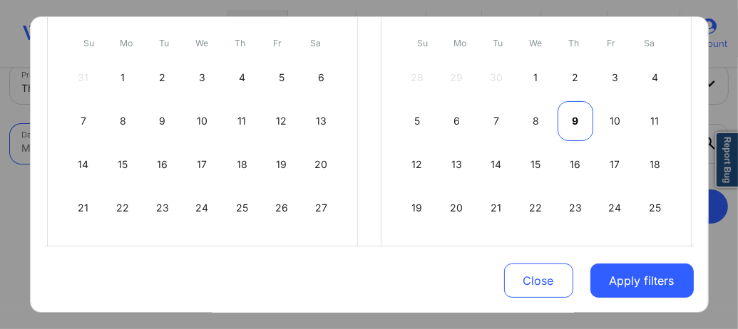
click at [578, 117] on div "9" at bounding box center [576, 121] width 36 height 40
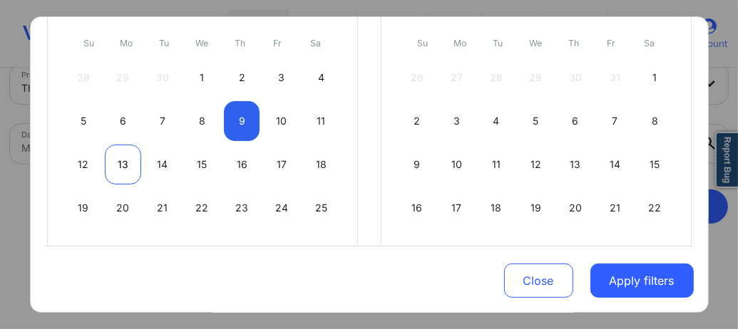
select select "2025-9"
select select "2025-10"
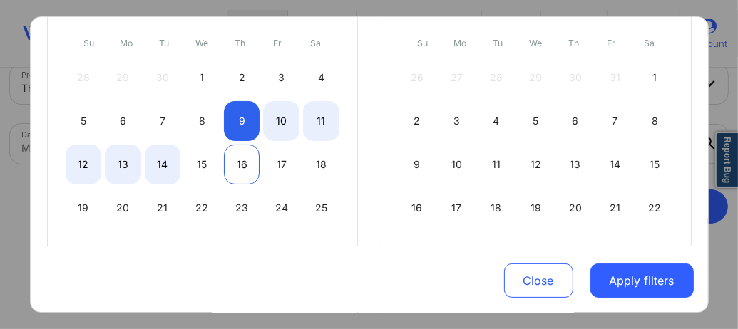
select select "2025-9"
select select "2025-10"
click at [240, 169] on div "16" at bounding box center [242, 165] width 36 height 40
select select "2025-9"
select select "2025-10"
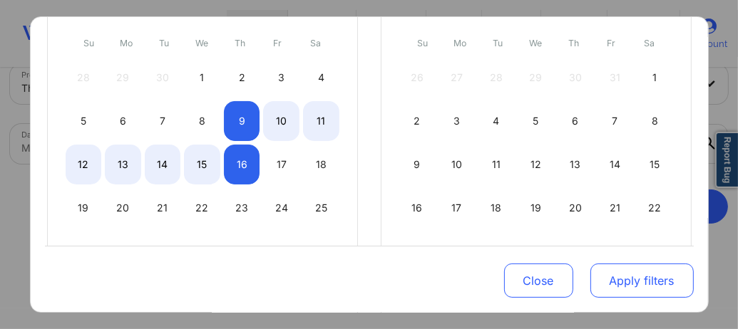
click at [654, 282] on button "Apply filters" at bounding box center [642, 281] width 103 height 34
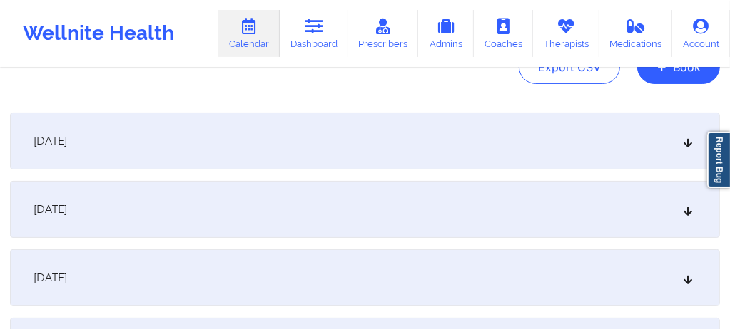
scroll to position [203, 0]
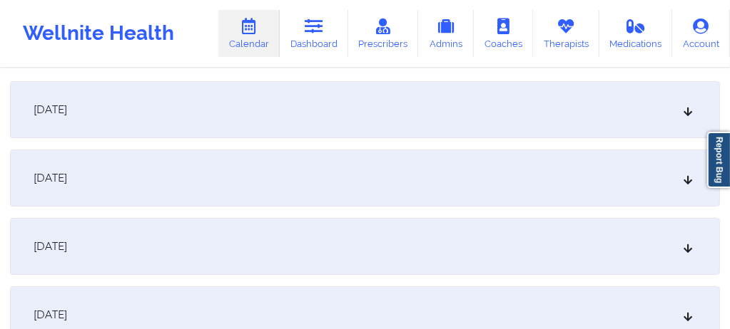
click at [254, 108] on div "[DATE]" at bounding box center [365, 109] width 710 height 57
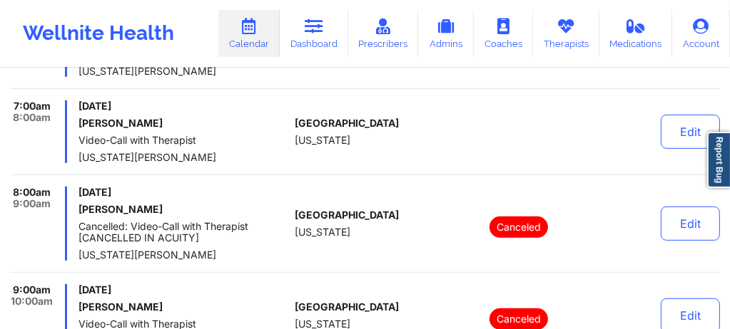
scroll to position [449, 0]
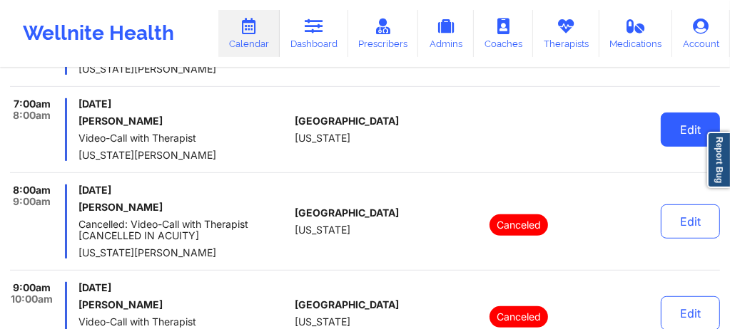
click at [682, 128] on button "Edit" at bounding box center [689, 130] width 59 height 34
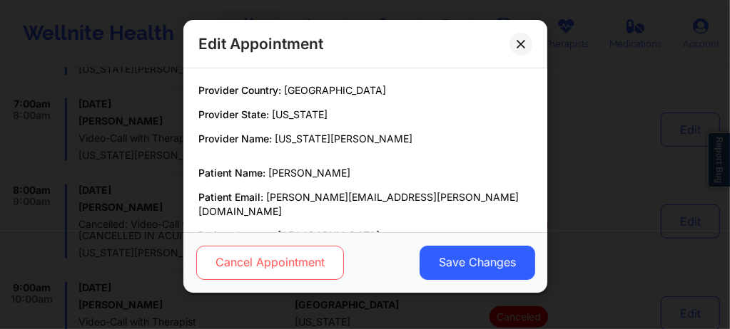
click at [282, 259] on button "Cancel Appointment" at bounding box center [269, 263] width 148 height 34
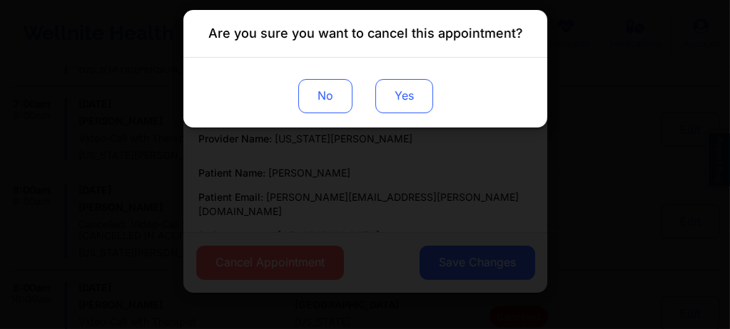
click at [406, 103] on button "Yes" at bounding box center [403, 96] width 58 height 34
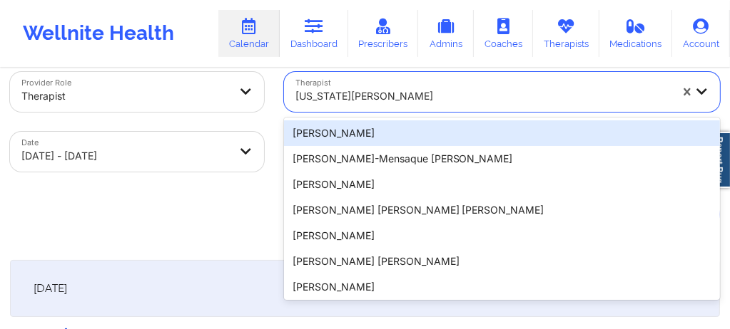
scroll to position [31, 0]
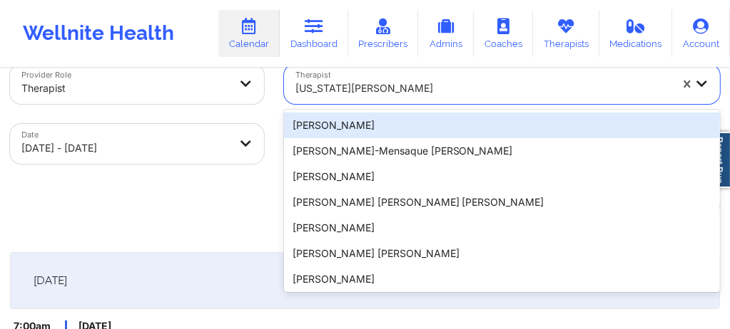
drag, startPoint x: 379, startPoint y: 119, endPoint x: 322, endPoint y: 101, distance: 60.0
click at [322, 101] on div "Virginia Gibala" at bounding box center [478, 84] width 388 height 40
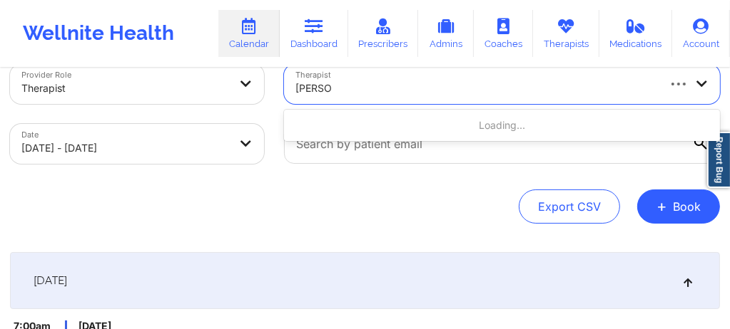
type input "emily du"
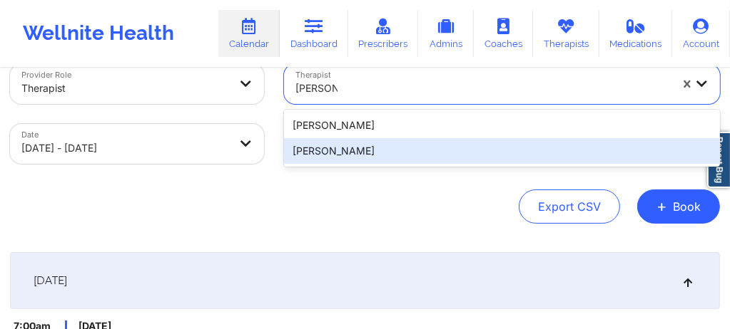
click at [322, 157] on div "emily dugan" at bounding box center [502, 151] width 436 height 26
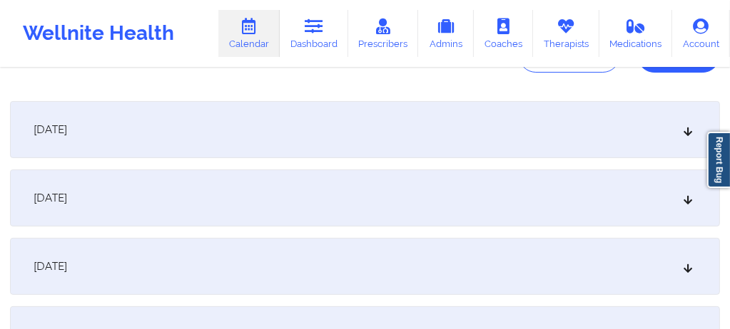
scroll to position [183, 0]
click at [200, 139] on div "[DATE]" at bounding box center [365, 129] width 710 height 57
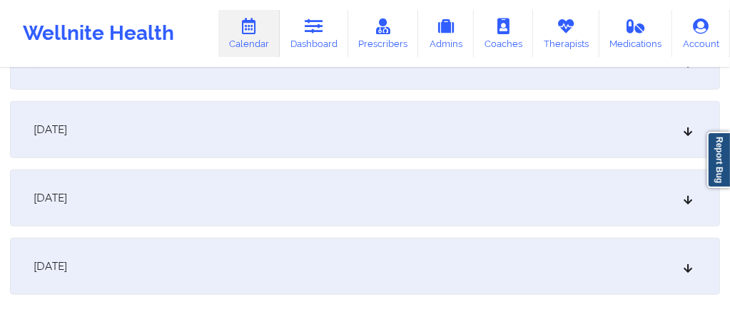
click at [197, 204] on div "[DATE]" at bounding box center [365, 198] width 710 height 57
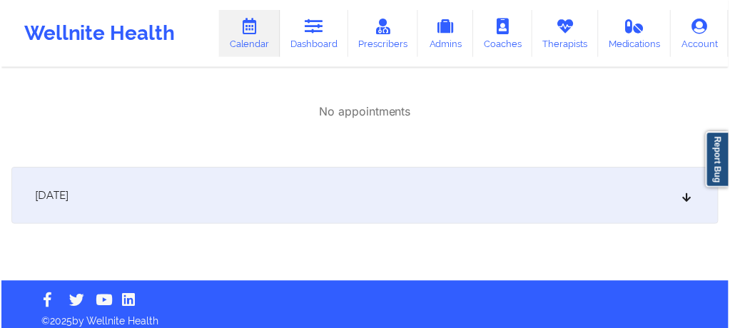
scroll to position [944, 0]
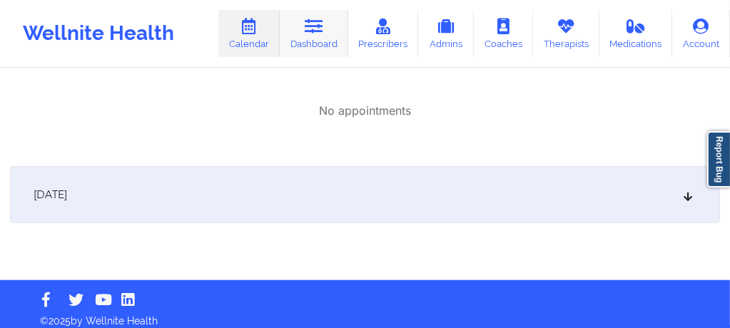
click at [312, 43] on link "Dashboard" at bounding box center [314, 33] width 68 height 47
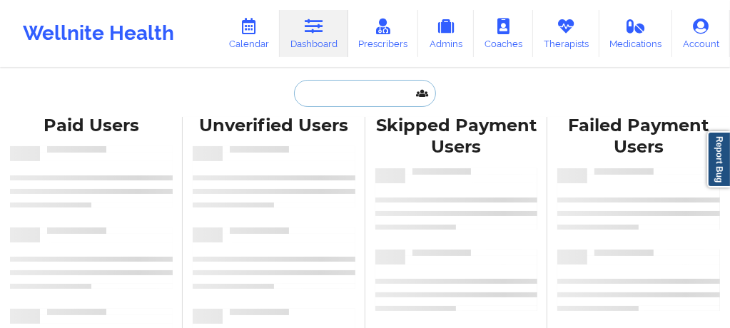
click at [333, 95] on input "text" at bounding box center [364, 93] width 141 height 27
paste input "tovafrank1@gmail.com"
type input "tovafrank1@gmail.com"
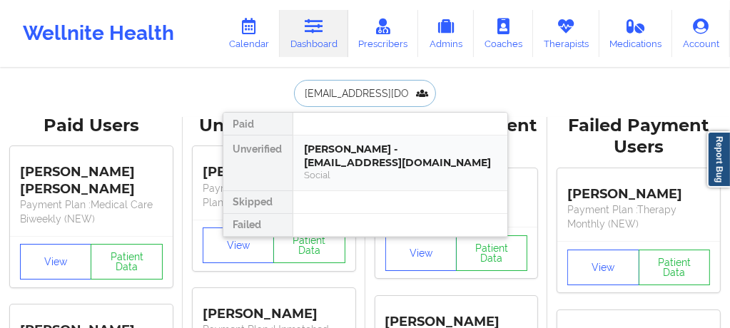
click at [334, 153] on div "Tova Frank - tovafrank1@gmail.com" at bounding box center [400, 156] width 191 height 26
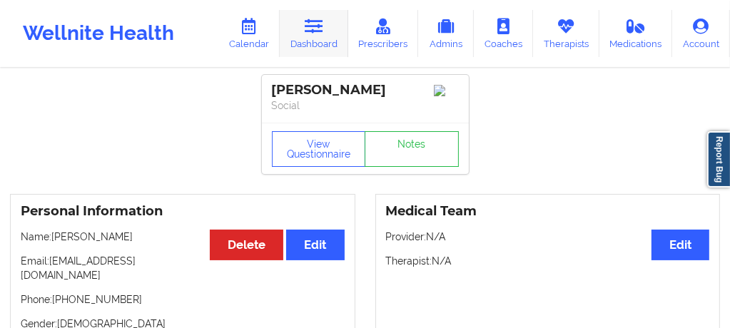
click at [301, 33] on link "Dashboard" at bounding box center [314, 33] width 68 height 47
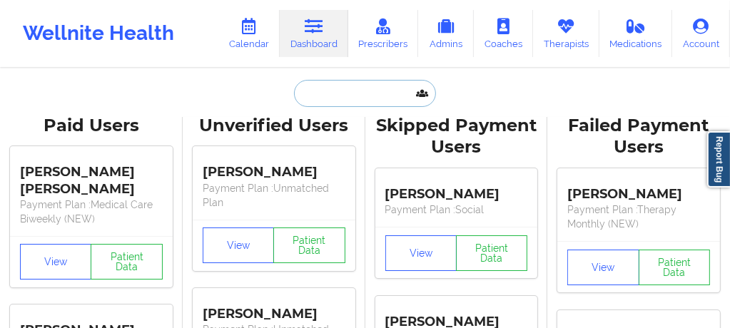
click at [329, 101] on input "text" at bounding box center [364, 93] width 141 height 27
paste input "tovafrank1@gmail.com"
type input "tovafrank1@gmail.com"
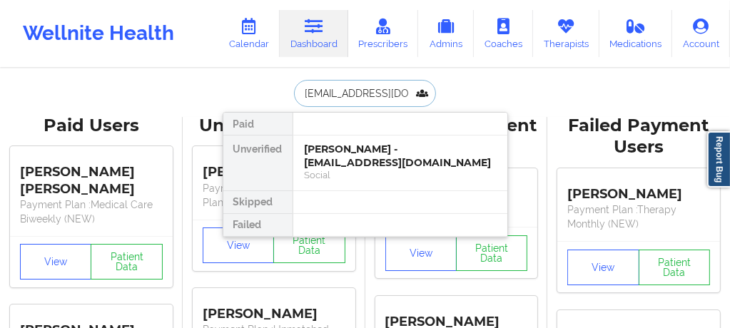
drag, startPoint x: 329, startPoint y: 101, endPoint x: 350, endPoint y: 162, distance: 64.3
click at [350, 107] on div "tovafrank1@gmail.com Paid Unverified Tova Frank - tovafrank1@gmail.com Social S…" at bounding box center [365, 93] width 285 height 27
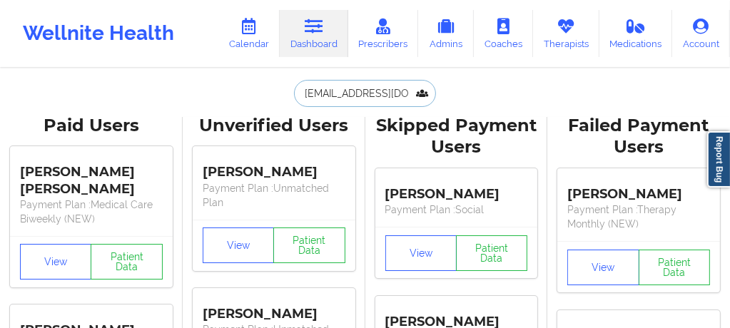
click at [404, 96] on input "tovafrank1@gmail.com" at bounding box center [364, 93] width 141 height 27
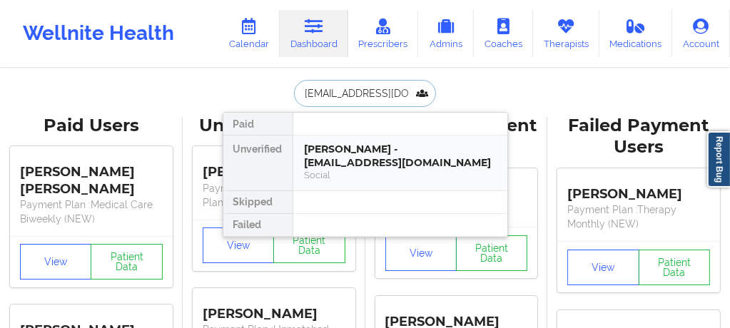
click at [377, 169] on div "Social" at bounding box center [400, 175] width 191 height 12
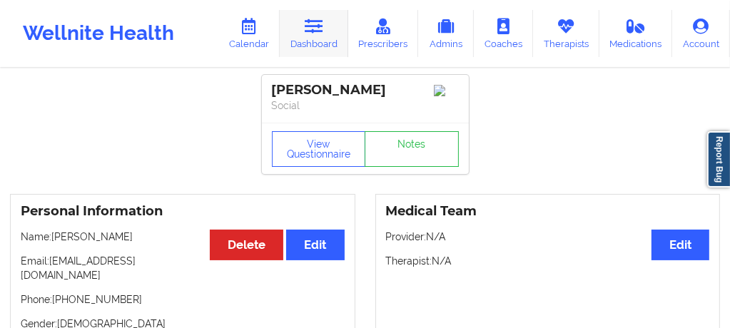
click at [312, 29] on icon at bounding box center [314, 27] width 19 height 16
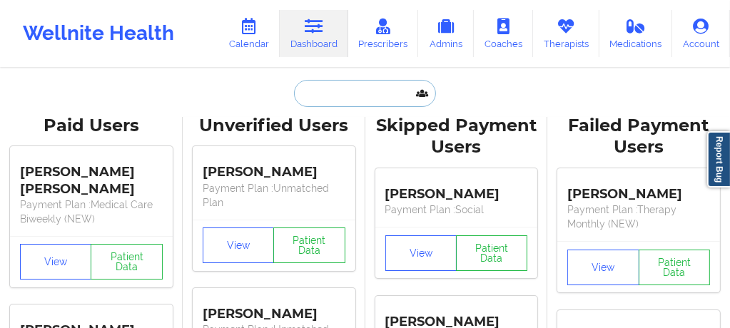
click at [315, 95] on input "text" at bounding box center [364, 93] width 141 height 27
click at [256, 33] on icon at bounding box center [249, 27] width 19 height 16
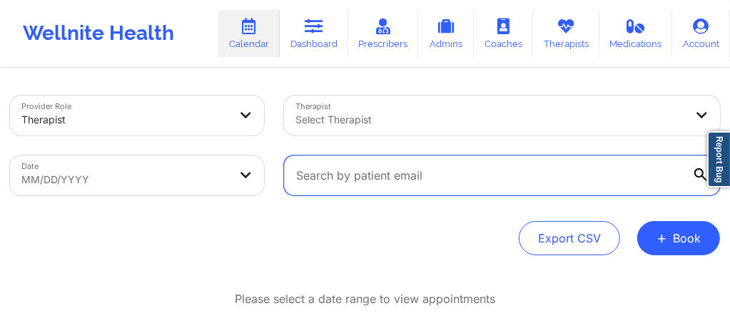
click at [349, 174] on input "text" at bounding box center [502, 175] width 436 height 40
paste input "lousellc@gmail.com"
type input "lousellc@gmail.com"
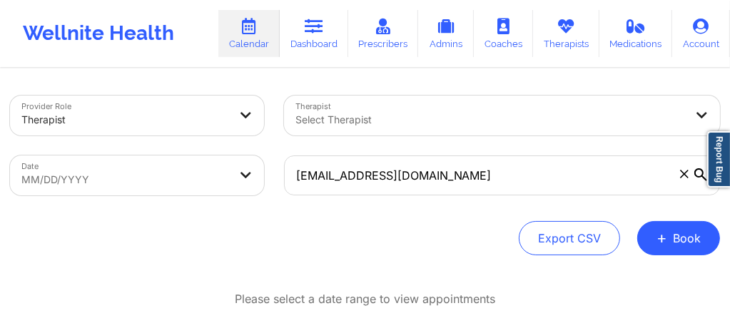
click at [139, 168] on body "Wellnite Health Calendar Dashboard Prescribers Admins Coaches Therapists Medica…" at bounding box center [365, 164] width 730 height 328
select select "2025-8"
select select "2025-9"
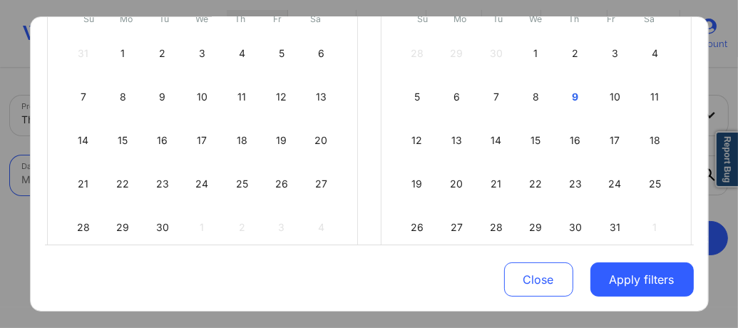
scroll to position [209, 0]
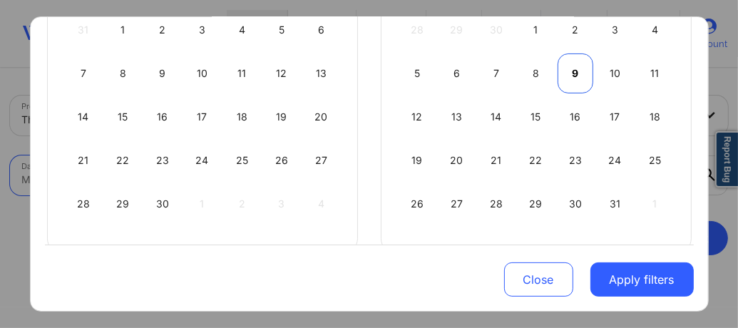
click at [566, 71] on div "9" at bounding box center [576, 73] width 36 height 40
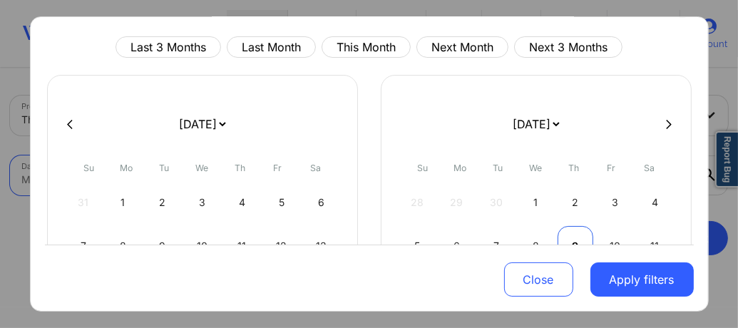
select select "2025-9"
select select "2025-10"
select select "2025-9"
select select "2025-10"
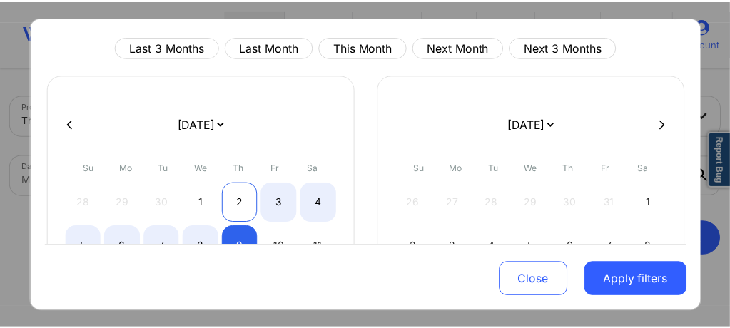
scroll to position [275, 0]
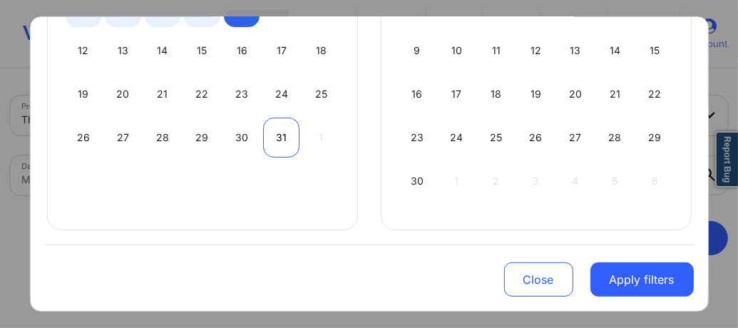
select select "2025-9"
select select "2025-10"
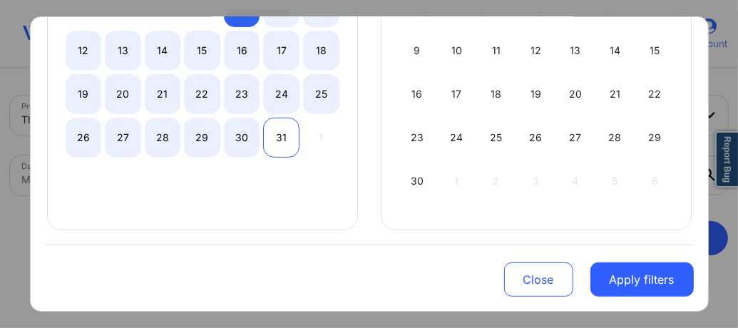
click at [275, 138] on div "31" at bounding box center [281, 138] width 36 height 40
select select "2025-9"
select select "2025-10"
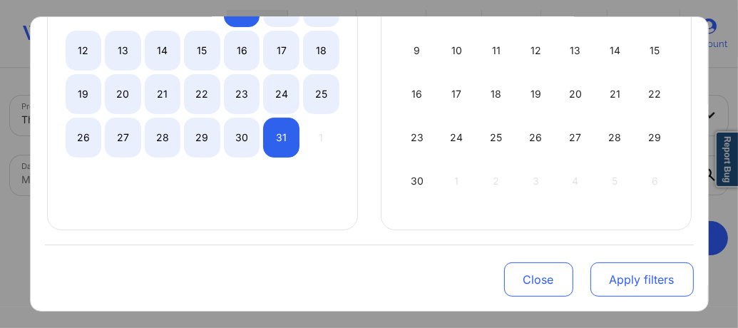
click at [642, 290] on button "Apply filters" at bounding box center [642, 279] width 103 height 34
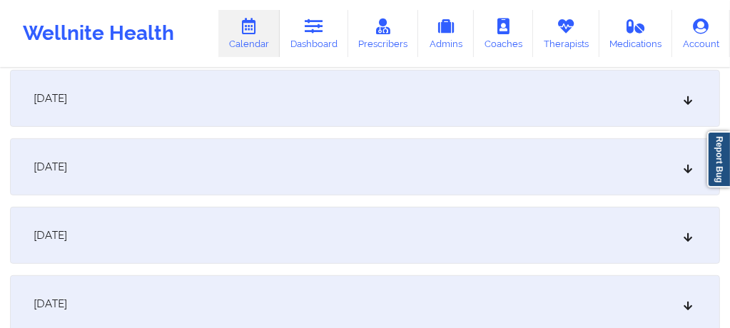
scroll to position [437, 0]
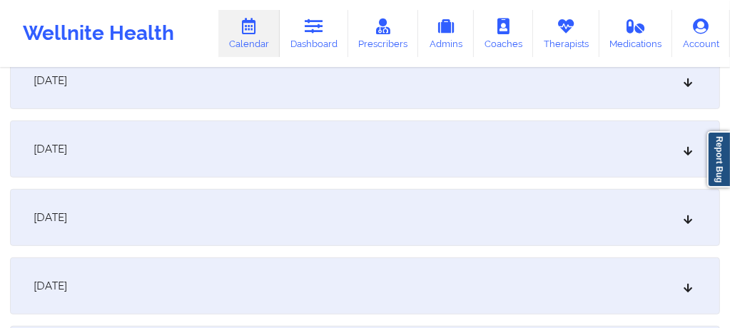
click at [222, 282] on div "[DATE]" at bounding box center [365, 285] width 710 height 57
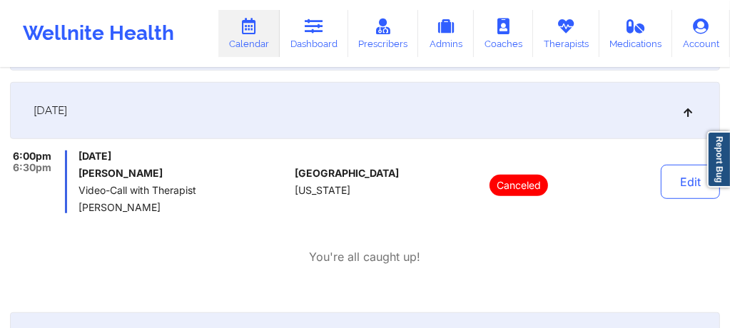
scroll to position [637, 0]
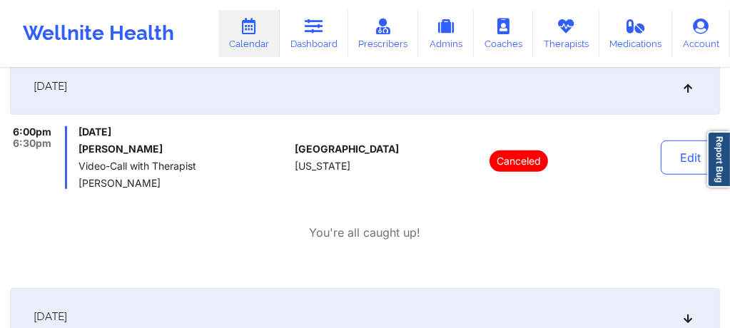
click at [210, 307] on div "[DATE]" at bounding box center [365, 316] width 710 height 57
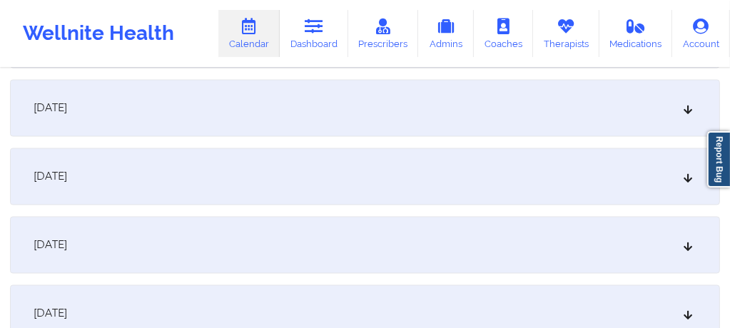
scroll to position [1769, 0]
click at [186, 186] on div "[DATE]" at bounding box center [365, 173] width 710 height 57
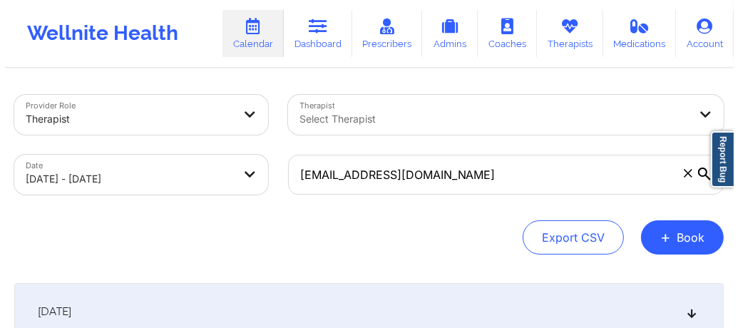
scroll to position [0, 0]
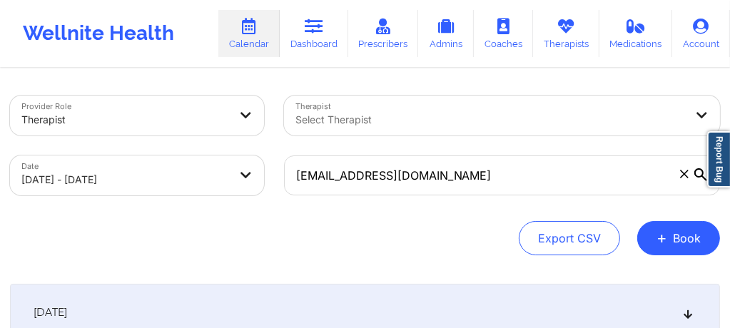
click at [203, 180] on body "Wellnite Health Calendar Dashboard Prescribers Admins Coaches Therapists Medica…" at bounding box center [365, 164] width 730 height 328
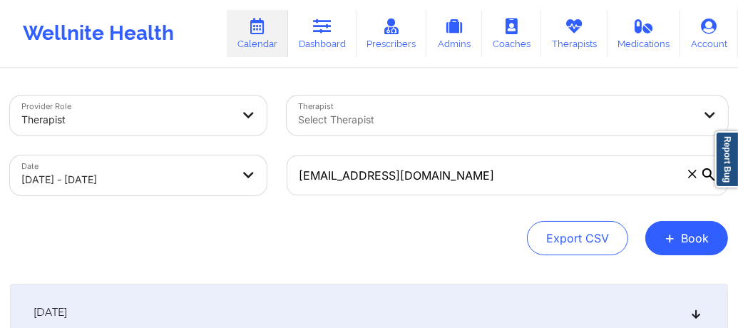
select select "2025-9"
select select "2025-10"
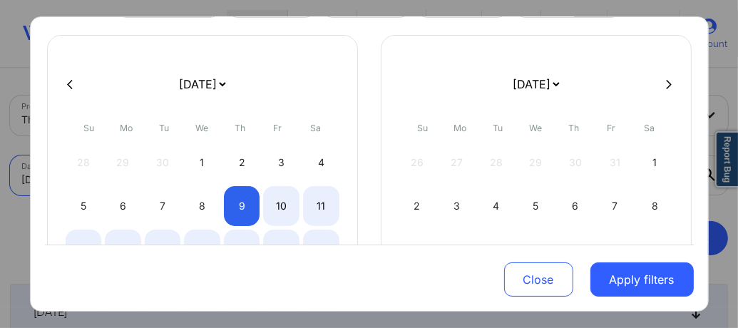
scroll to position [86, 0]
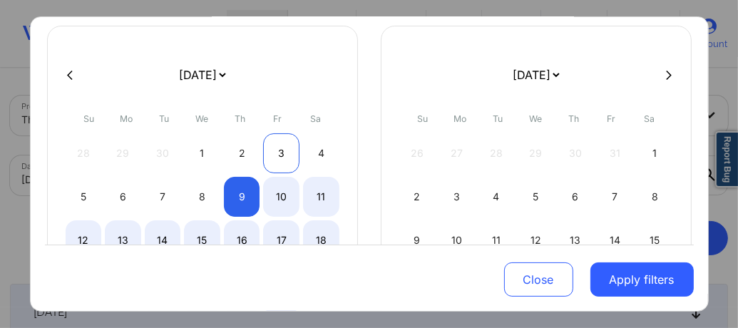
click at [271, 152] on div "3" at bounding box center [281, 153] width 36 height 40
select select "2025-9"
select select "2025-10"
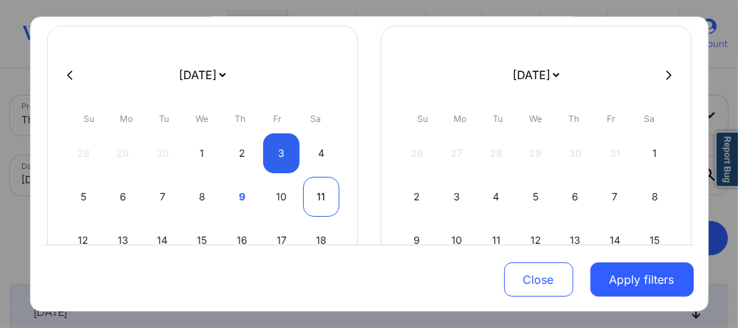
select select "2025-9"
select select "2025-10"
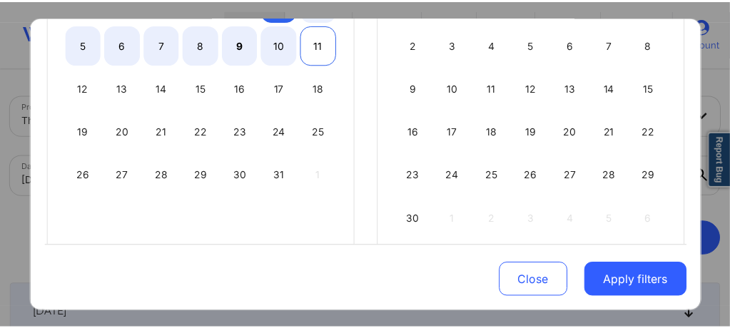
scroll to position [257, 0]
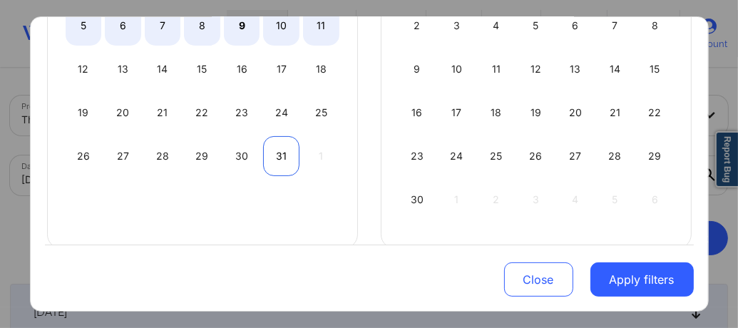
select select "2025-9"
select select "2025-10"
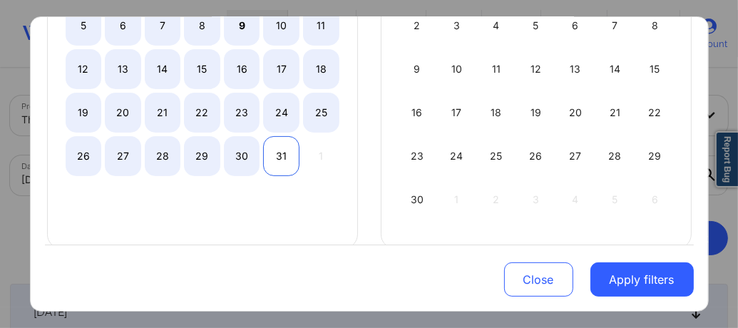
click at [280, 155] on div "31" at bounding box center [281, 156] width 36 height 40
select select "2025-9"
select select "2025-10"
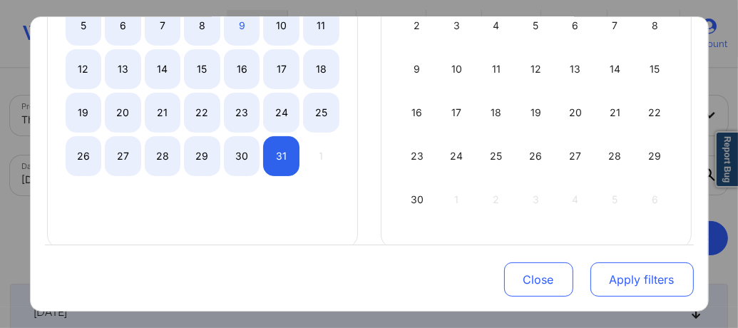
click at [650, 287] on button "Apply filters" at bounding box center [642, 279] width 103 height 34
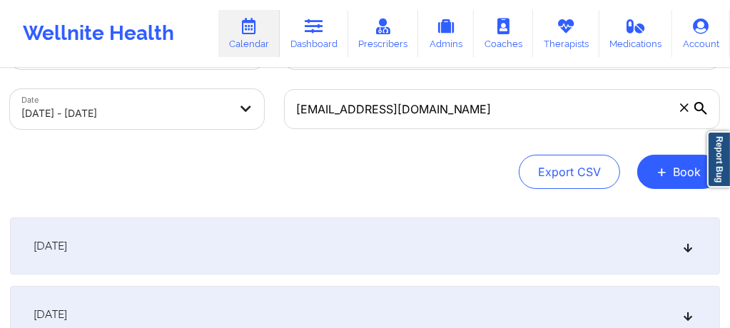
click at [295, 251] on div "October 3, 2025" at bounding box center [365, 246] width 710 height 57
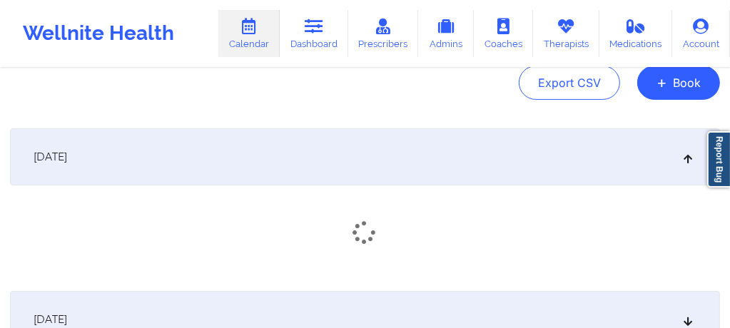
scroll to position [171, 0]
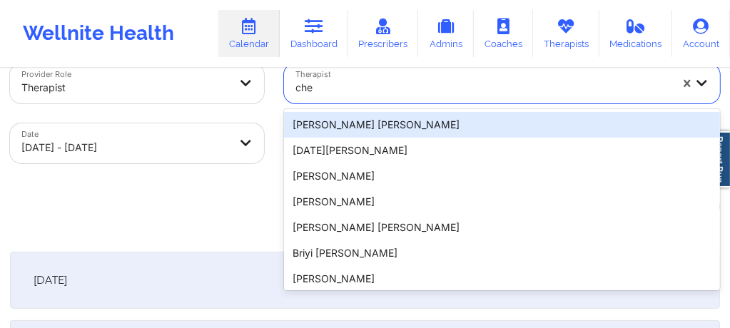
type input "che"
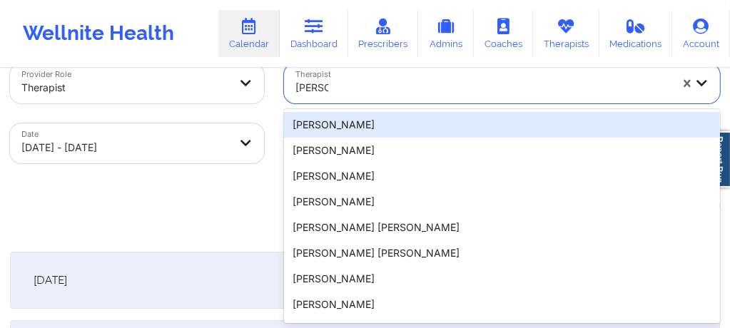
type input "[PERSON_NAME]"
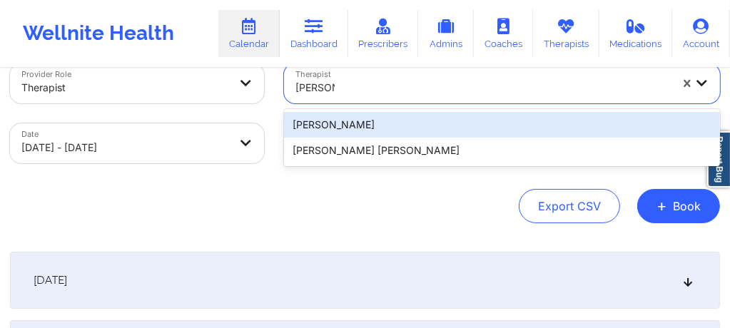
click at [341, 116] on div "[PERSON_NAME]" at bounding box center [502, 125] width 436 height 26
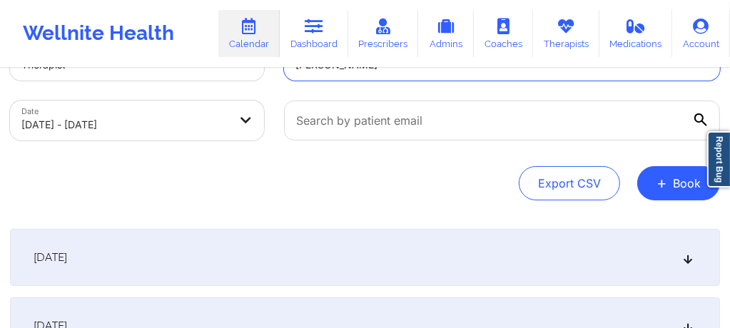
scroll to position [71, 0]
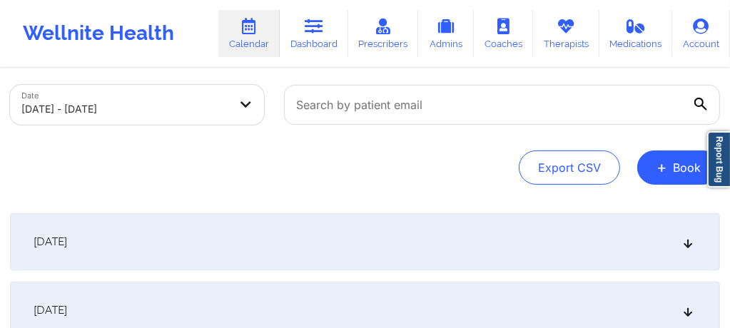
click at [371, 221] on div "[DATE]" at bounding box center [365, 241] width 710 height 57
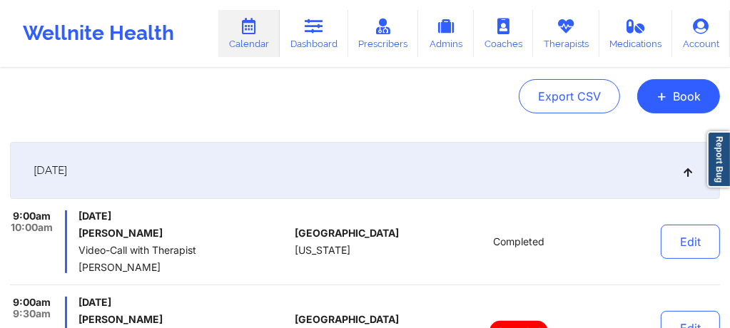
scroll to position [146, 0]
